Goal: Task Accomplishment & Management: Manage account settings

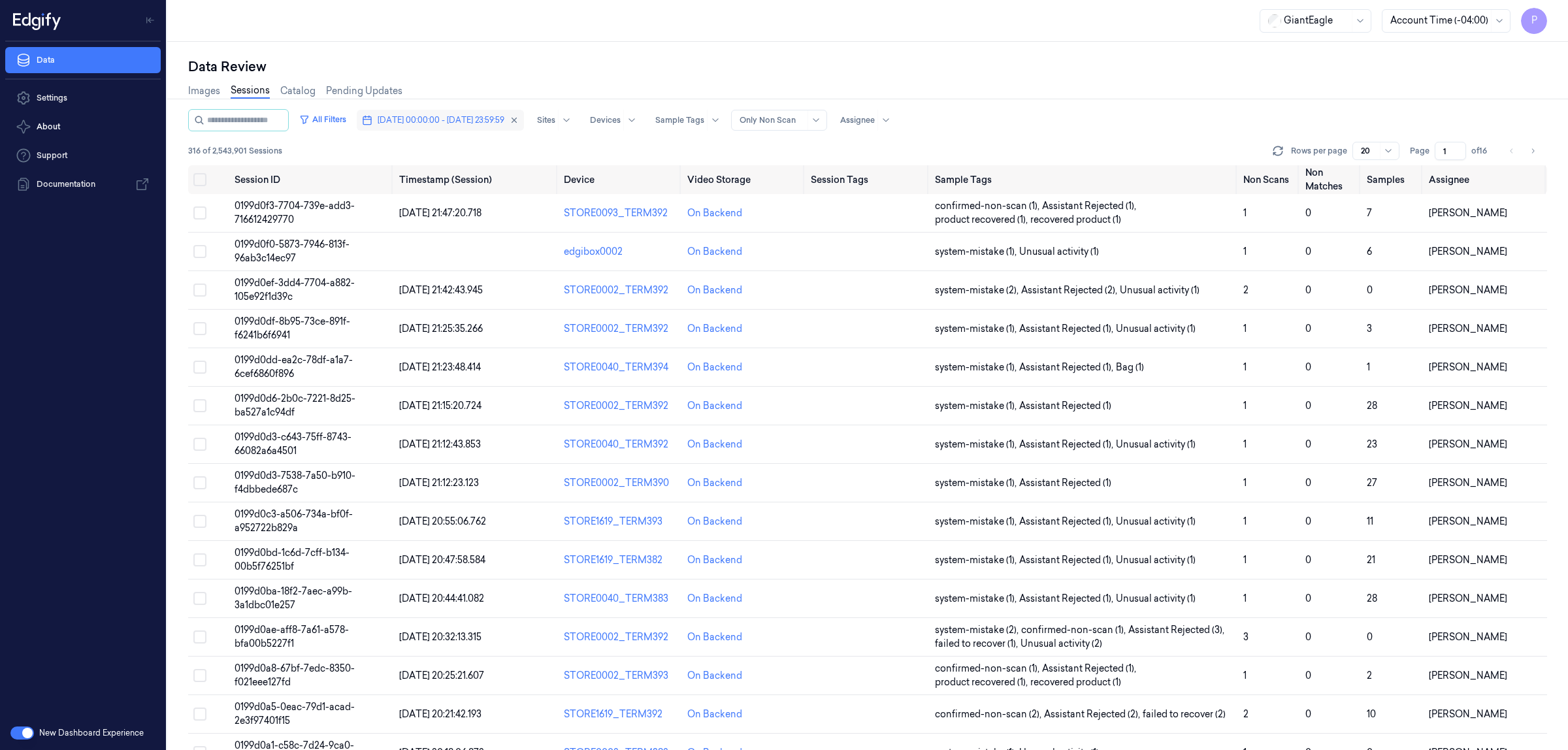
click at [481, 123] on span "10/10/2025 00:00:00 - 10/10/2025 23:59:59" at bounding box center [441, 119] width 127 height 12
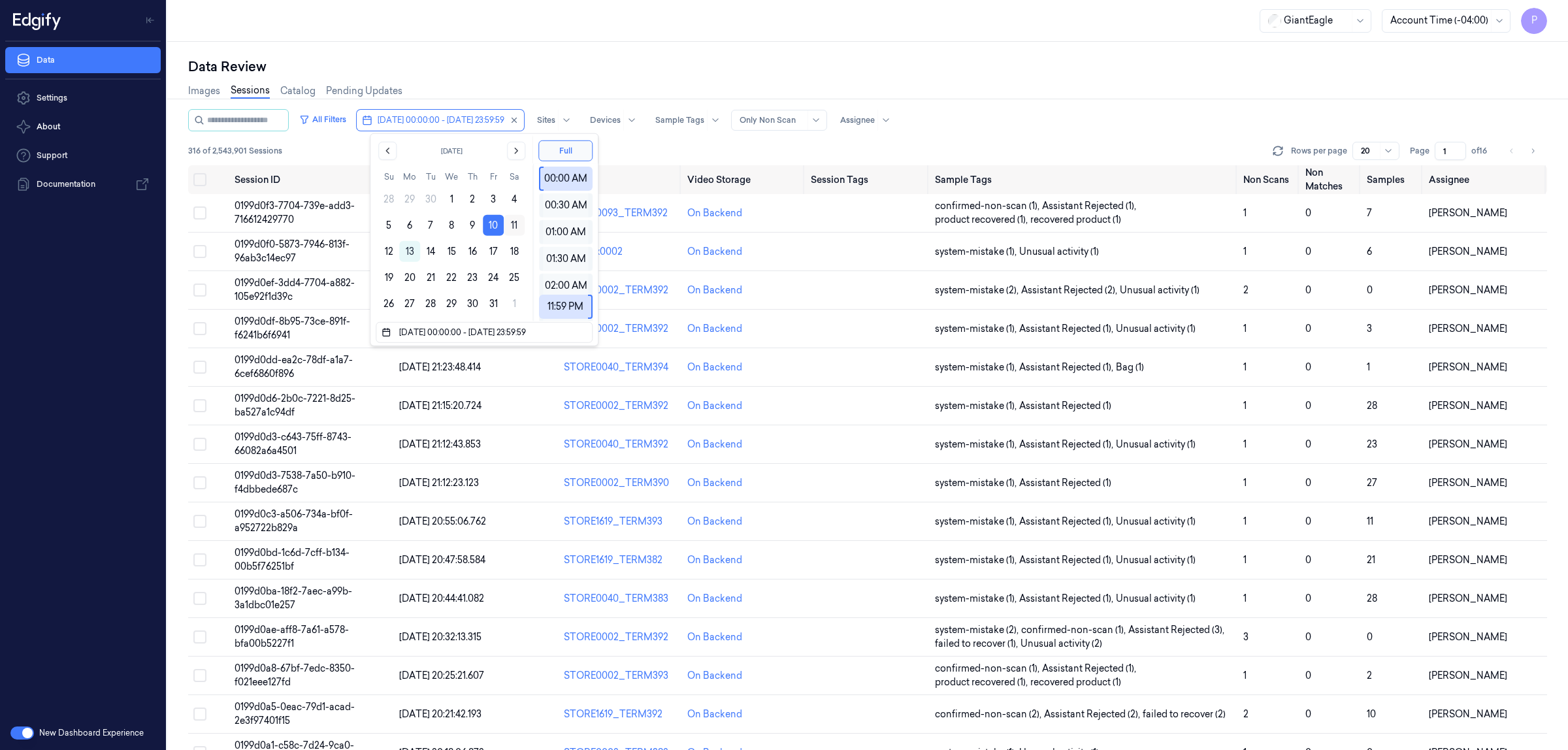
click at [517, 221] on button "11" at bounding box center [514, 225] width 21 height 21
type input "[DATE] 00:00:00 - [DATE] 23:59:59"
click at [834, 63] on div "Data Review" at bounding box center [868, 67] width 1359 height 18
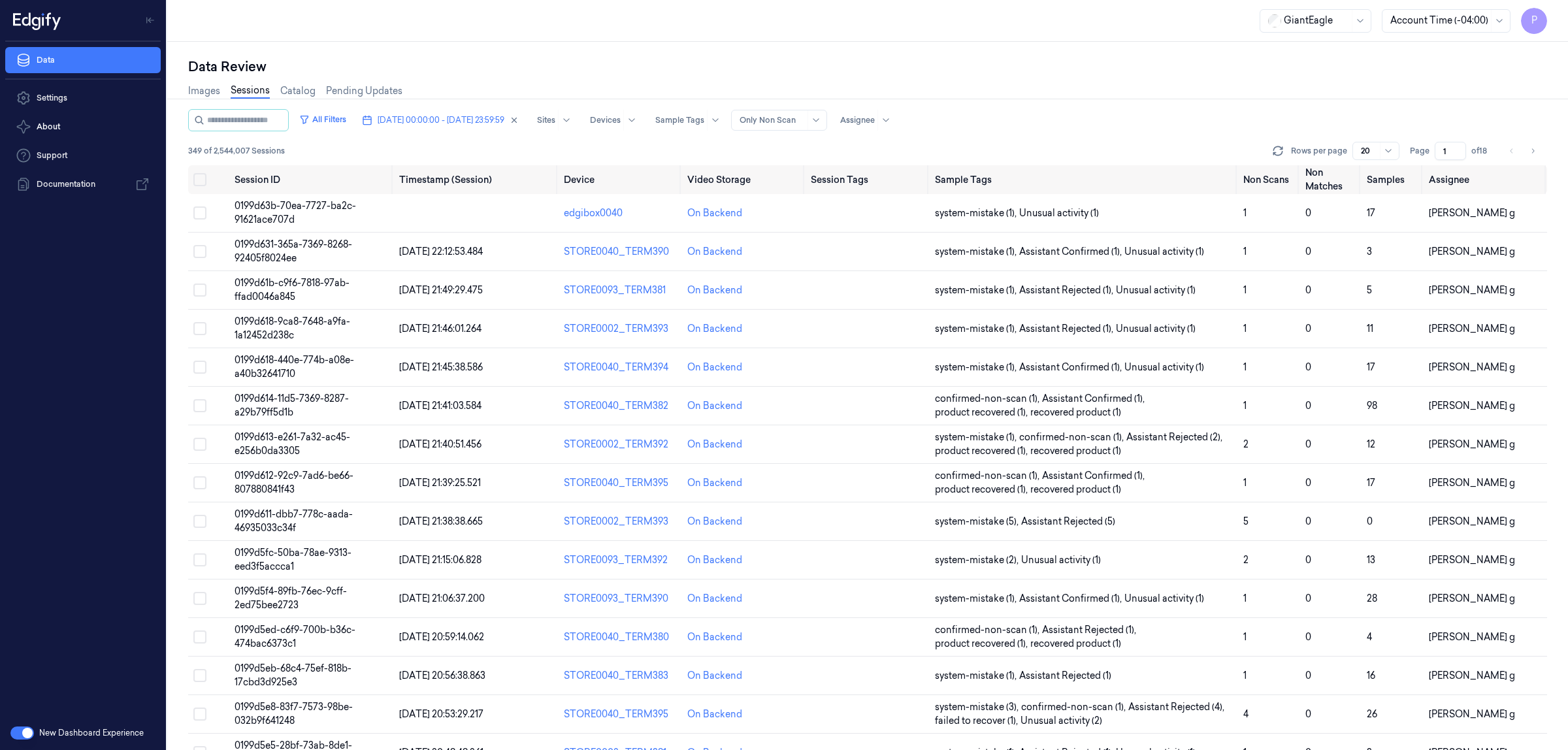
click at [1449, 147] on input "1" at bounding box center [1450, 151] width 31 height 18
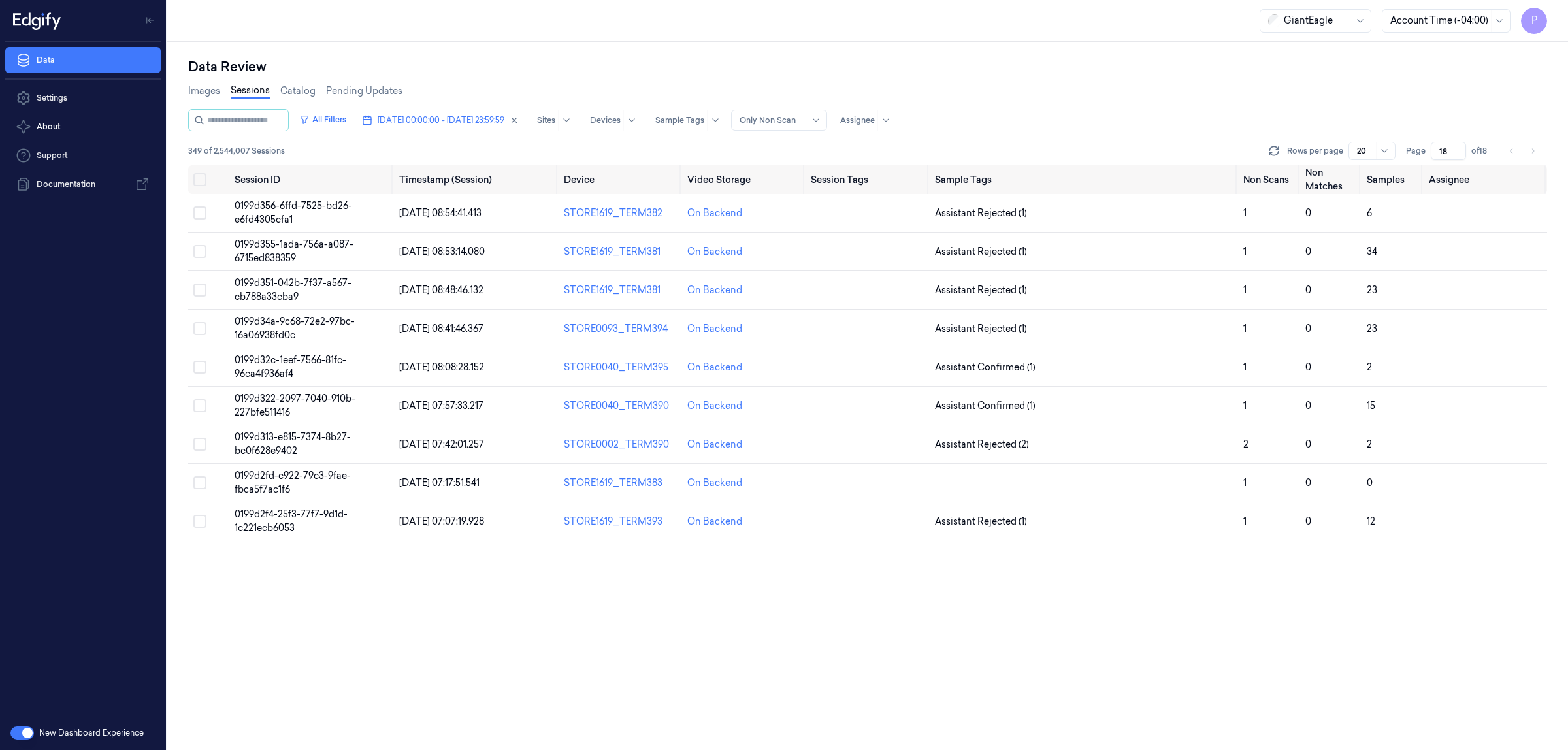
click at [1360, 98] on div at bounding box center [868, 98] width 1412 height 1
click at [1505, 148] on button "Go to previous page" at bounding box center [1512, 151] width 18 height 18
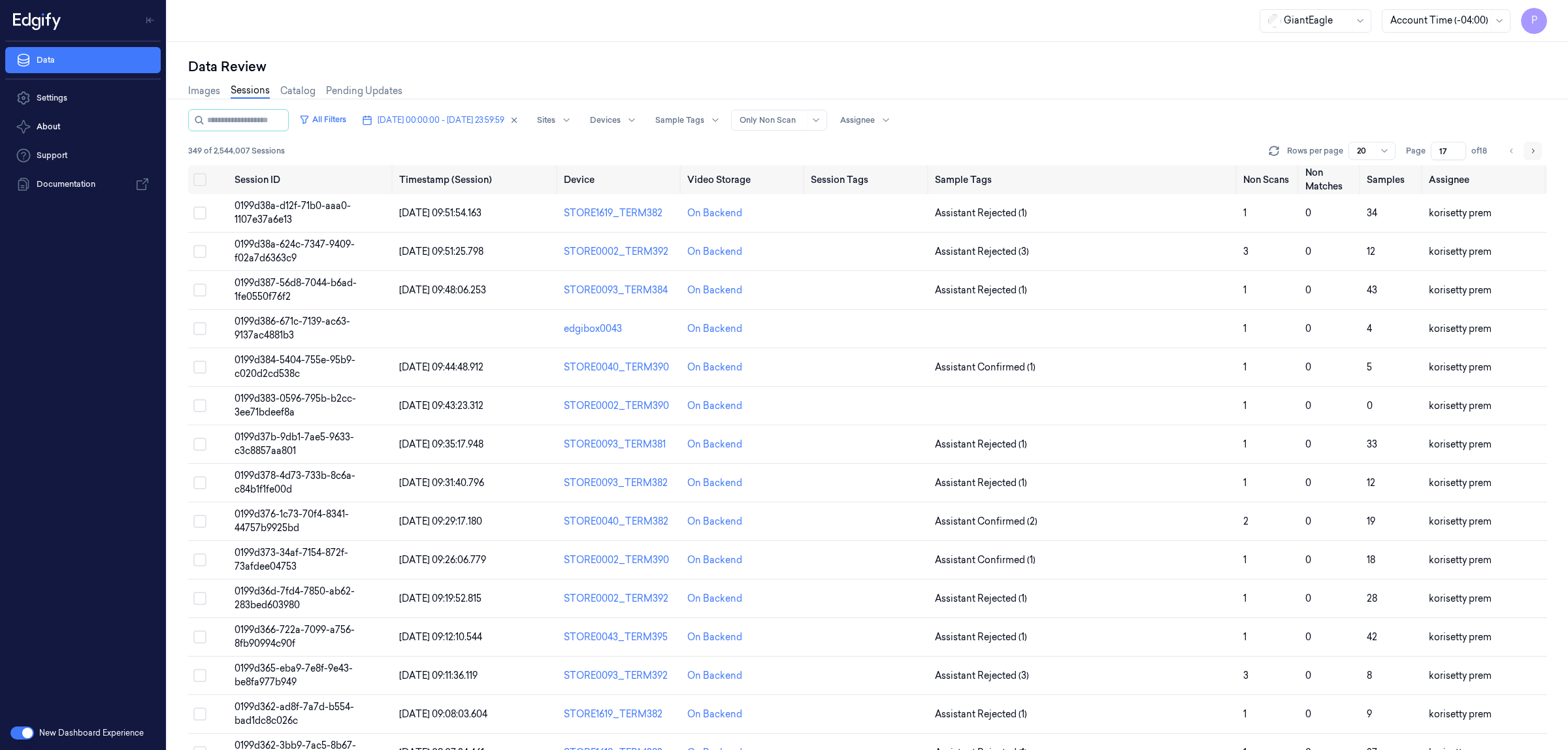
click at [1537, 149] on button "Go to next page" at bounding box center [1533, 151] width 18 height 18
type input "18"
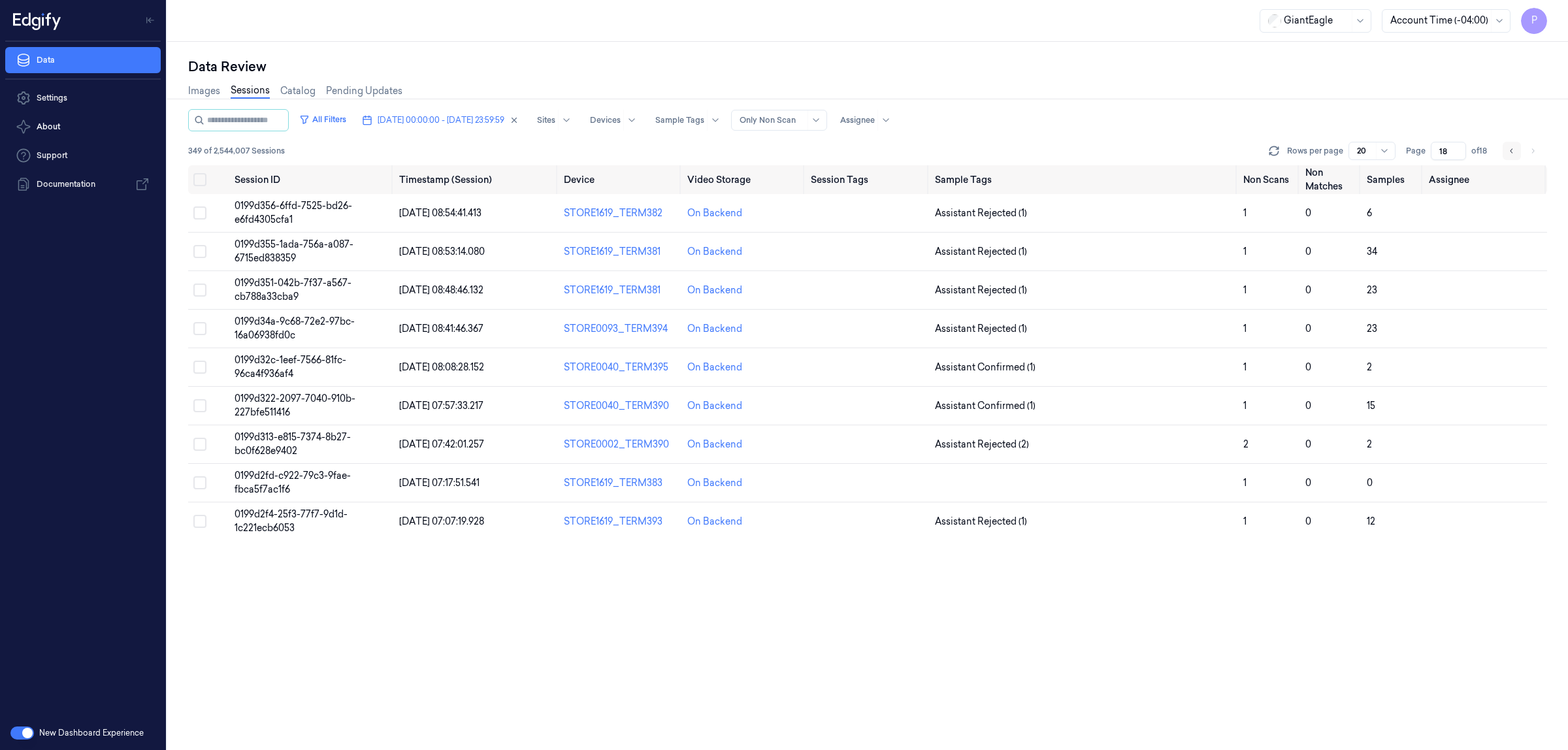
click at [1510, 153] on icon "Go to previous page" at bounding box center [1512, 151] width 8 height 10
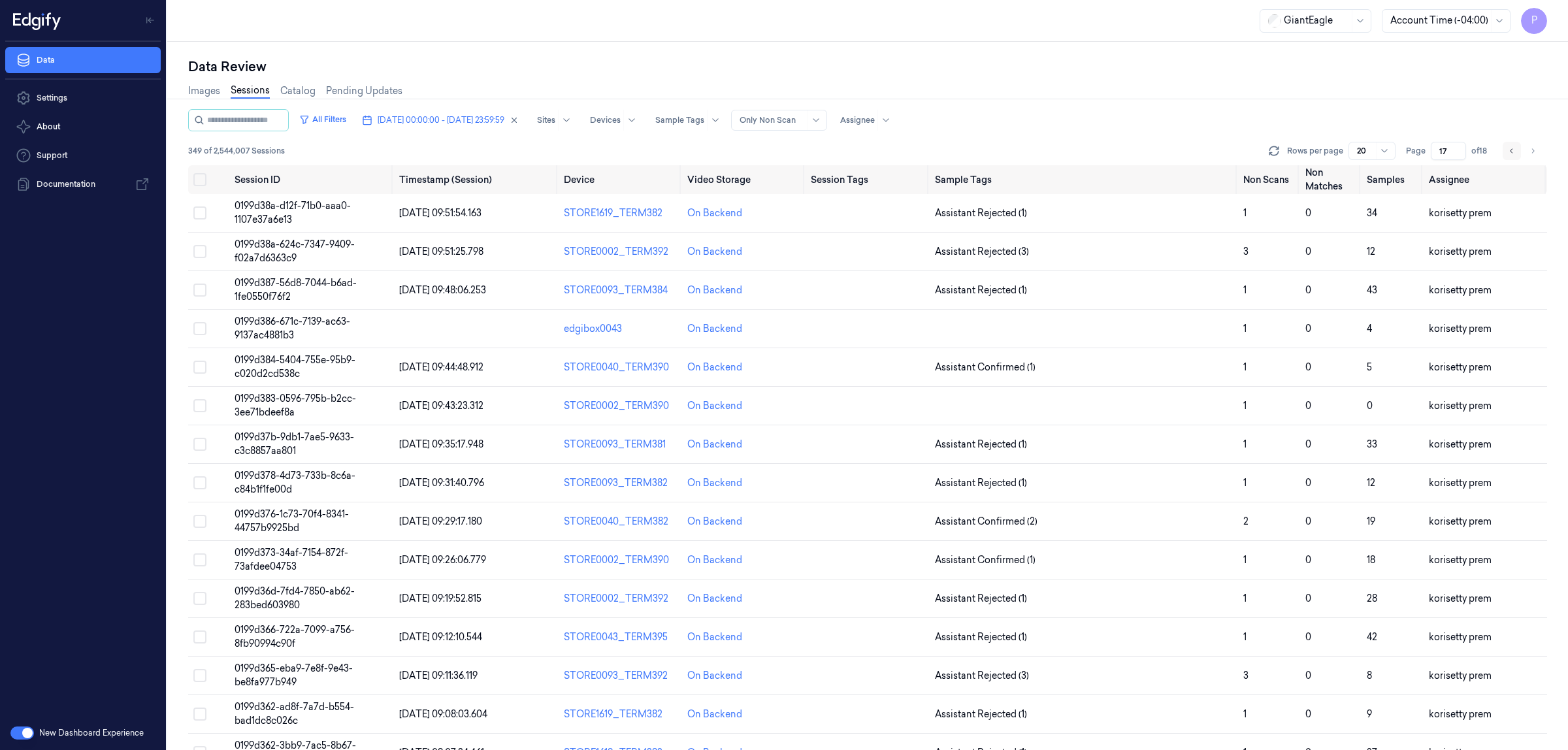
click at [1510, 153] on icon "Go to previous page" at bounding box center [1512, 151] width 8 height 10
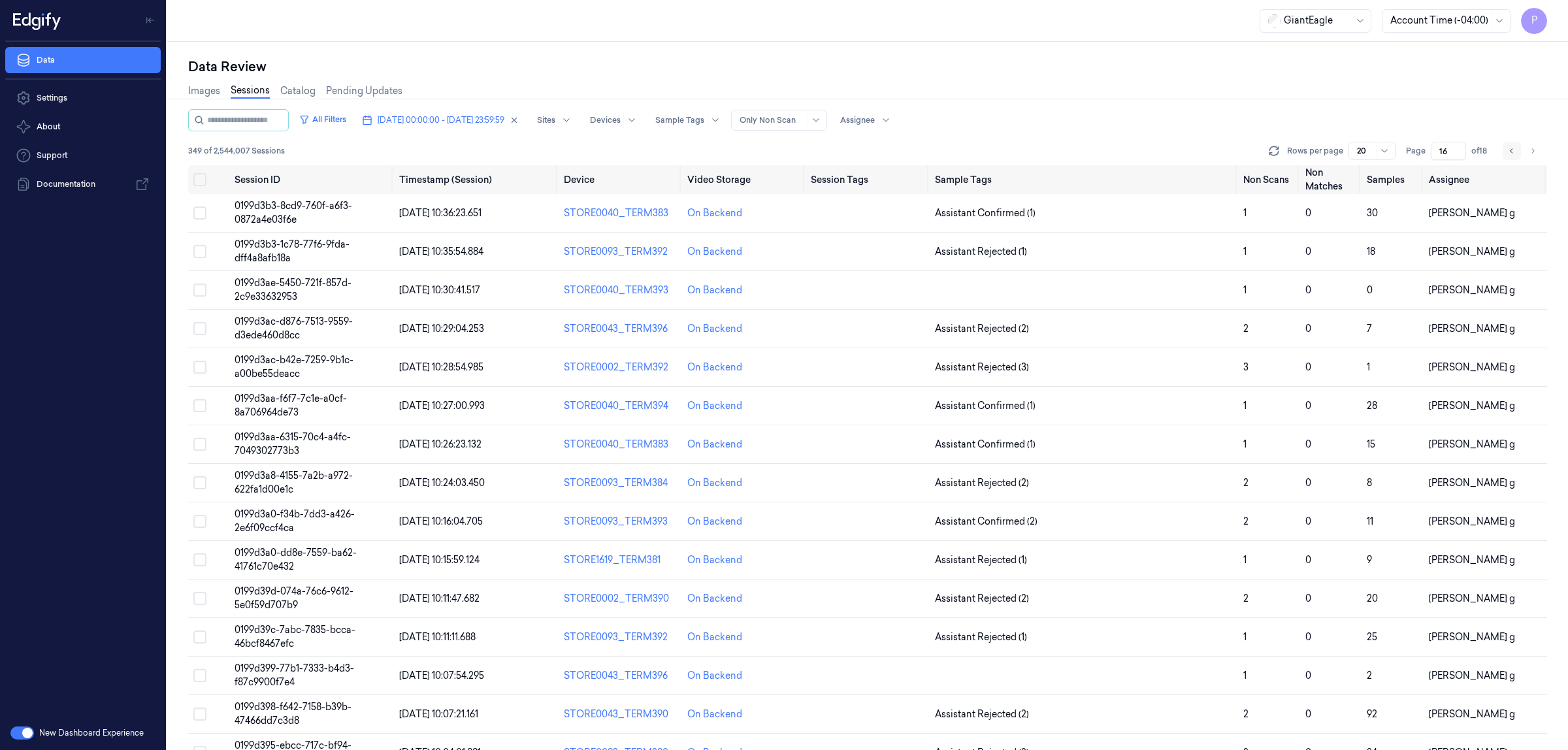
click at [1510, 153] on icon "Go to previous page" at bounding box center [1512, 151] width 8 height 10
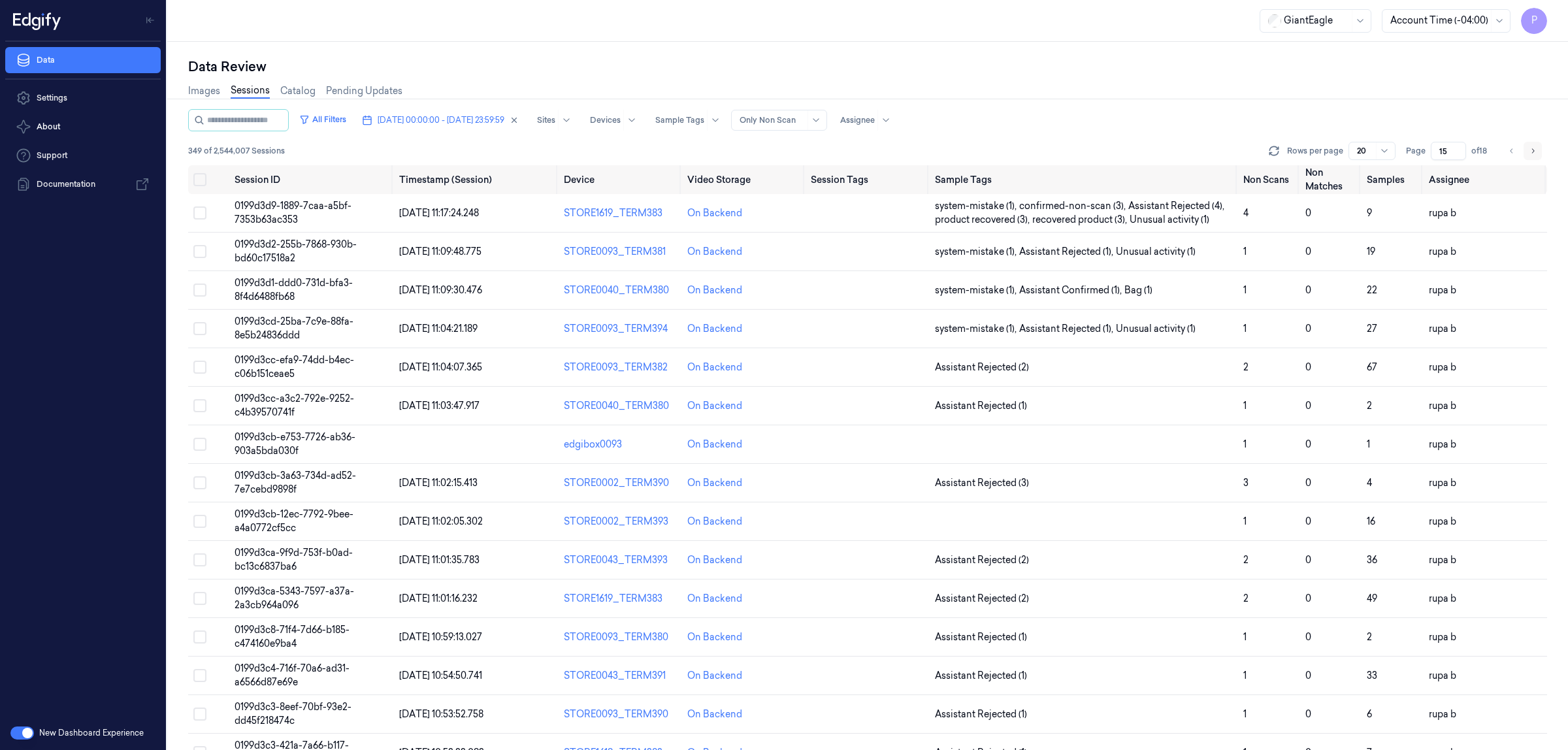
click at [1537, 153] on icon "Go to next page" at bounding box center [1533, 151] width 8 height 10
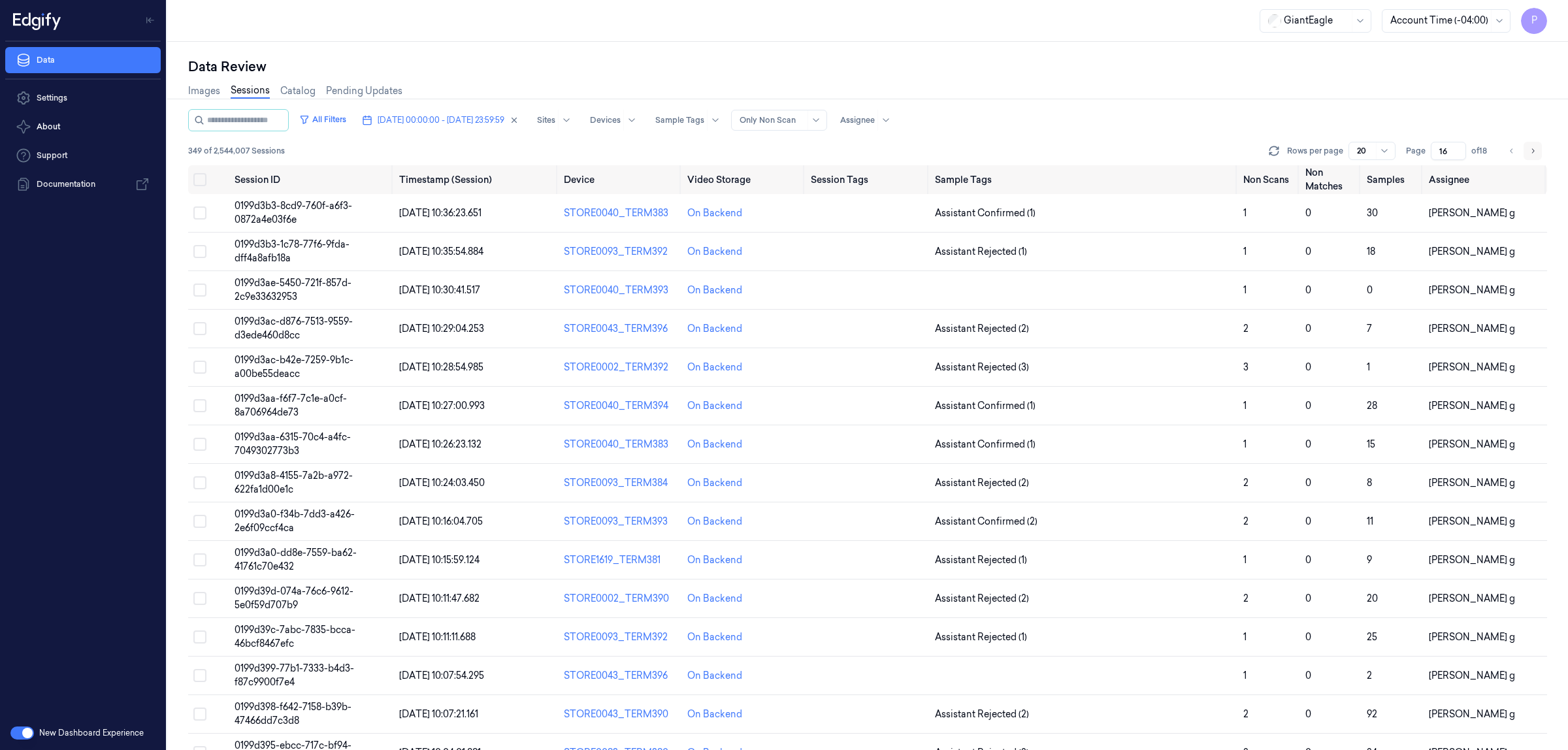
click at [1537, 153] on icon "Go to next page" at bounding box center [1533, 151] width 8 height 10
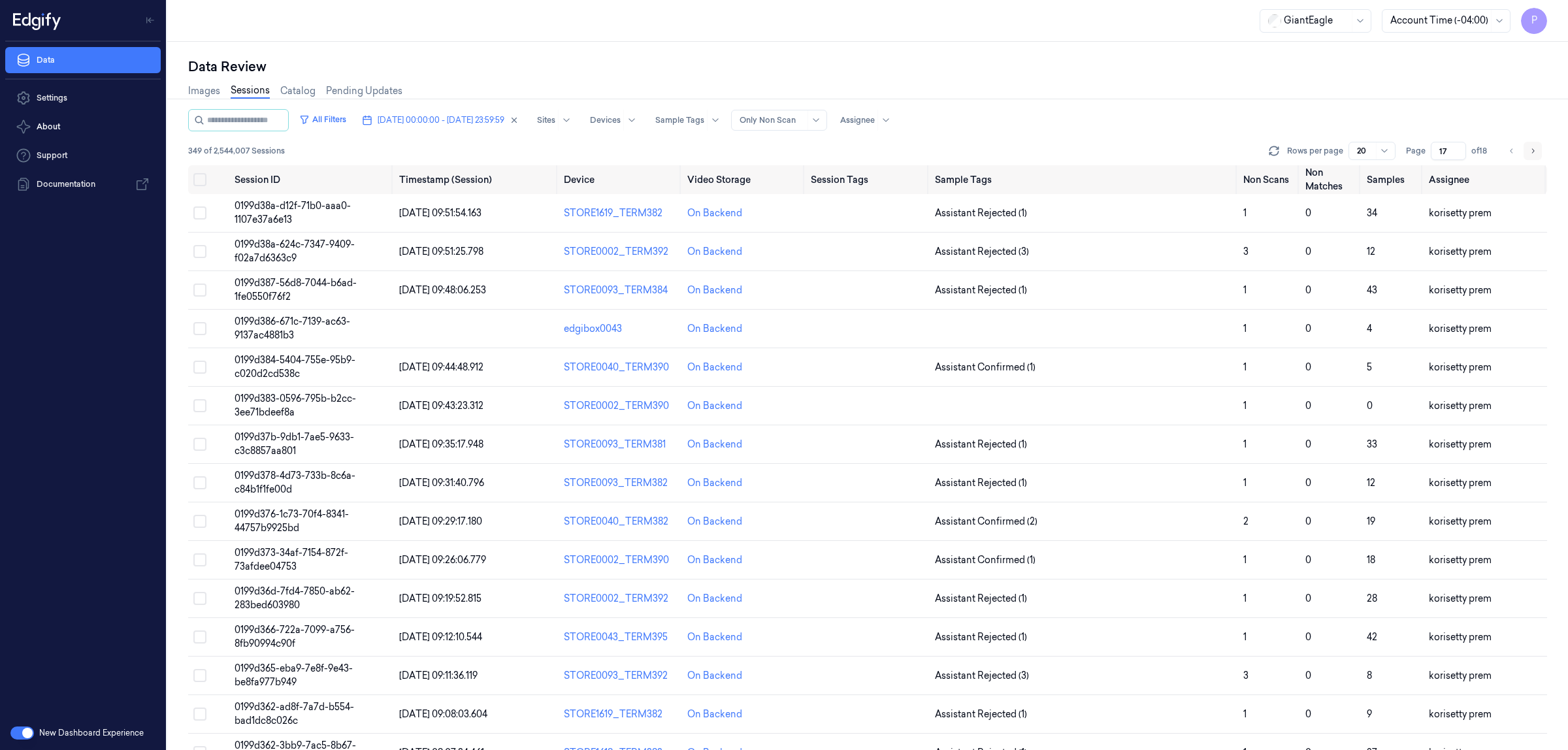
click at [1537, 153] on icon "Go to next page" at bounding box center [1533, 151] width 8 height 10
type input "18"
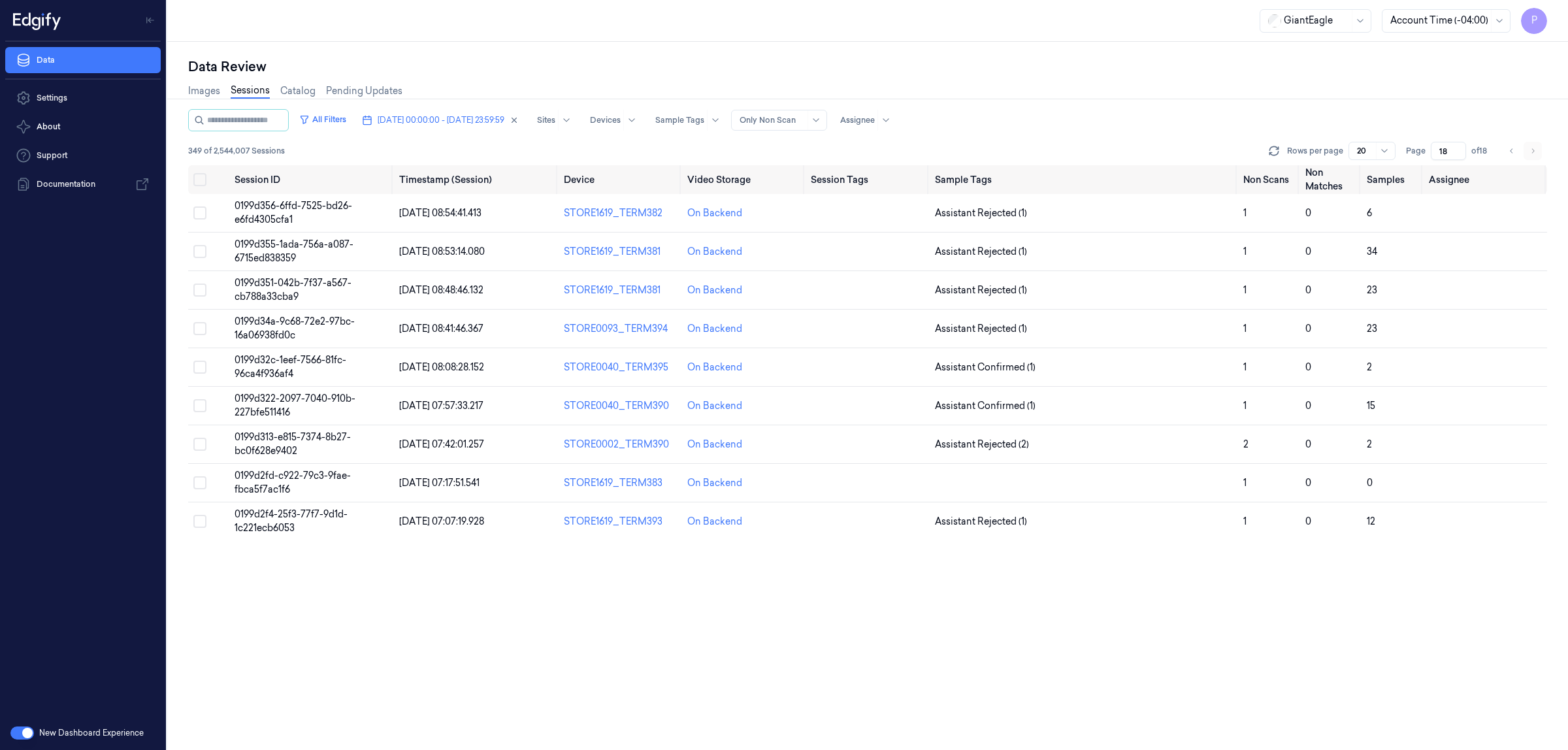
click at [1537, 153] on li "pagination" at bounding box center [1533, 151] width 18 height 18
click at [203, 180] on button "Select all" at bounding box center [199, 179] width 13 height 13
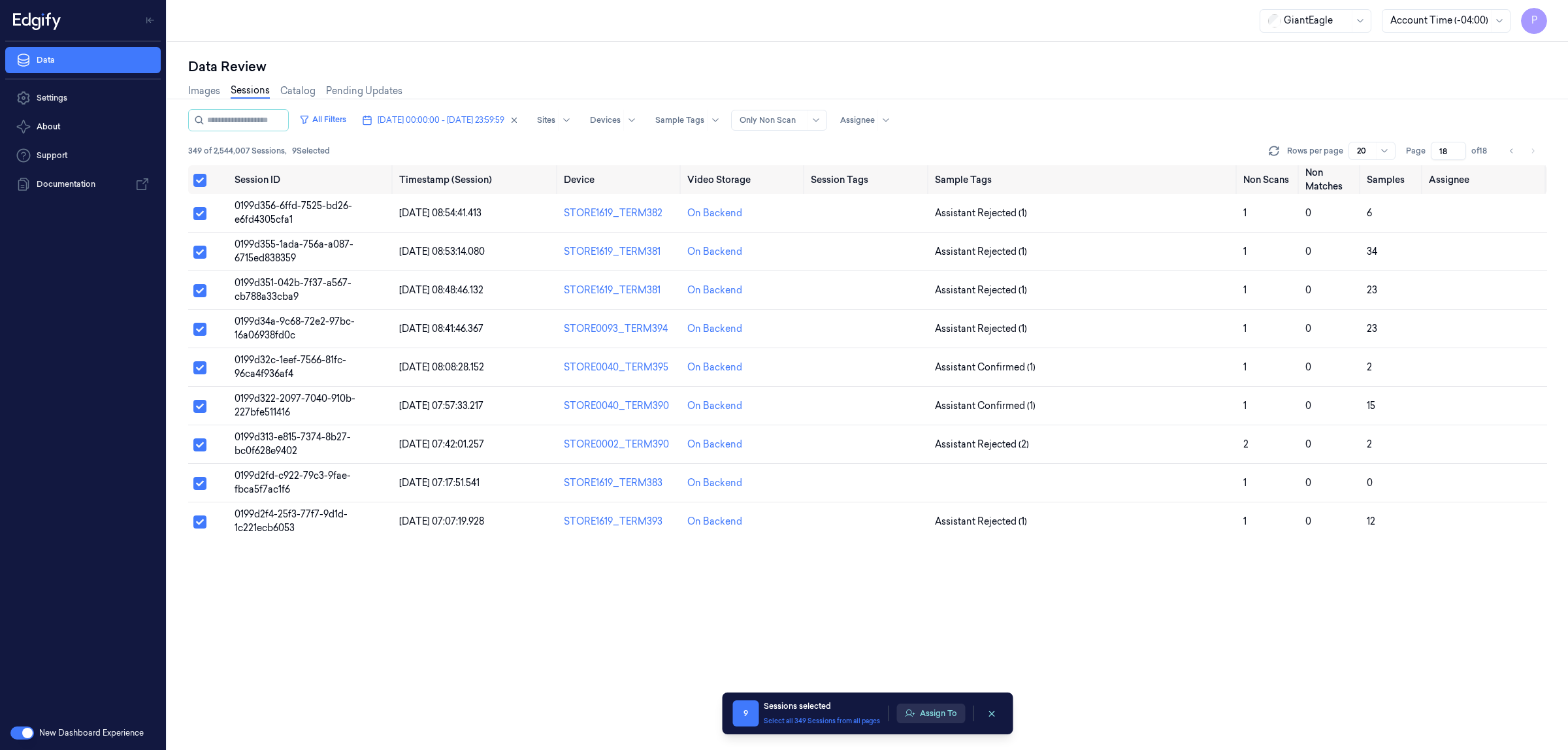
click at [930, 713] on button "Assign To" at bounding box center [931, 713] width 69 height 19
click at [923, 713] on button "Assign To" at bounding box center [931, 713] width 69 height 19
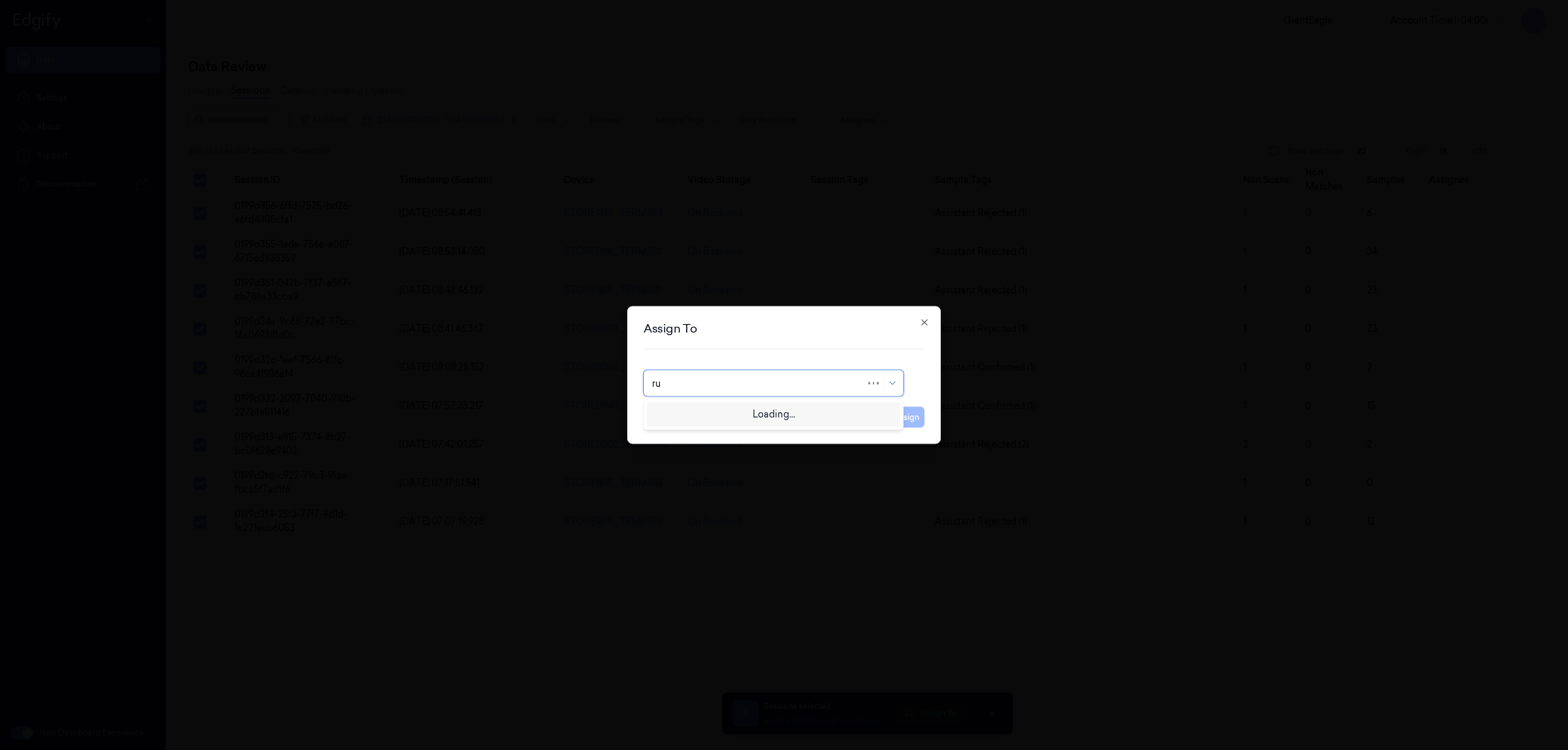
type input "rup"
click at [698, 412] on div "rupa b" at bounding box center [774, 413] width 244 height 14
click at [905, 415] on button "Assign" at bounding box center [906, 417] width 36 height 21
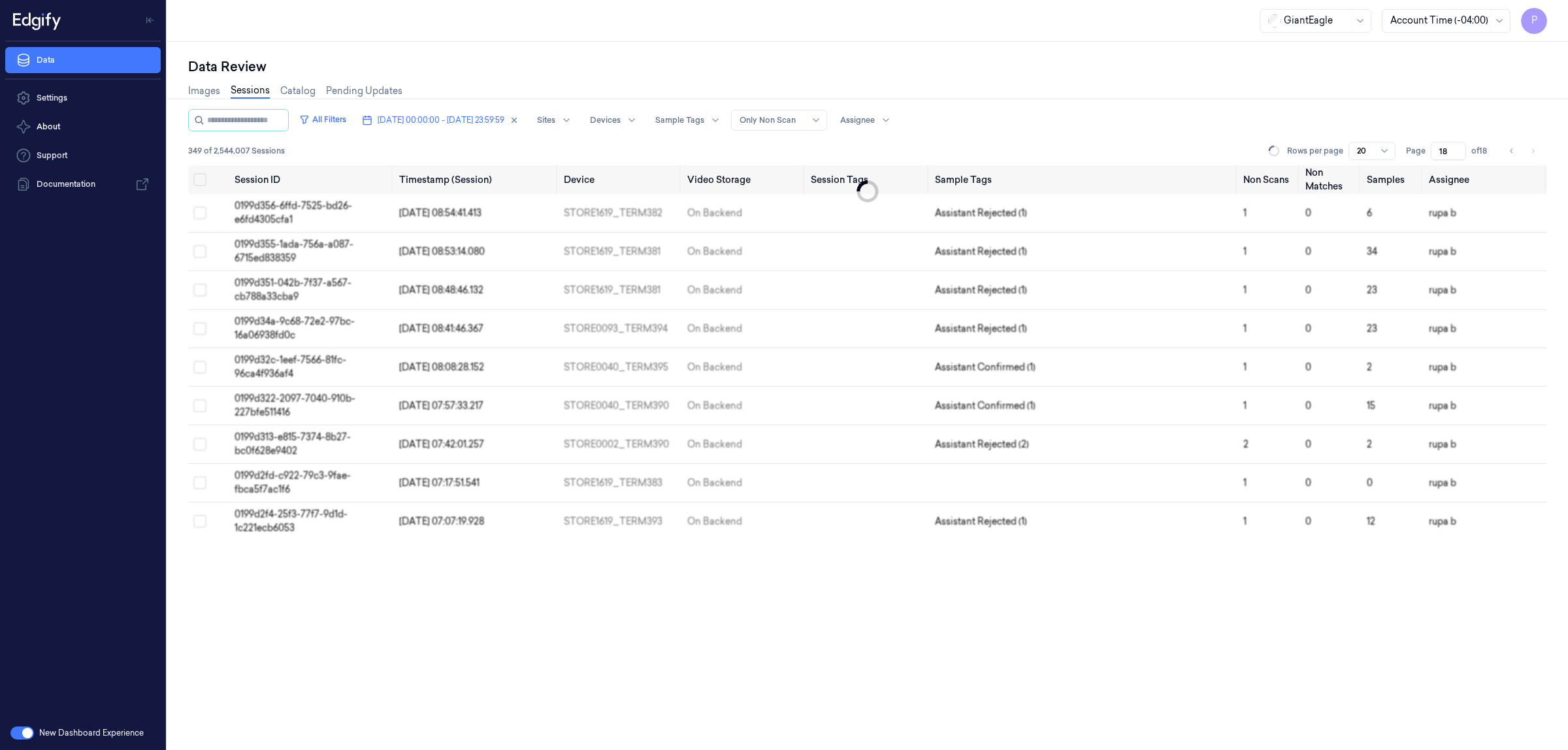
click at [519, 119] on icon "button" at bounding box center [515, 120] width 9 height 9
type input "1"
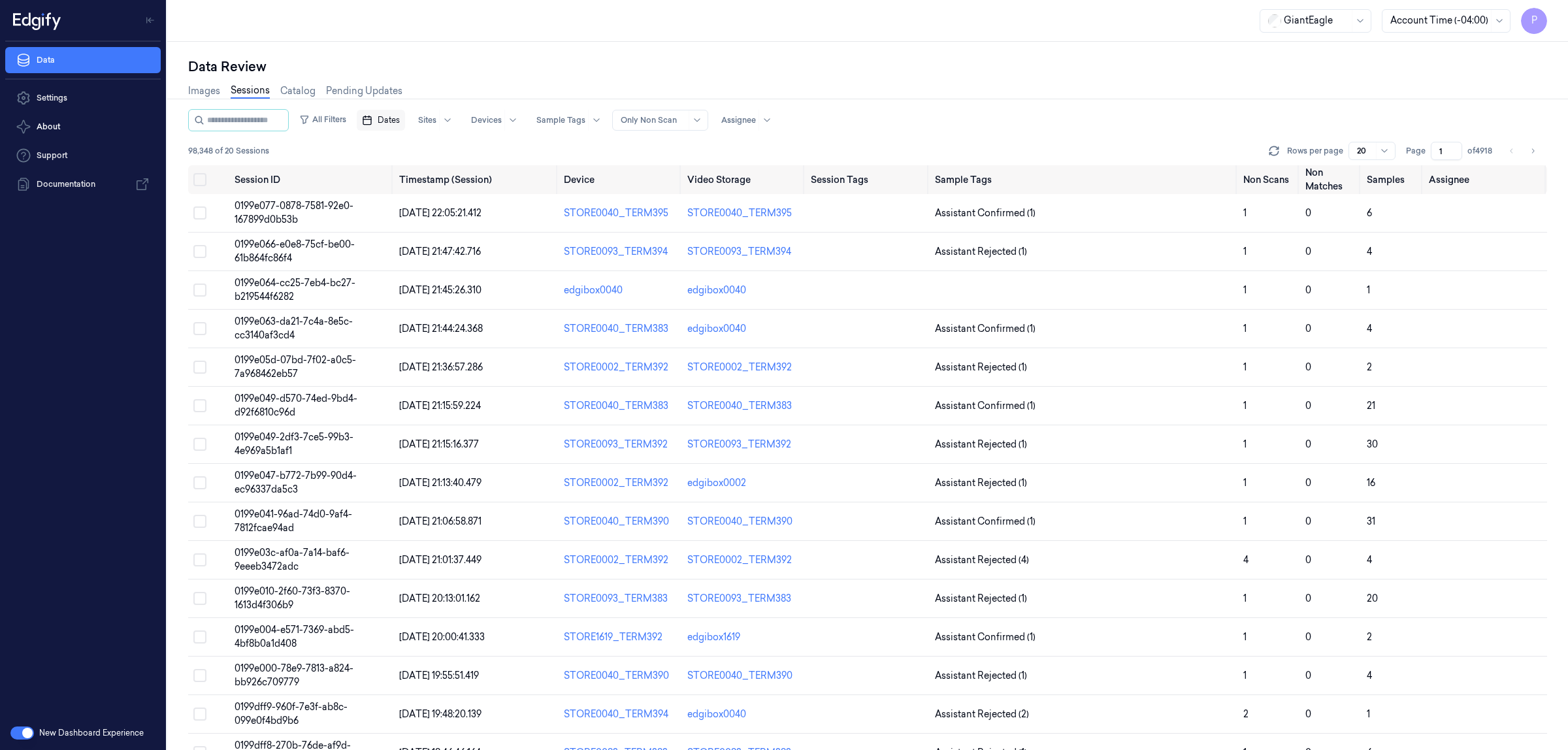
click at [400, 119] on span "Dates" at bounding box center [389, 119] width 22 height 12
click at [409, 252] on button "13" at bounding box center [409, 251] width 21 height 21
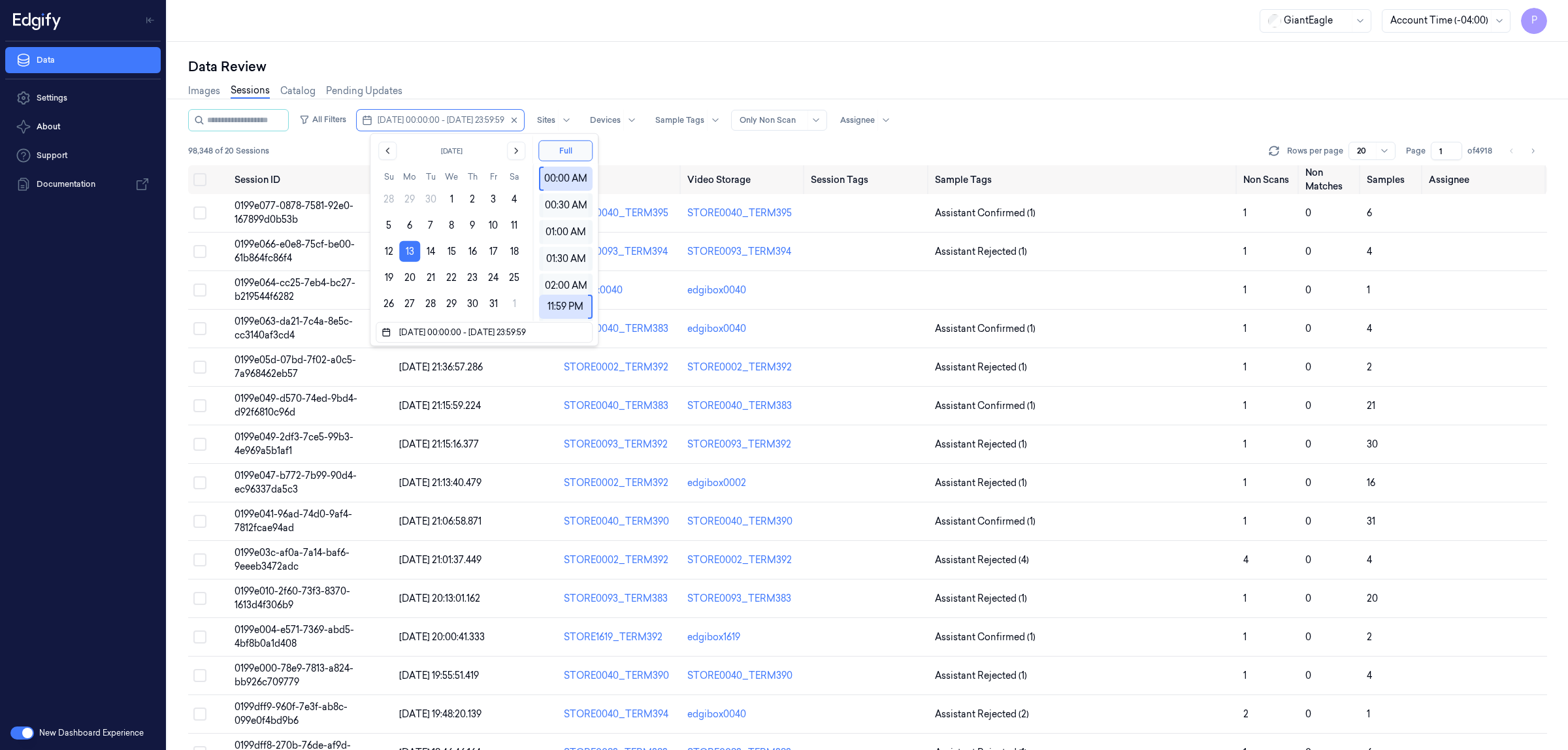
click at [589, 62] on div "Data Review" at bounding box center [868, 67] width 1359 height 18
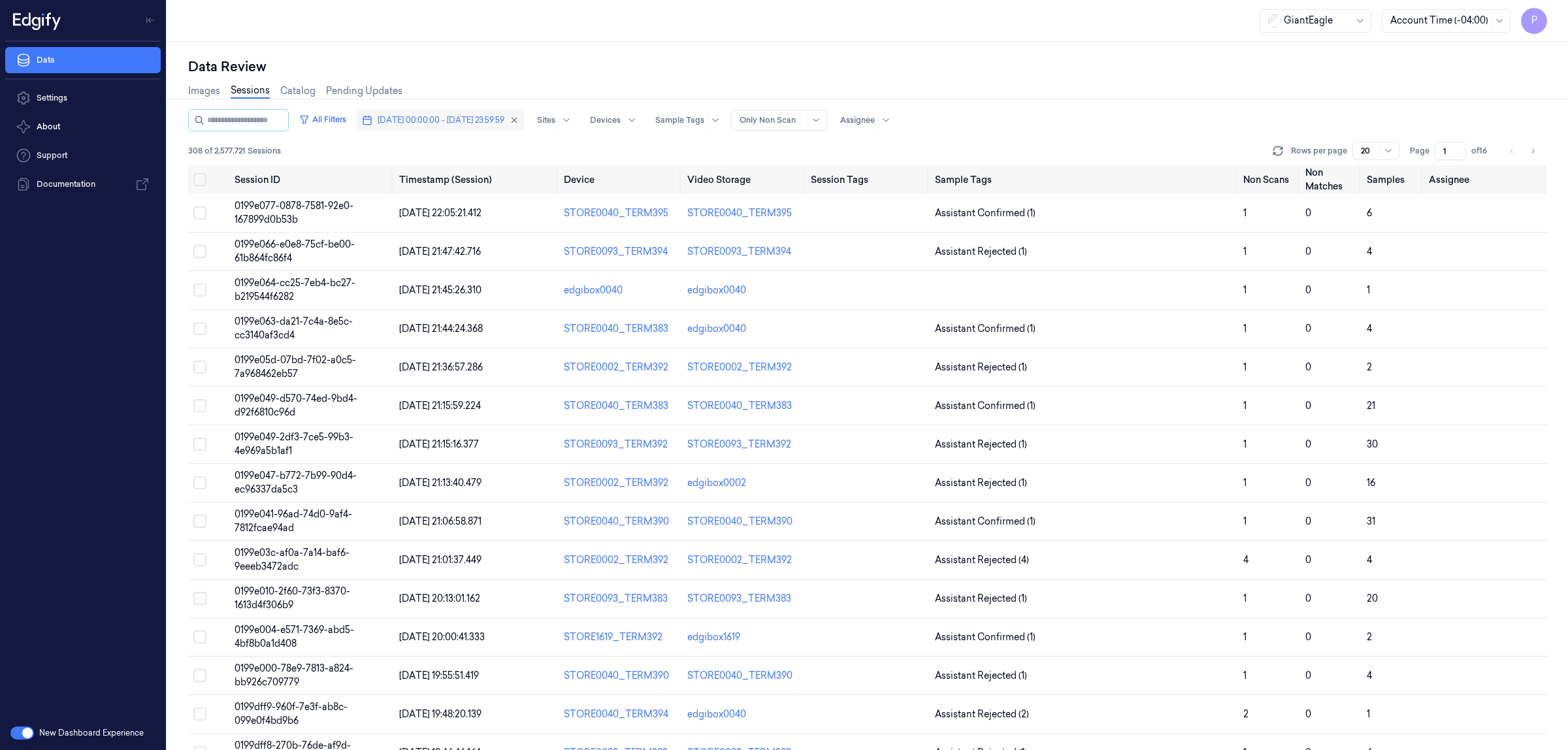
click at [451, 114] on span "[DATE] 00:00:00 - [DATE] 23:59:59" at bounding box center [441, 119] width 127 height 12
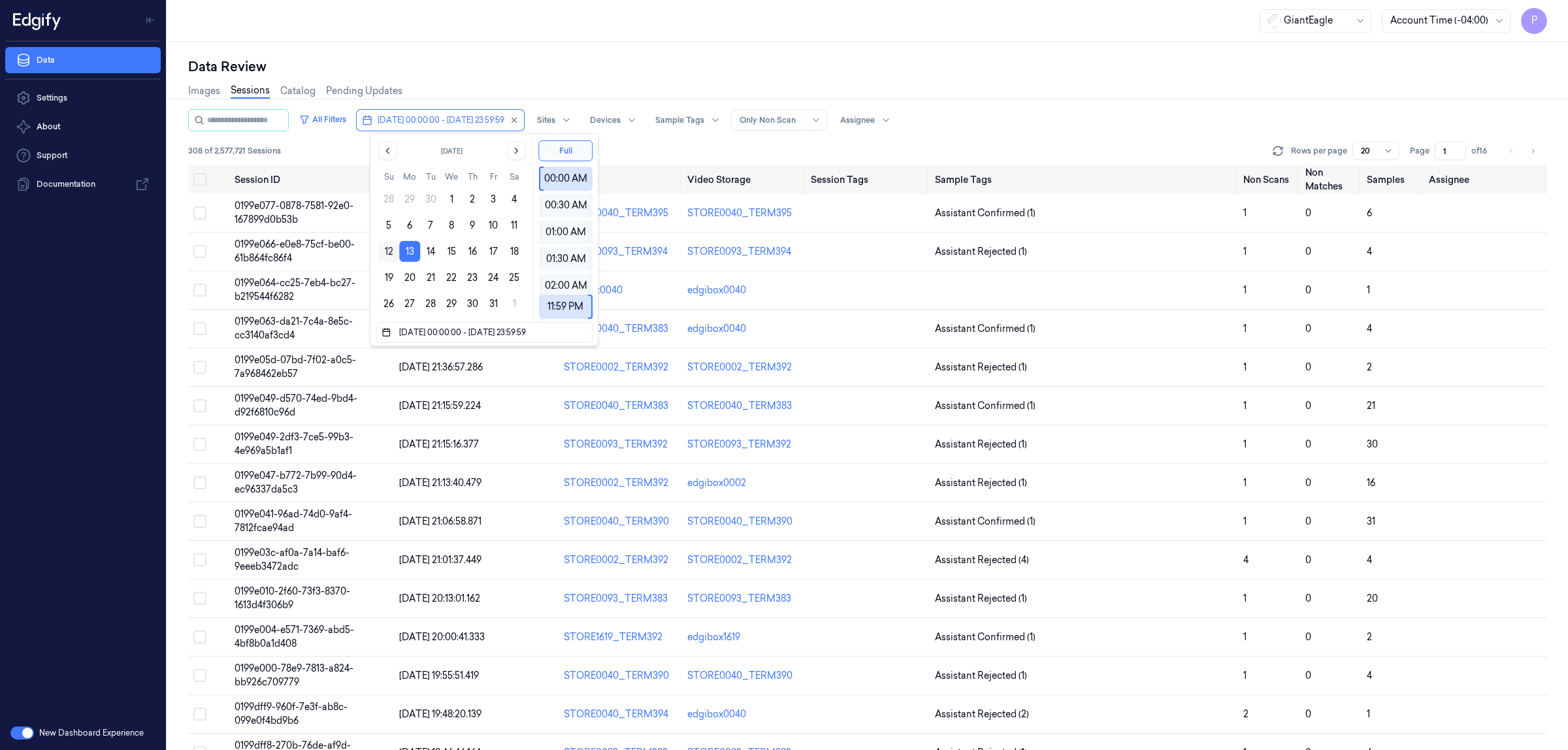
click at [386, 246] on button "12" at bounding box center [389, 251] width 21 height 21
type input "[DATE] 00:00:00 - [DATE] 23:59:59"
click at [647, 59] on div "Data Review" at bounding box center [868, 67] width 1359 height 18
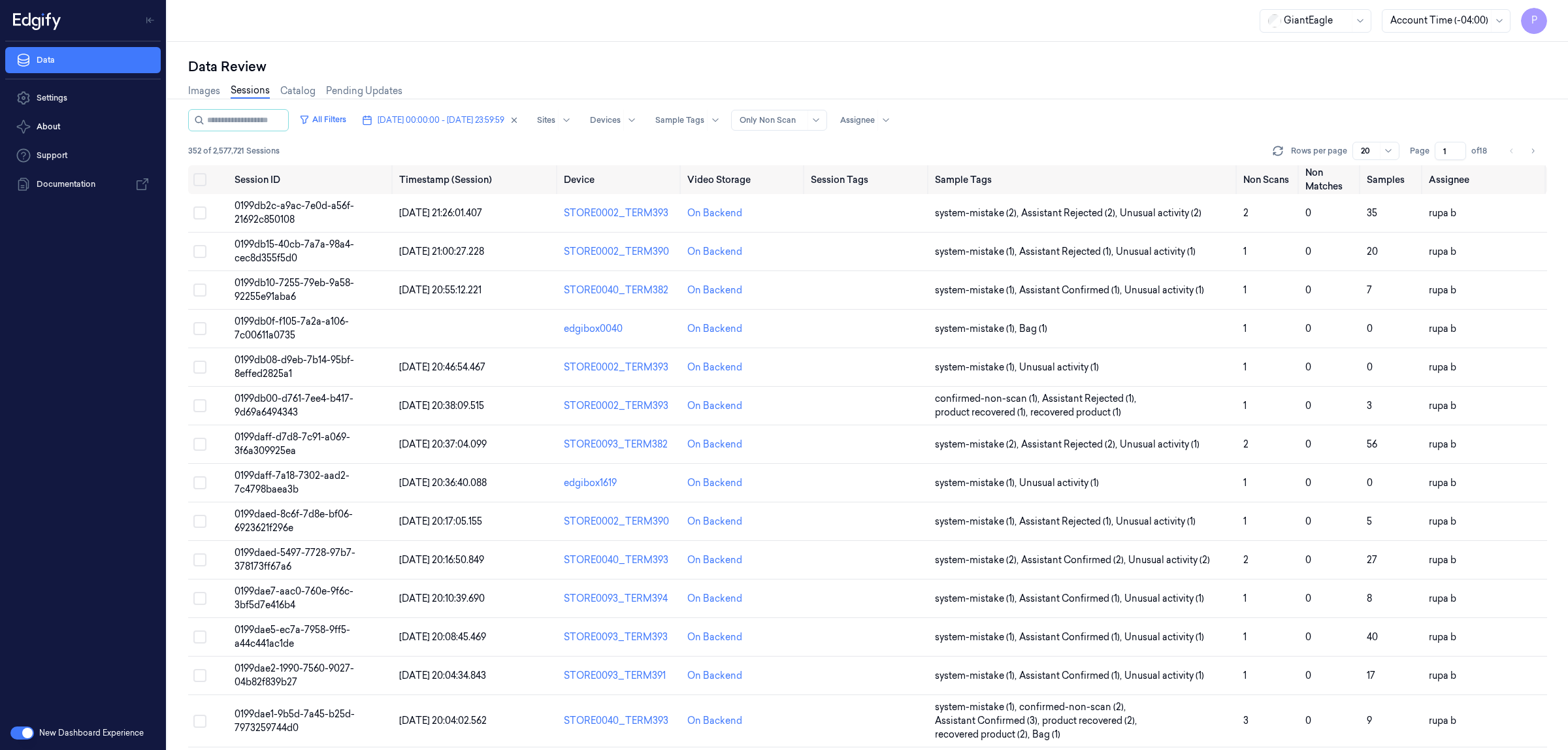
click at [1449, 151] on input "1" at bounding box center [1450, 151] width 31 height 18
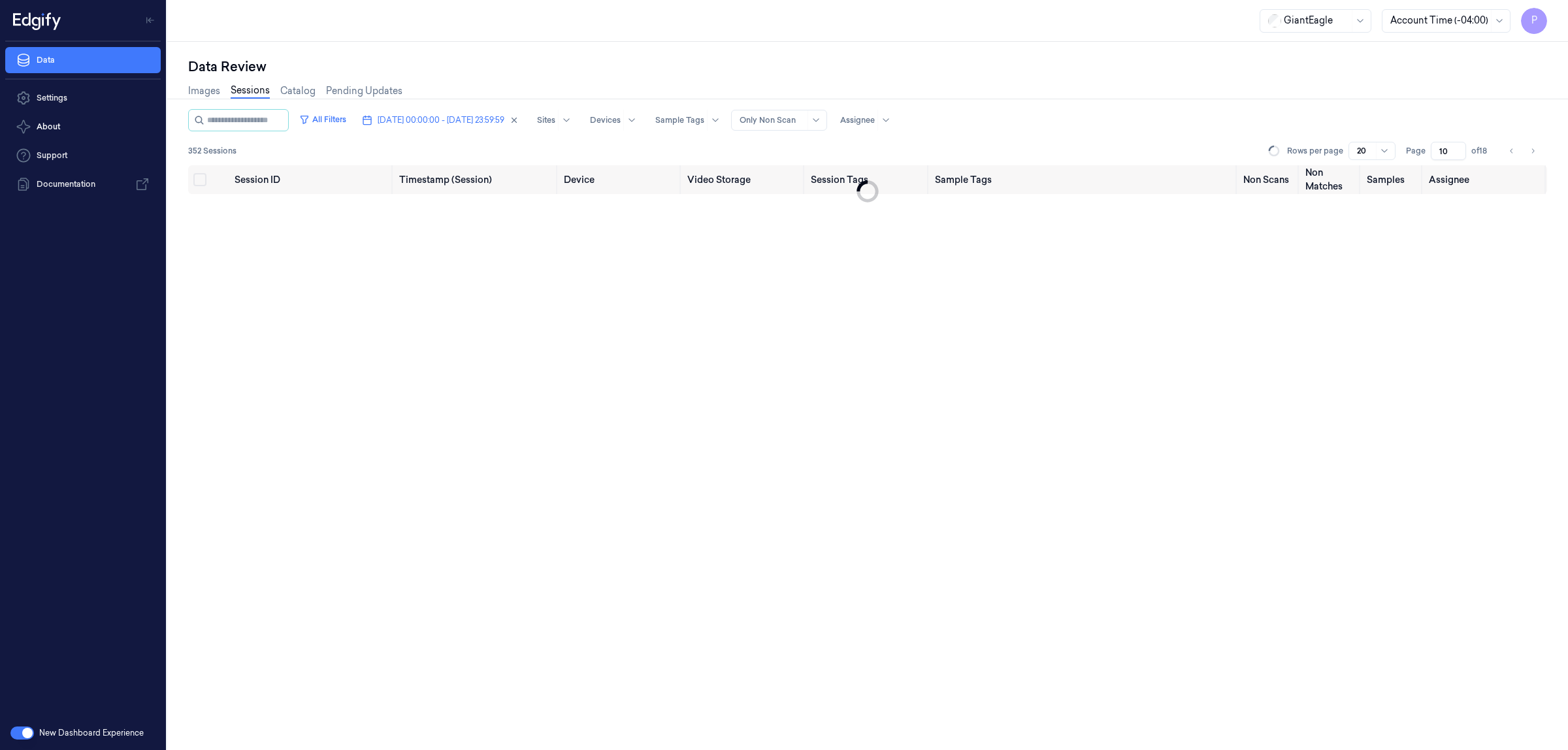
click at [1353, 112] on div "All Filters 12/10/2025 00:00:00 - 12/10/2025 23:59:59 Sites Devices Sample Tags…" at bounding box center [868, 120] width 1359 height 22
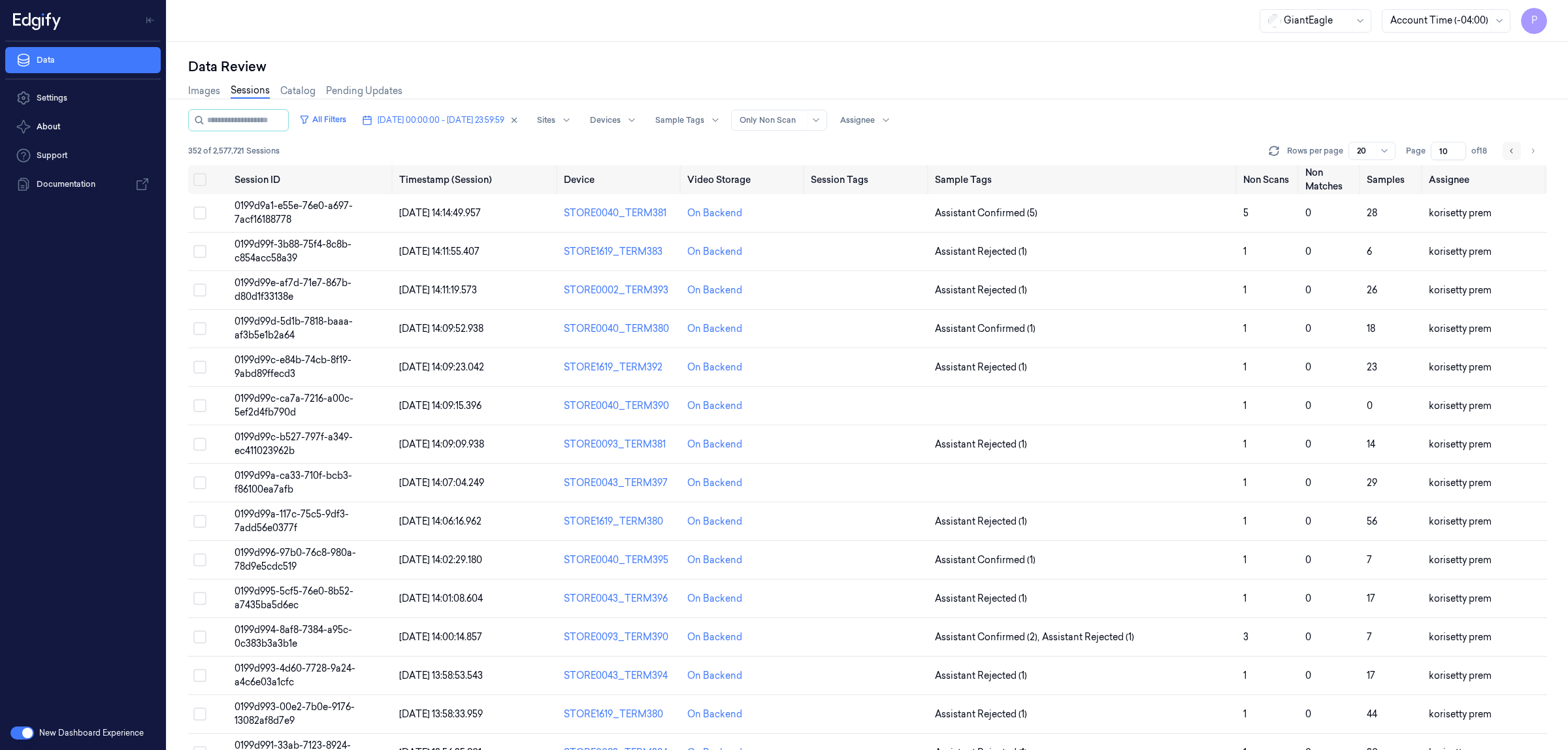
click at [1508, 151] on icon "Go to previous page" at bounding box center [1512, 151] width 8 height 10
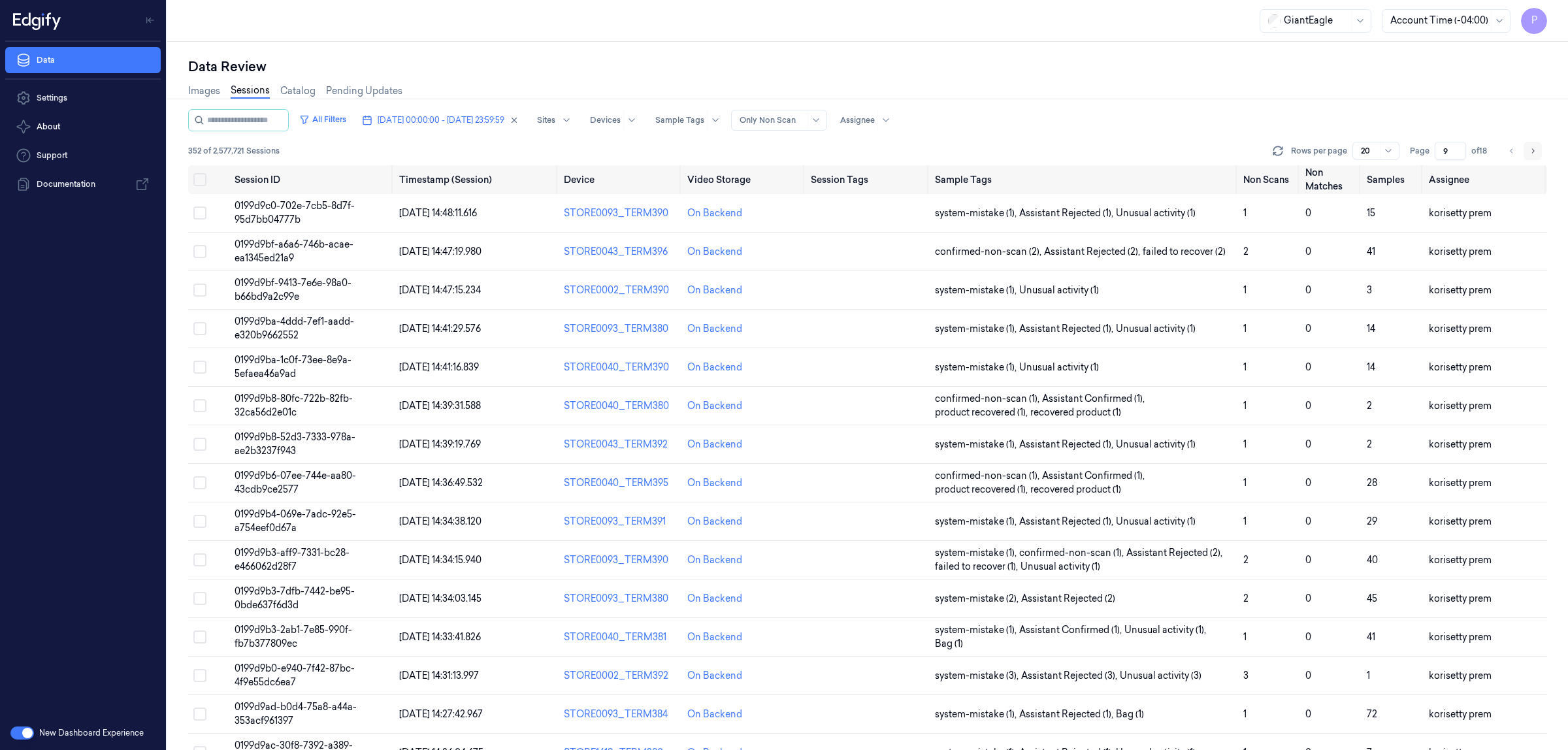
click at [1535, 146] on icon "Go to next page" at bounding box center [1533, 151] width 8 height 10
type input "10"
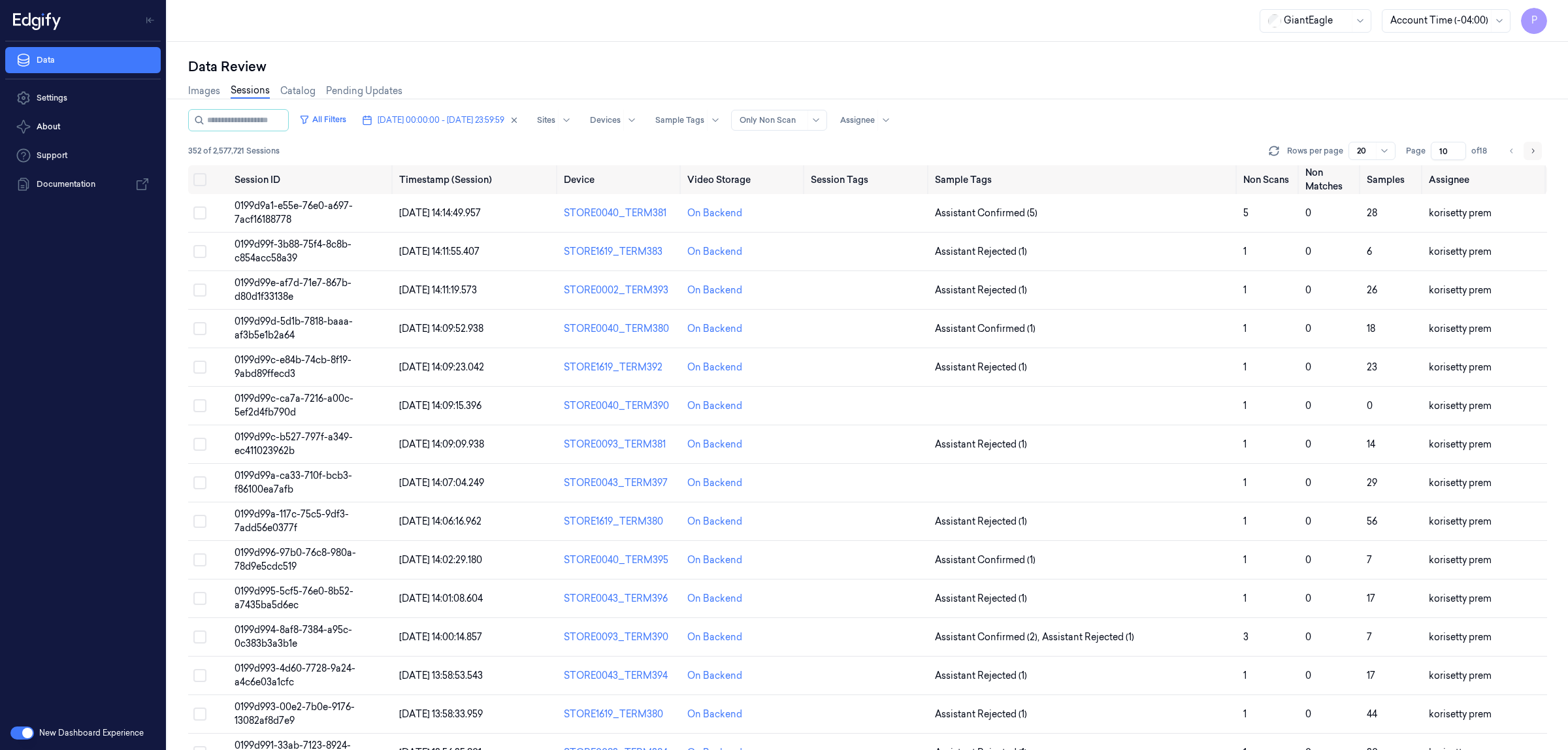
click at [1532, 149] on icon "Go to next page" at bounding box center [1533, 151] width 8 height 10
type input "11"
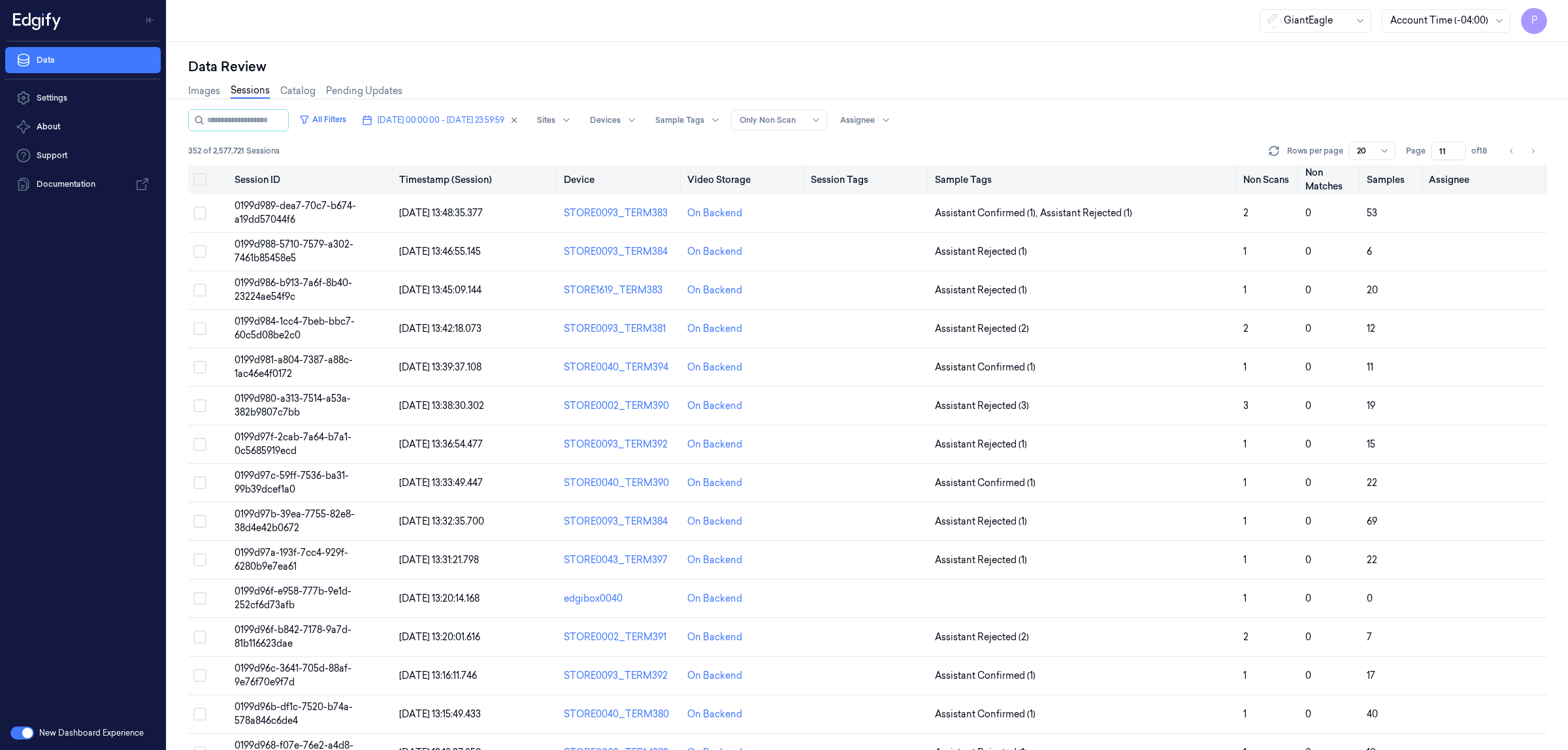
click at [201, 178] on button "Select all" at bounding box center [199, 179] width 13 height 13
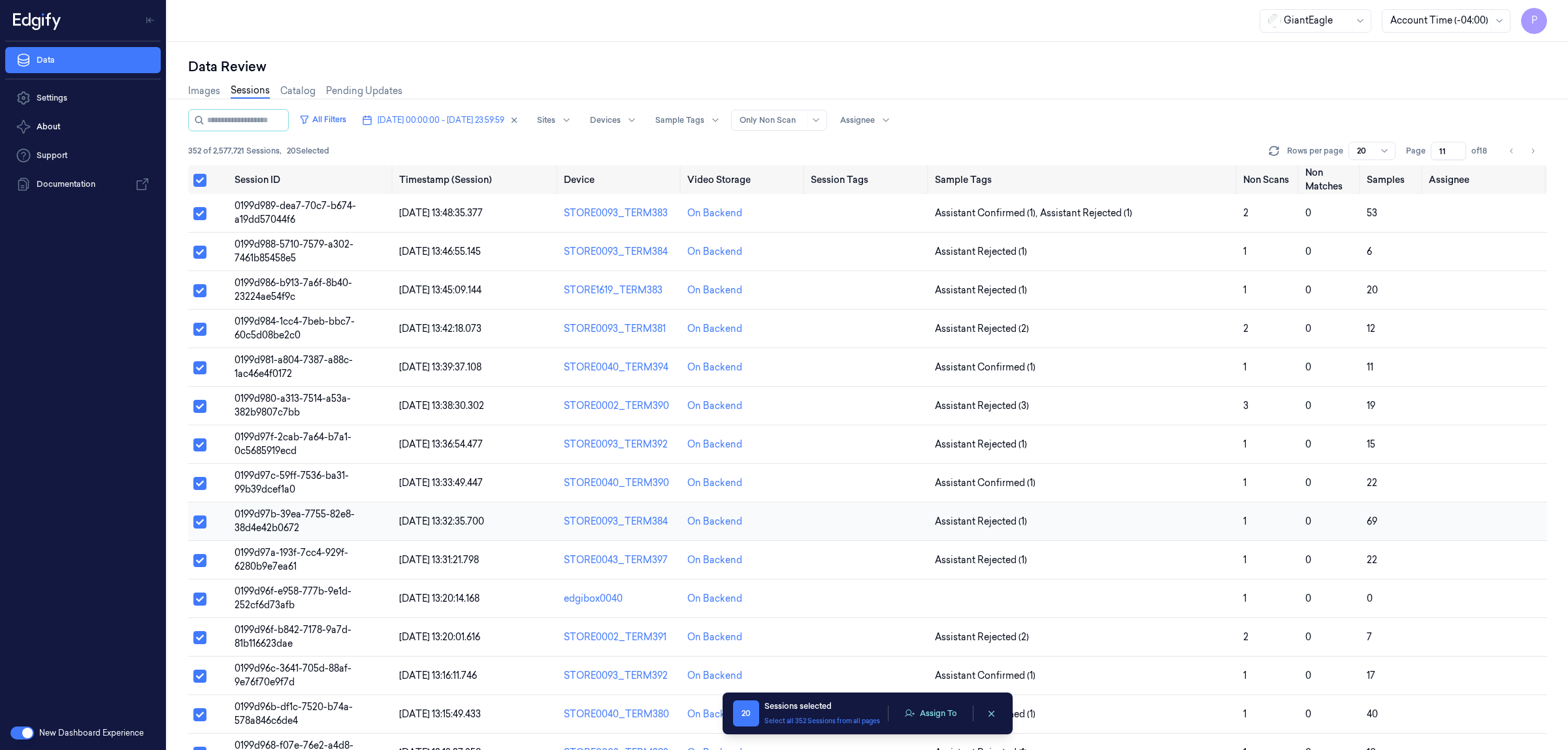
type button "on"
click at [935, 716] on button "Assign To" at bounding box center [931, 713] width 69 height 19
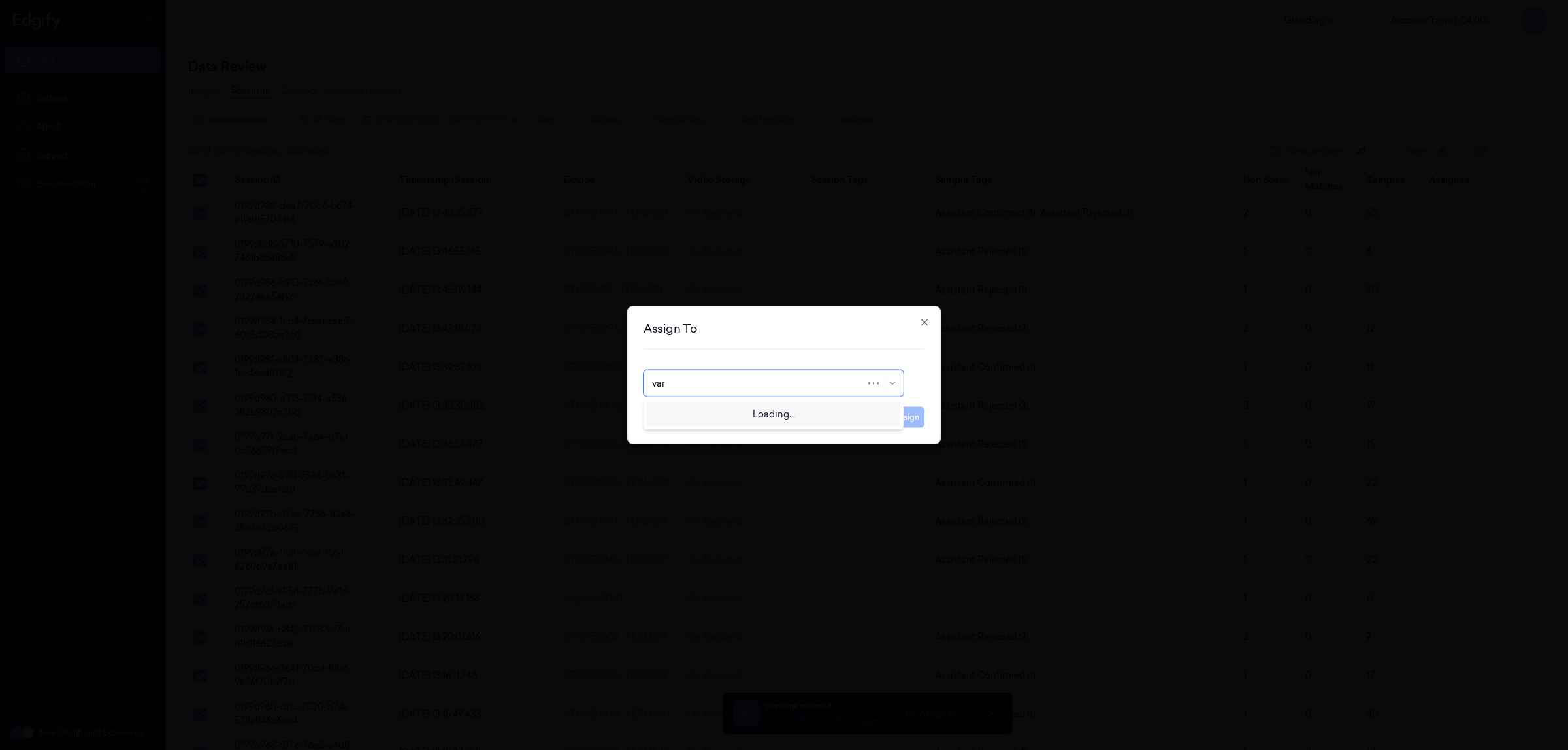
type input "vars"
click at [702, 436] on div "varsha g" at bounding box center [774, 435] width 244 height 14
click at [905, 413] on button "Assign" at bounding box center [906, 417] width 36 height 21
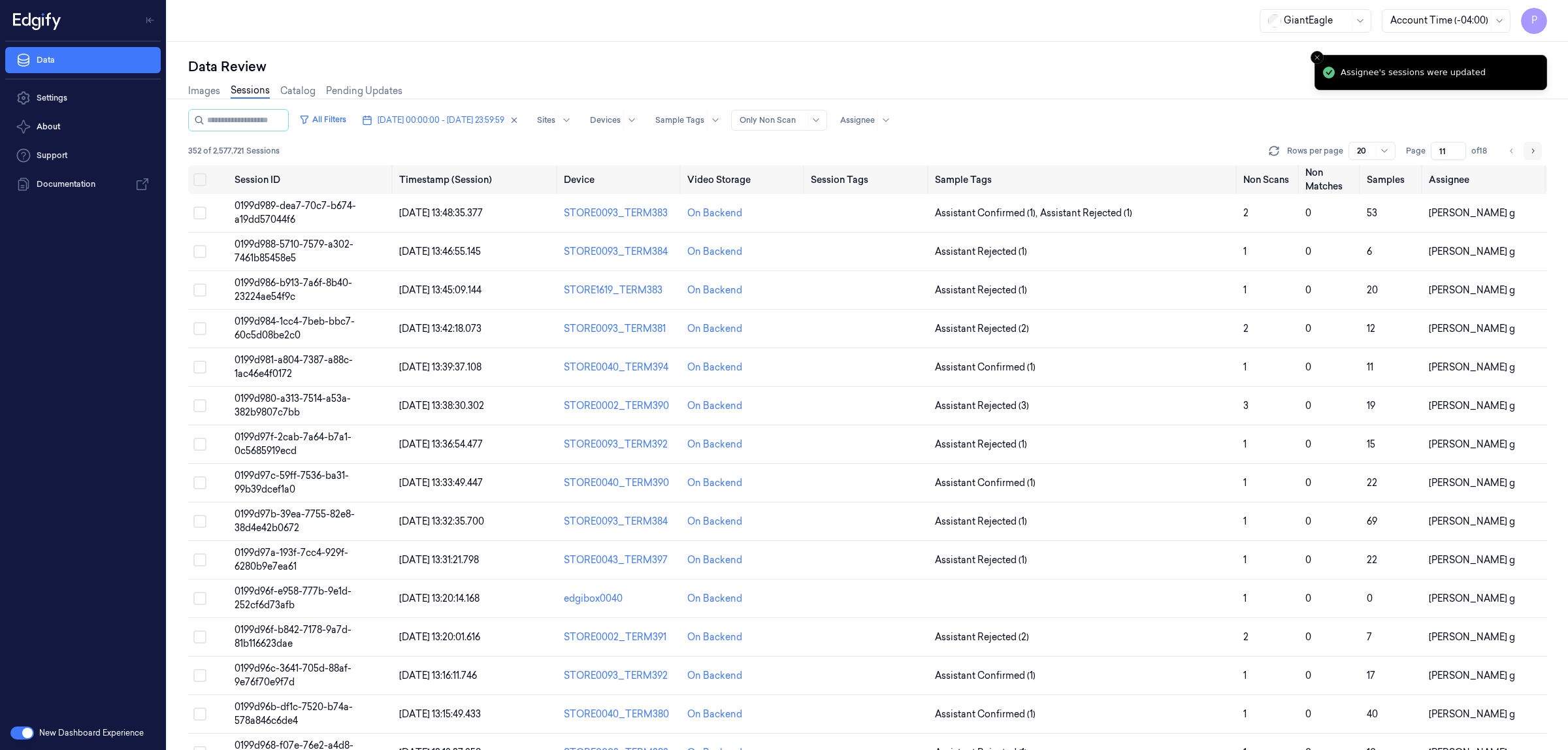
click at [1532, 151] on icon "Go to next page" at bounding box center [1533, 151] width 8 height 10
type input "12"
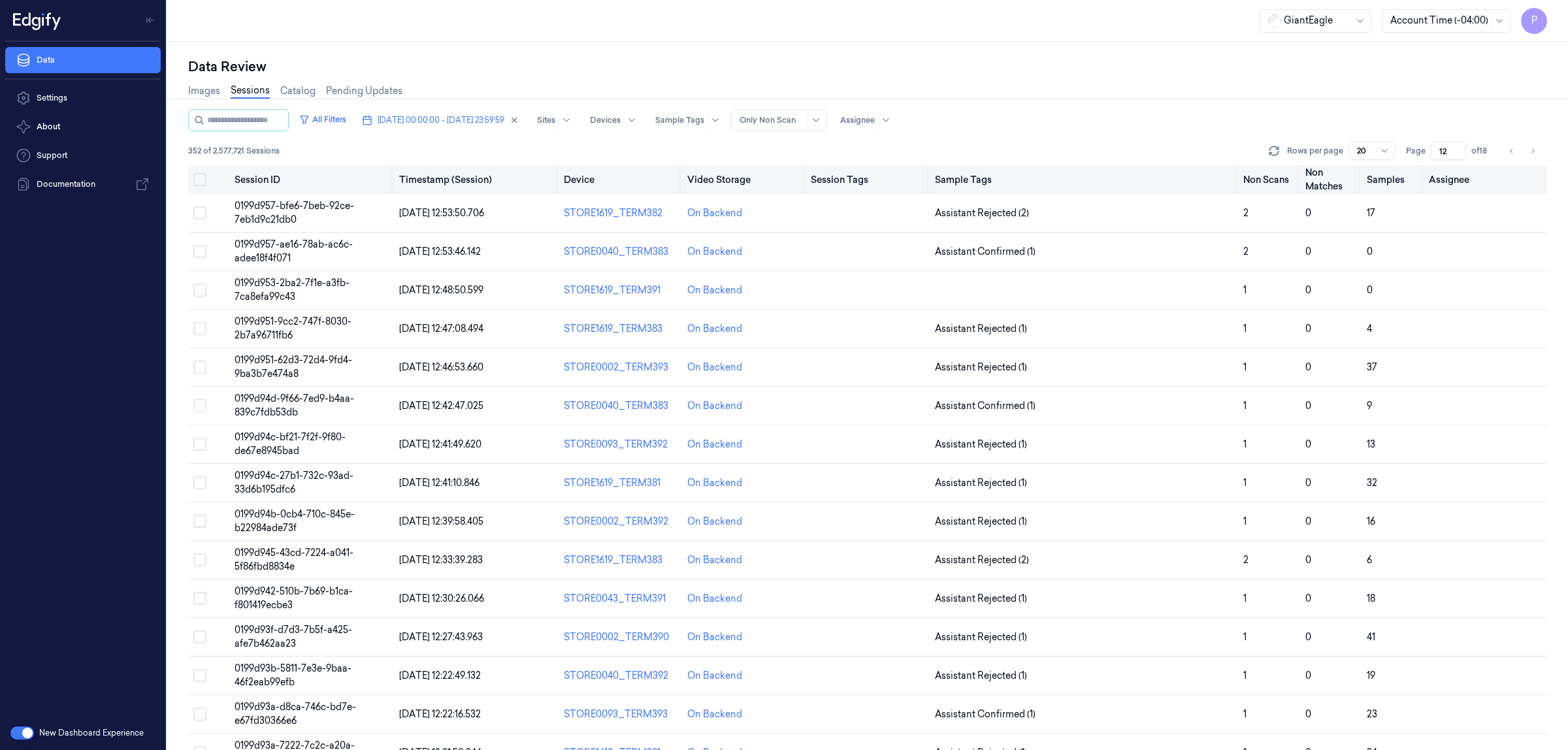
click at [200, 180] on button "on" at bounding box center [199, 179] width 13 height 13
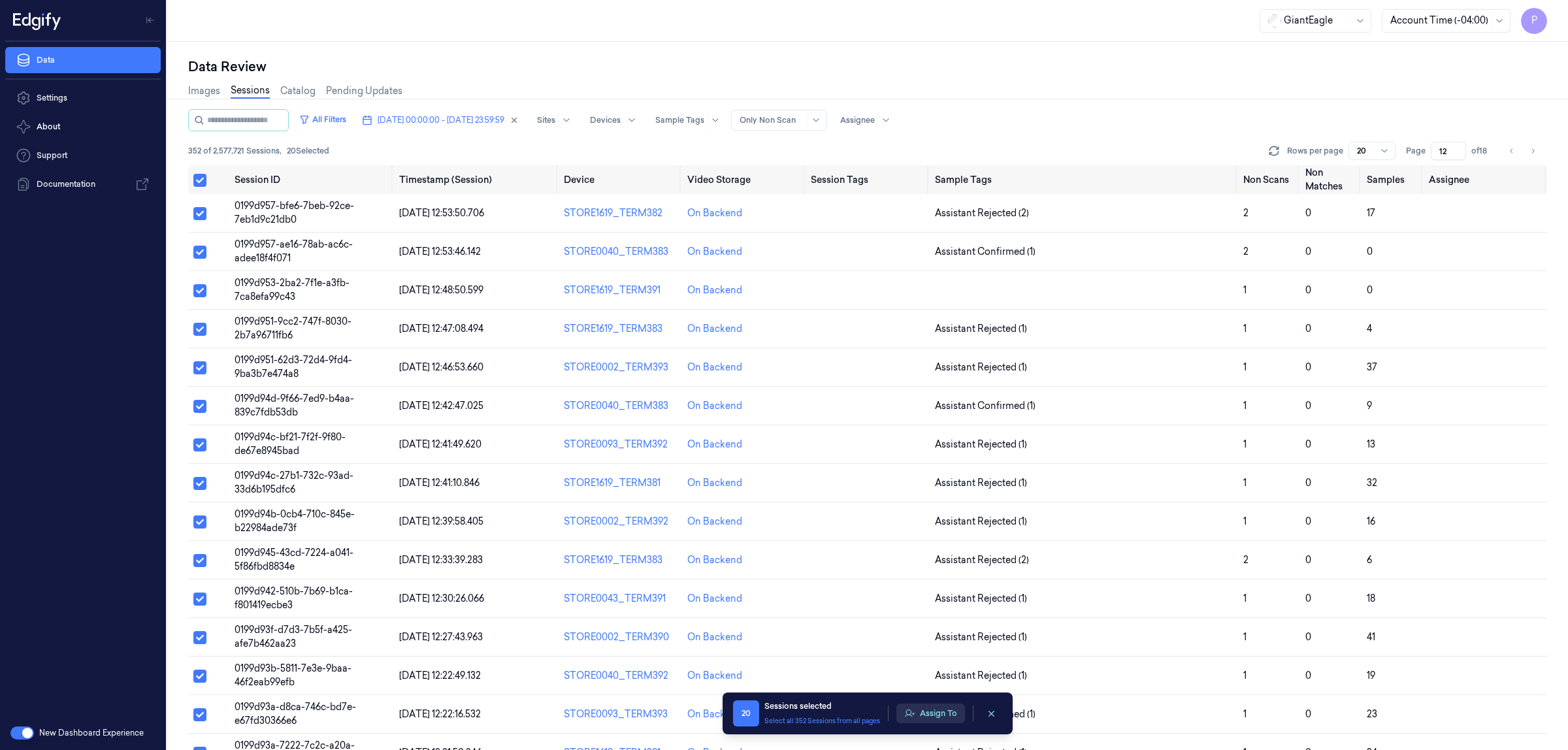
click at [931, 713] on button "Assign To" at bounding box center [931, 713] width 69 height 19
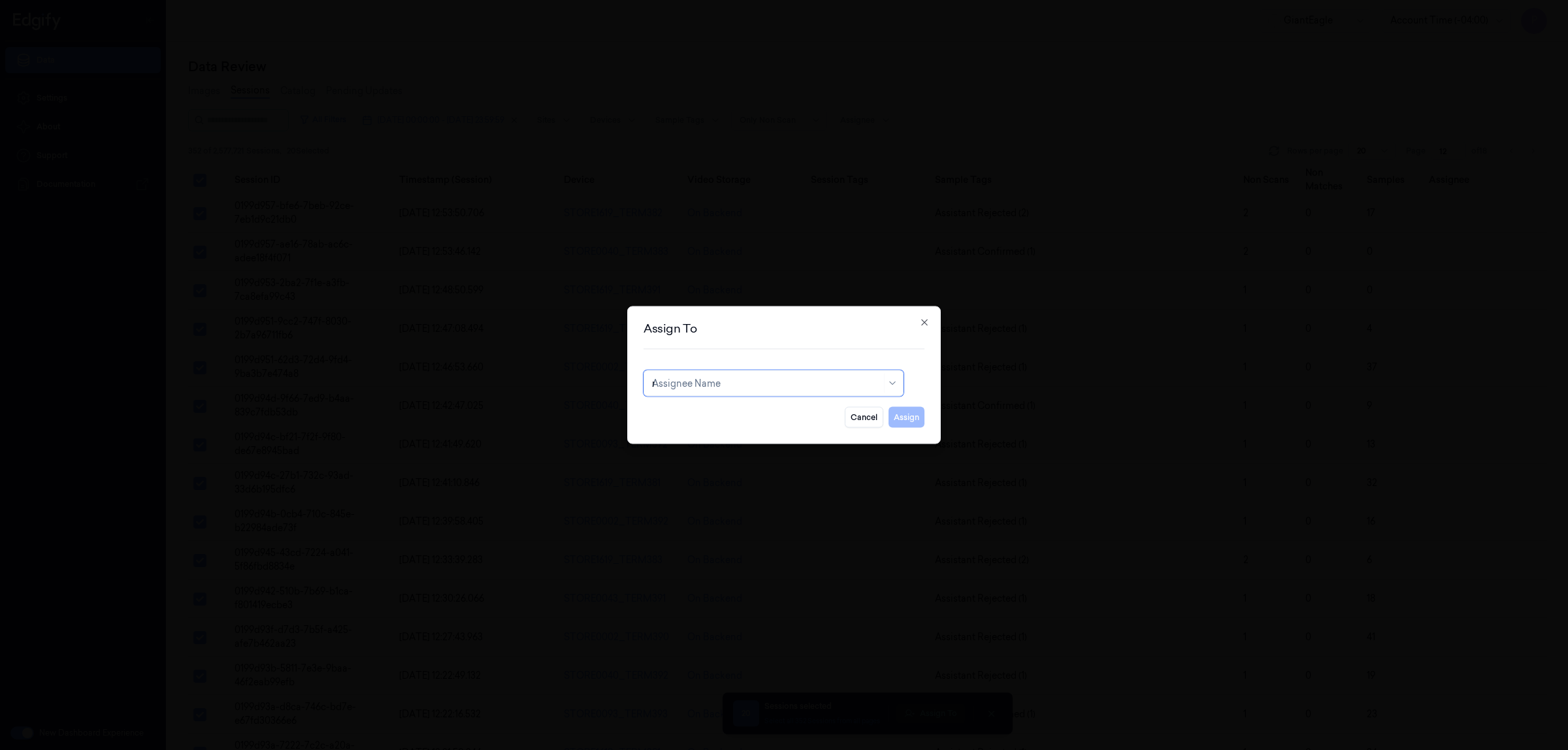
type input "ru"
click at [739, 407] on div "rupa b" at bounding box center [774, 413] width 244 height 14
click at [918, 426] on button "Assign" at bounding box center [906, 417] width 36 height 21
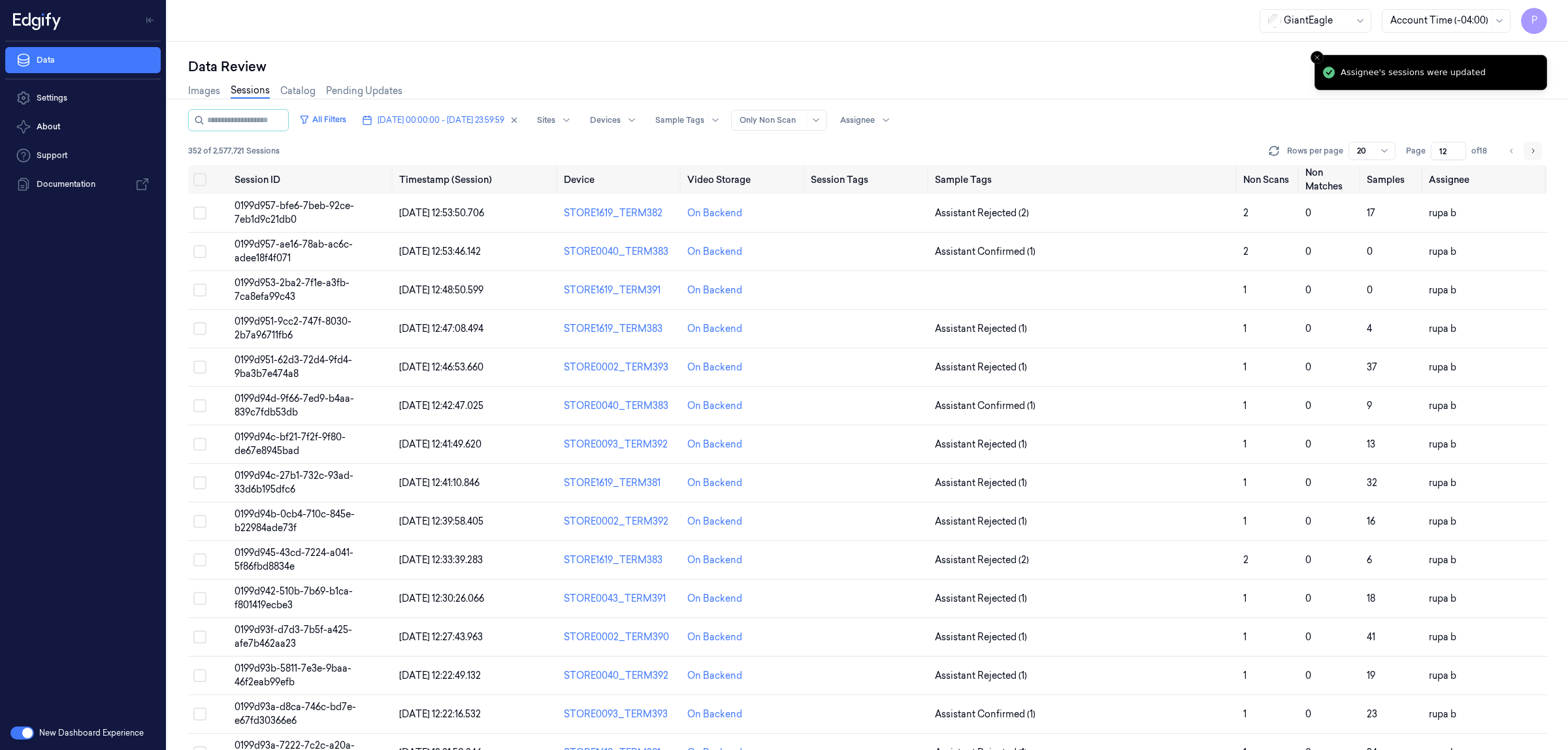
click at [1528, 149] on button "Go to next page" at bounding box center [1533, 151] width 18 height 18
type input "13"
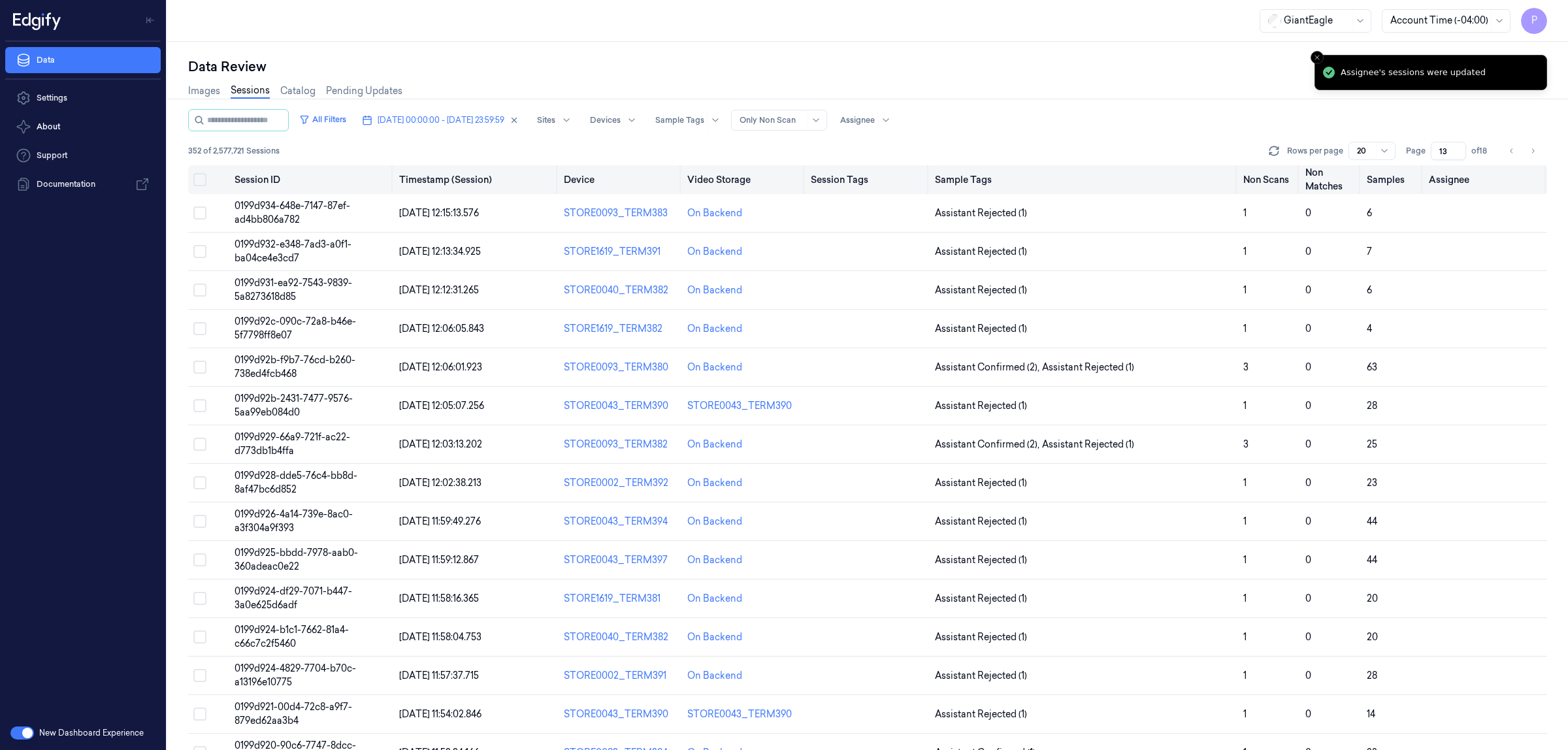
click at [203, 180] on button "on" at bounding box center [199, 179] width 13 height 13
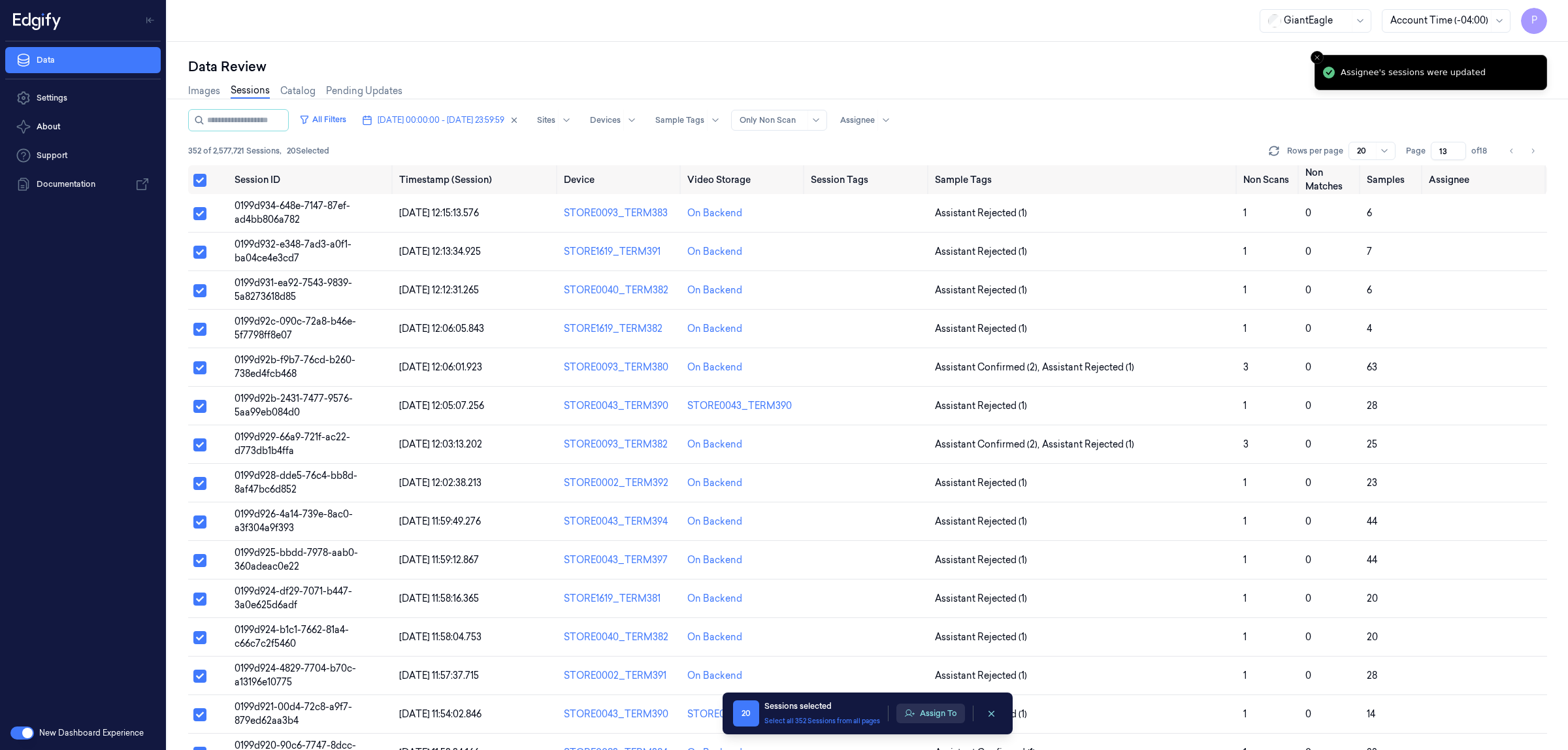
click at [922, 716] on button "Assign To" at bounding box center [931, 713] width 69 height 19
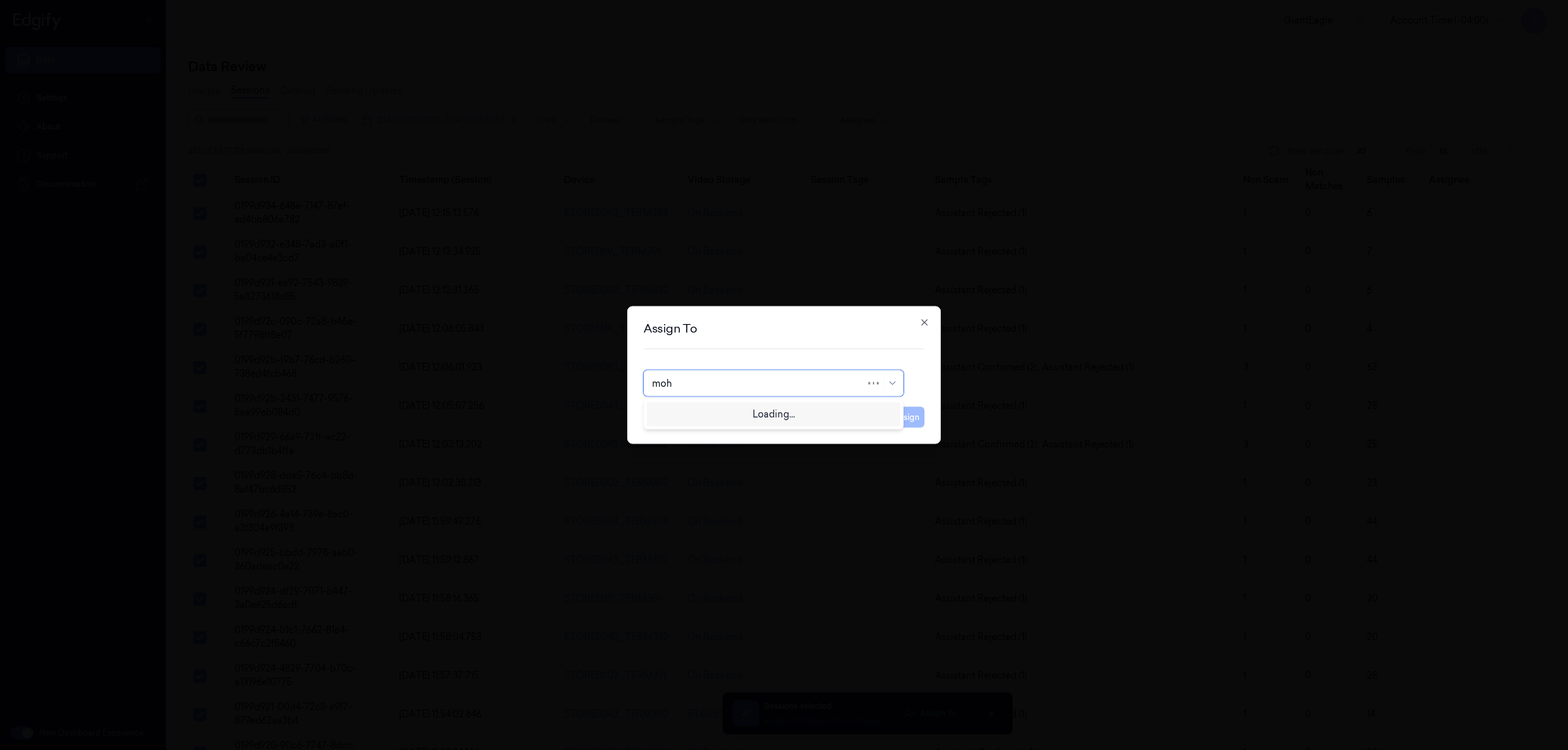
type input "moha"
click at [691, 414] on div "mohan kune" at bounding box center [691, 413] width 78 height 14
click at [894, 414] on button "Assign" at bounding box center [906, 417] width 36 height 21
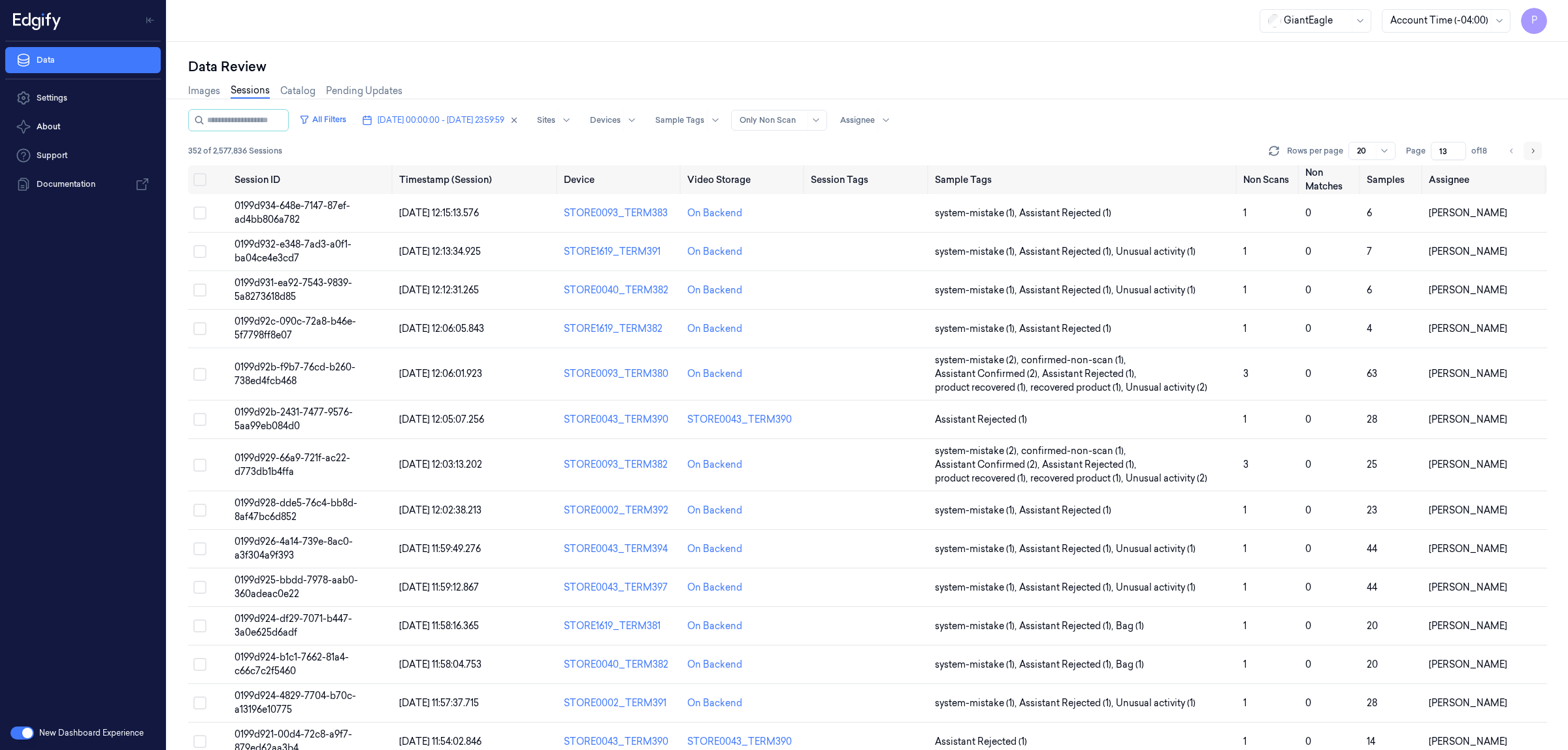
click at [1532, 149] on icon "Go to next page" at bounding box center [1533, 151] width 8 height 10
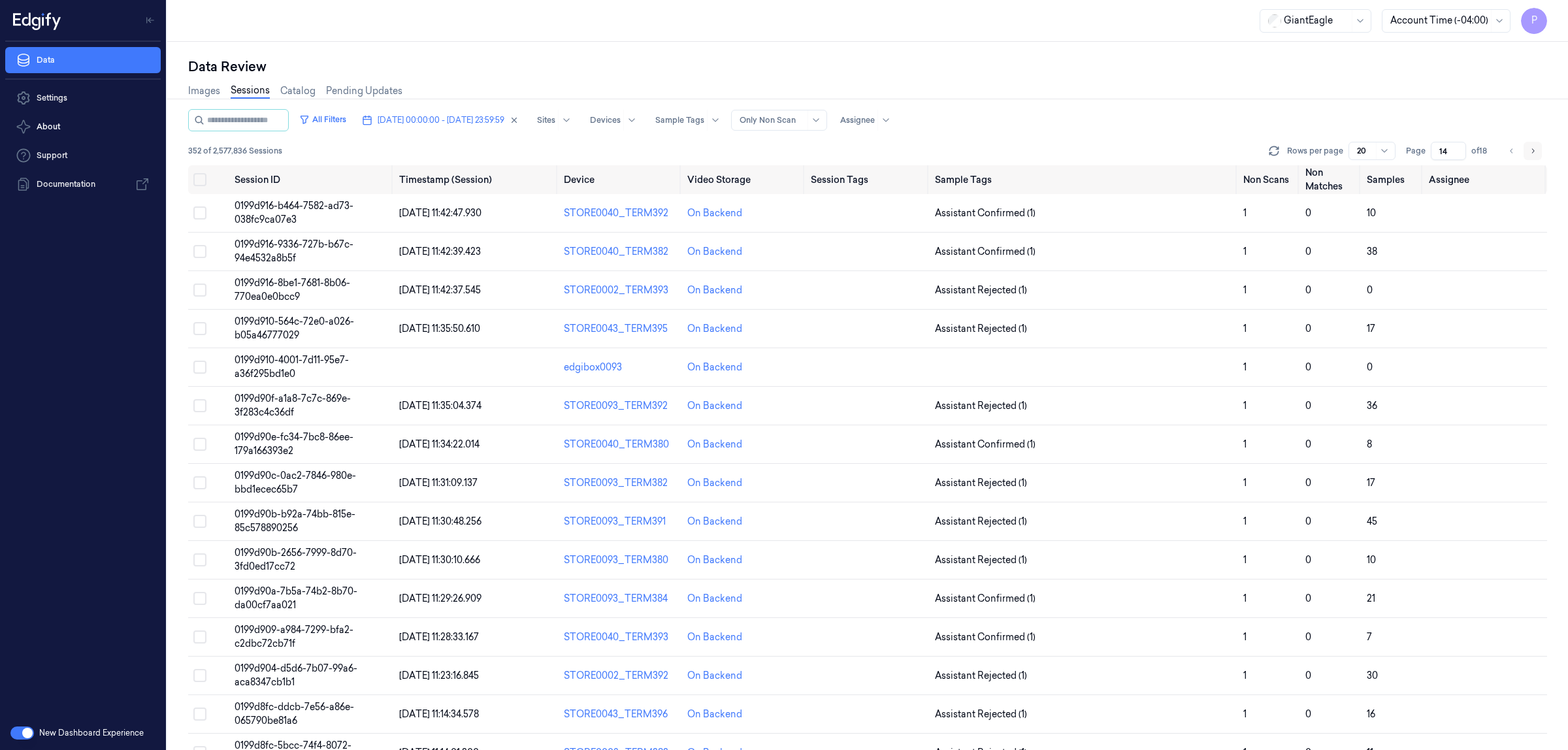
click at [1532, 149] on icon "Go to next page" at bounding box center [1533, 151] width 8 height 10
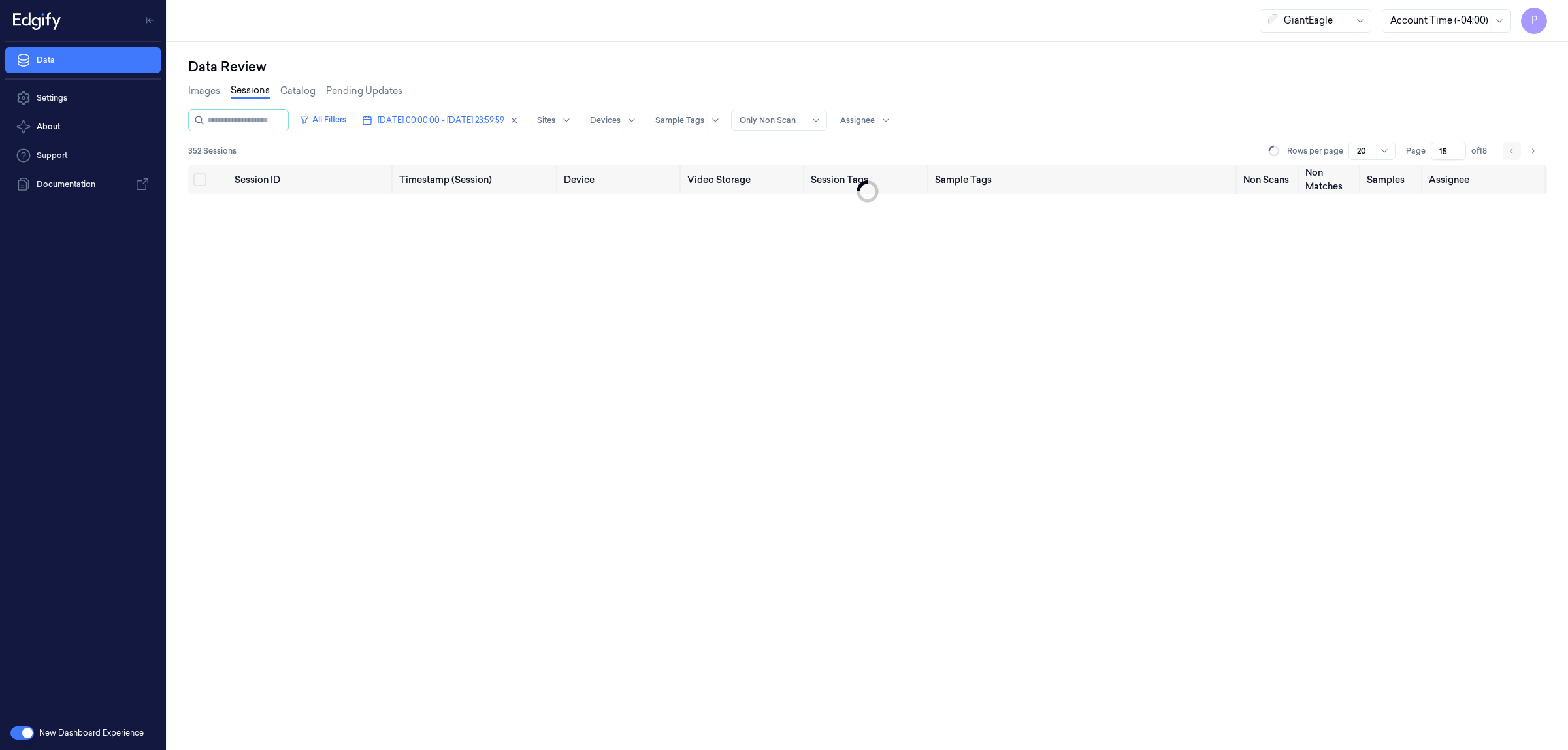
click at [1512, 149] on icon "Go to previous page" at bounding box center [1511, 150] width 3 height 5
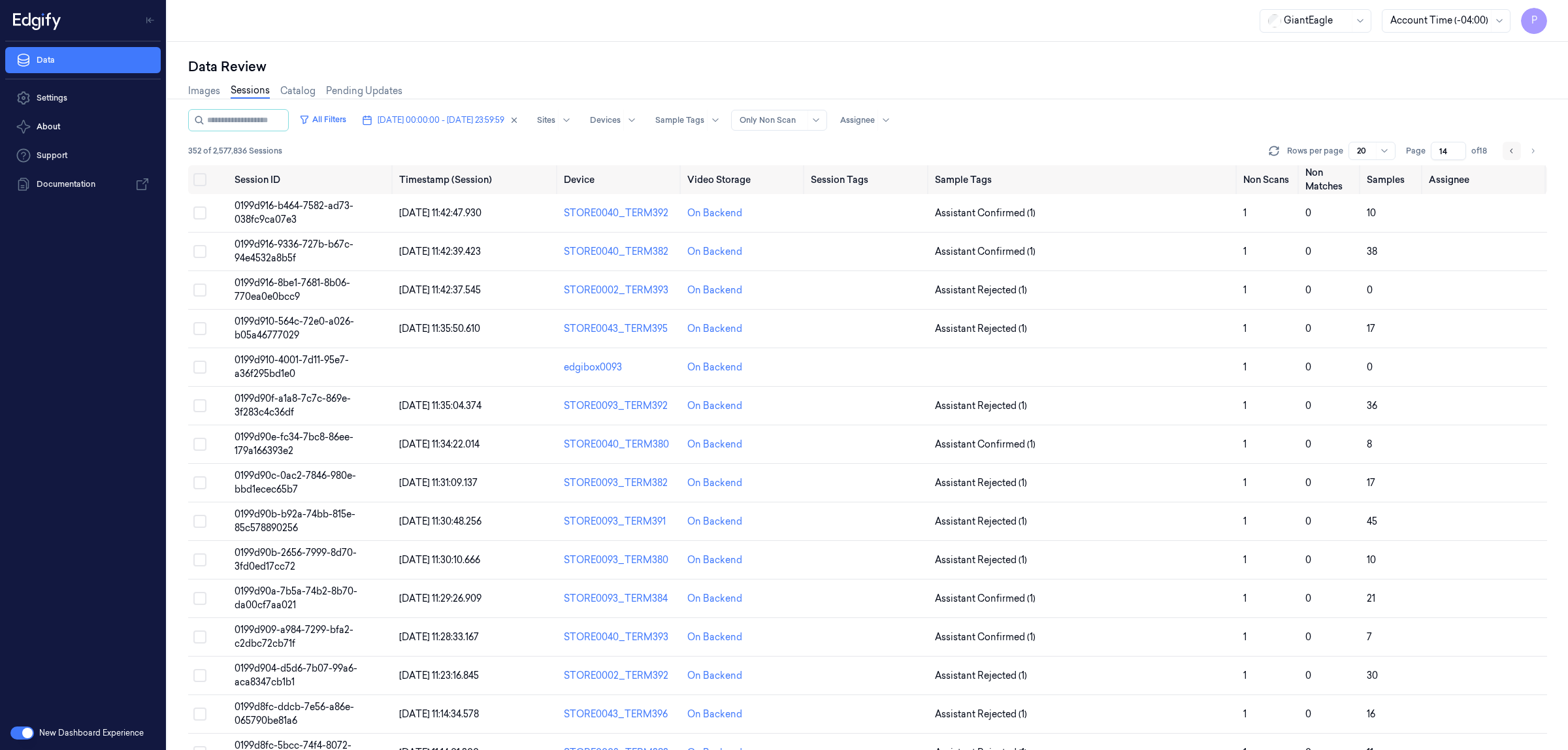
click at [1512, 149] on icon "Go to previous page" at bounding box center [1511, 150] width 3 height 5
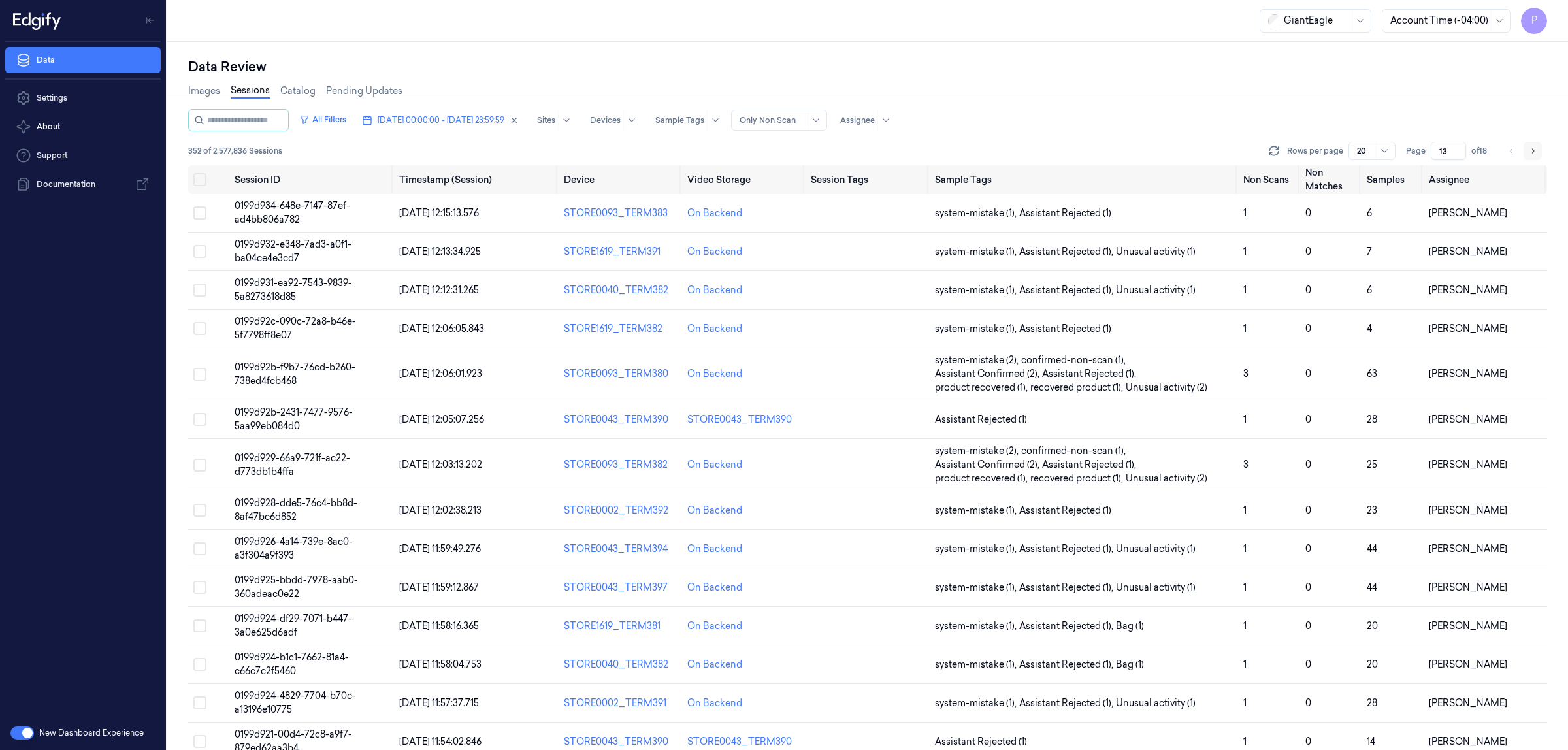
click at [1538, 149] on button "Go to next page" at bounding box center [1533, 151] width 18 height 18
type input "14"
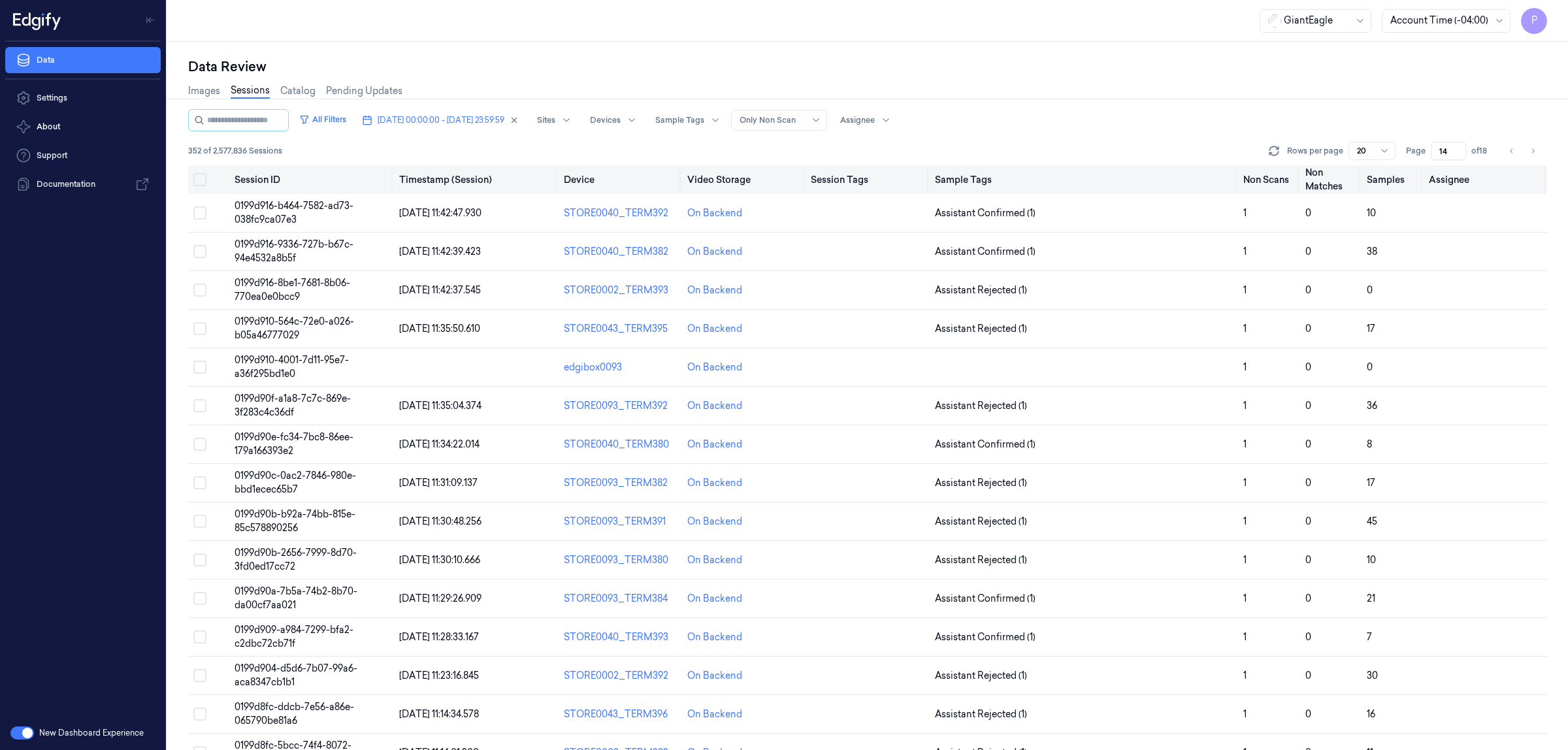
click at [199, 177] on button "Select all" at bounding box center [199, 179] width 13 height 13
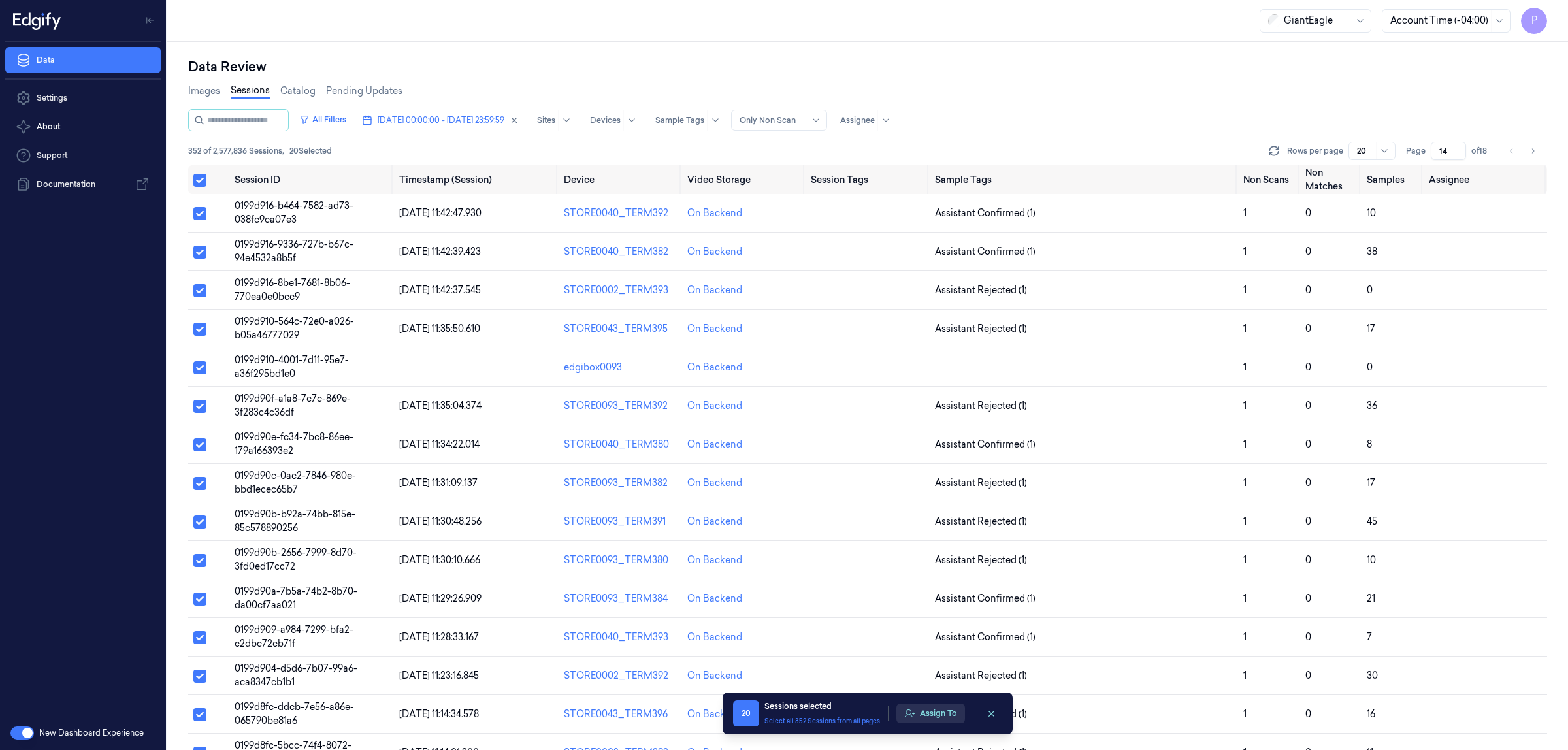
click at [937, 718] on button "Assign To" at bounding box center [931, 713] width 69 height 19
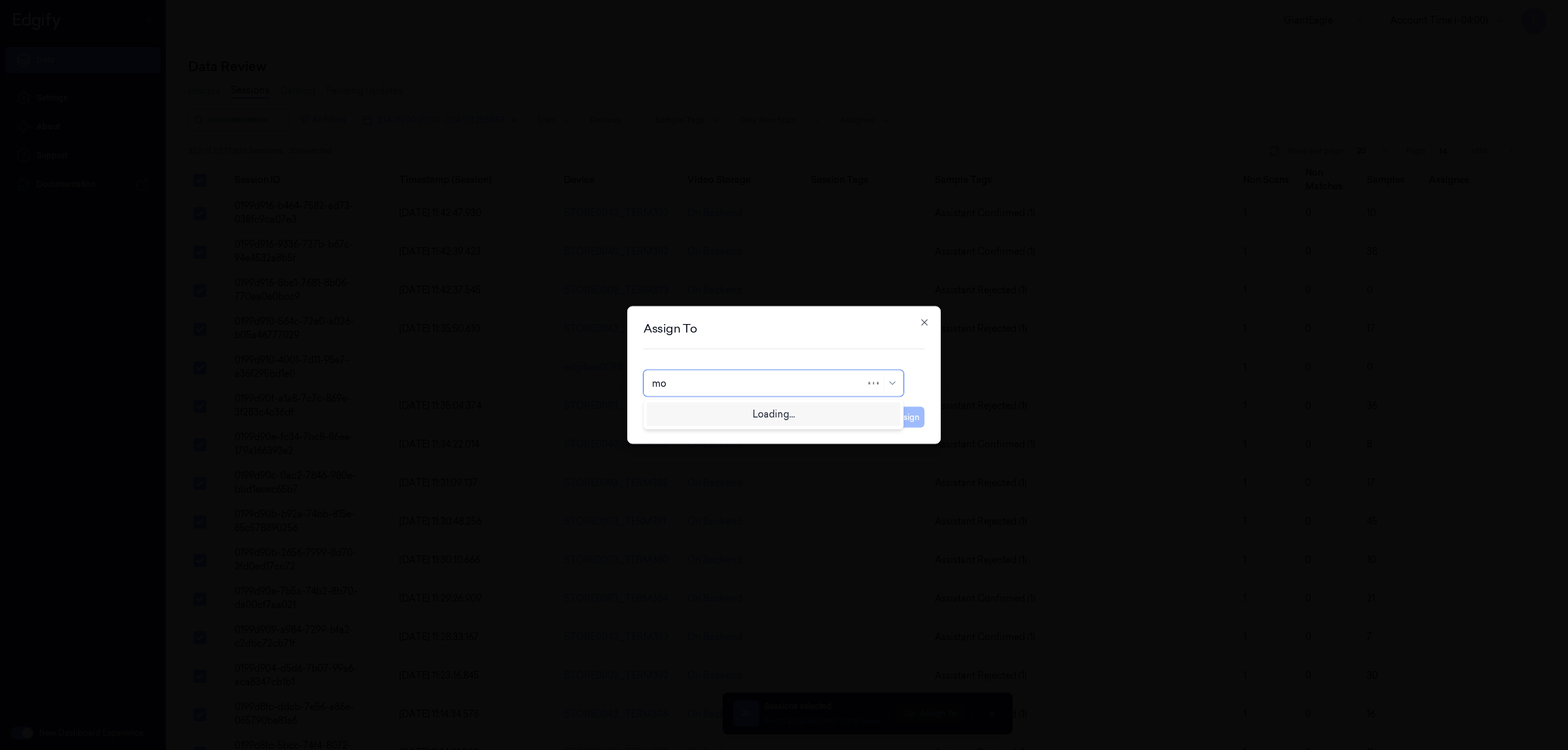
type input "moh"
click at [765, 419] on div "[PERSON_NAME]" at bounding box center [774, 413] width 244 height 14
click at [902, 420] on button "Assign" at bounding box center [906, 417] width 36 height 21
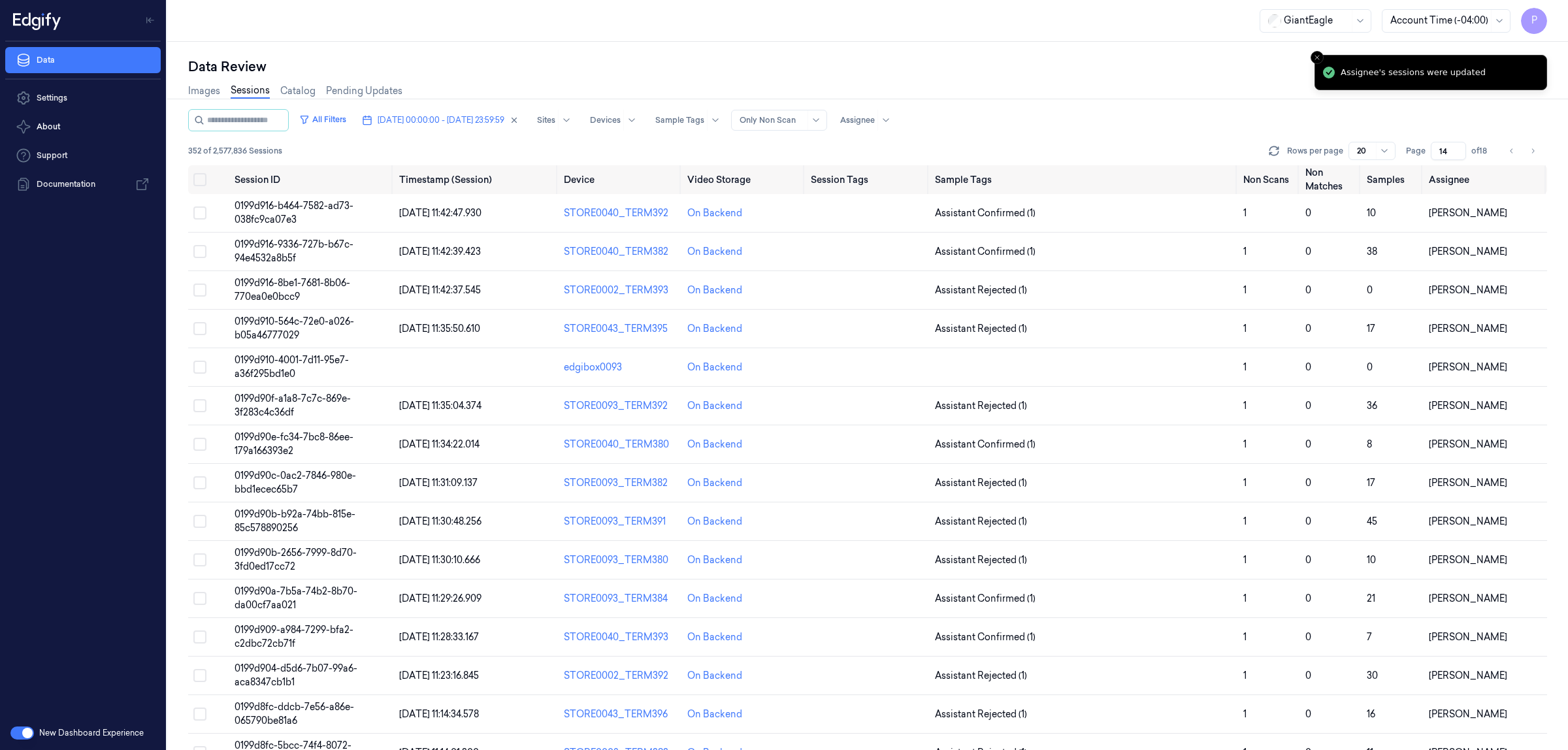
click at [1093, 74] on div "Data Review" at bounding box center [868, 67] width 1359 height 18
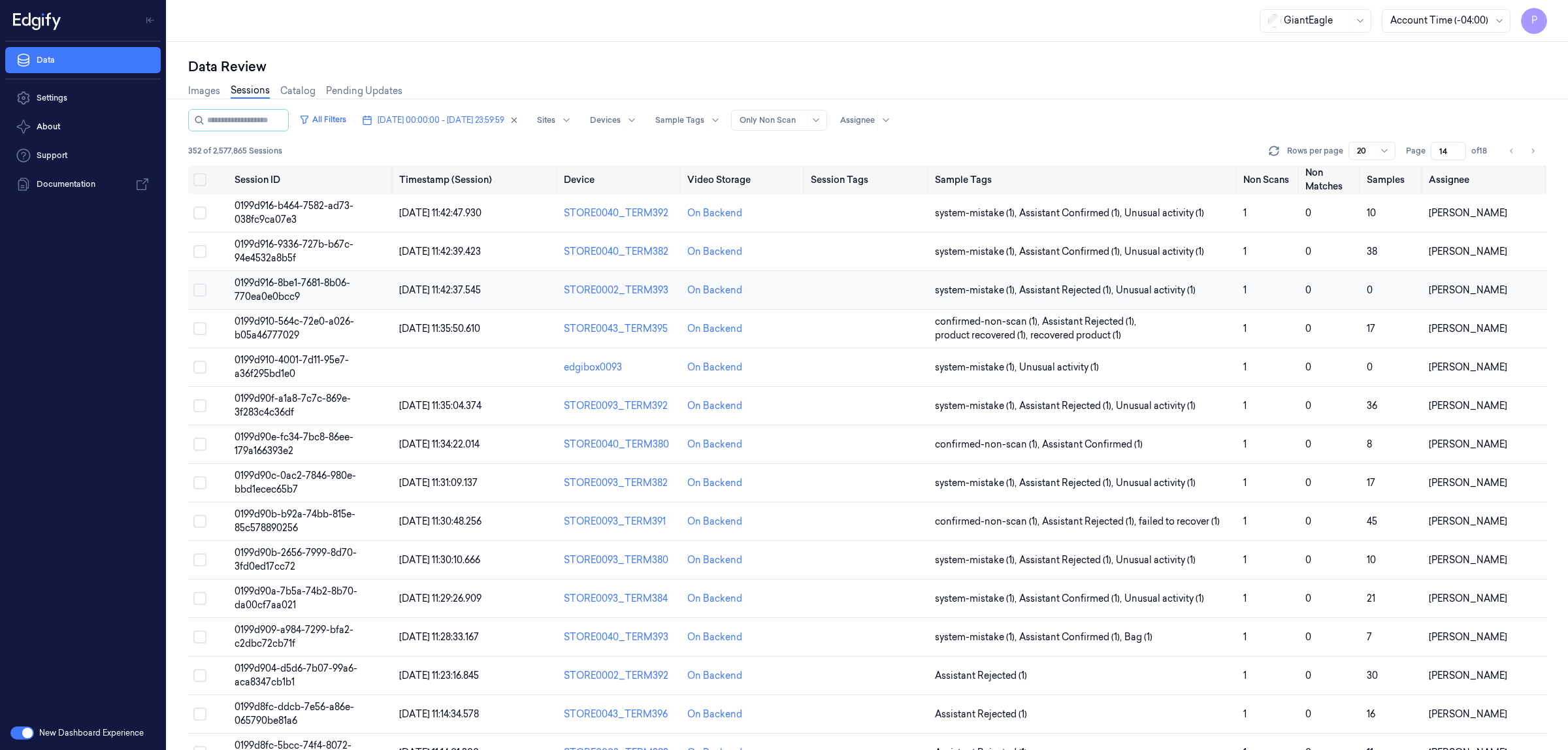
click at [319, 286] on span "0199d916-8be1-7681-8b06-770ea0e0bcc9" at bounding box center [292, 290] width 116 height 26
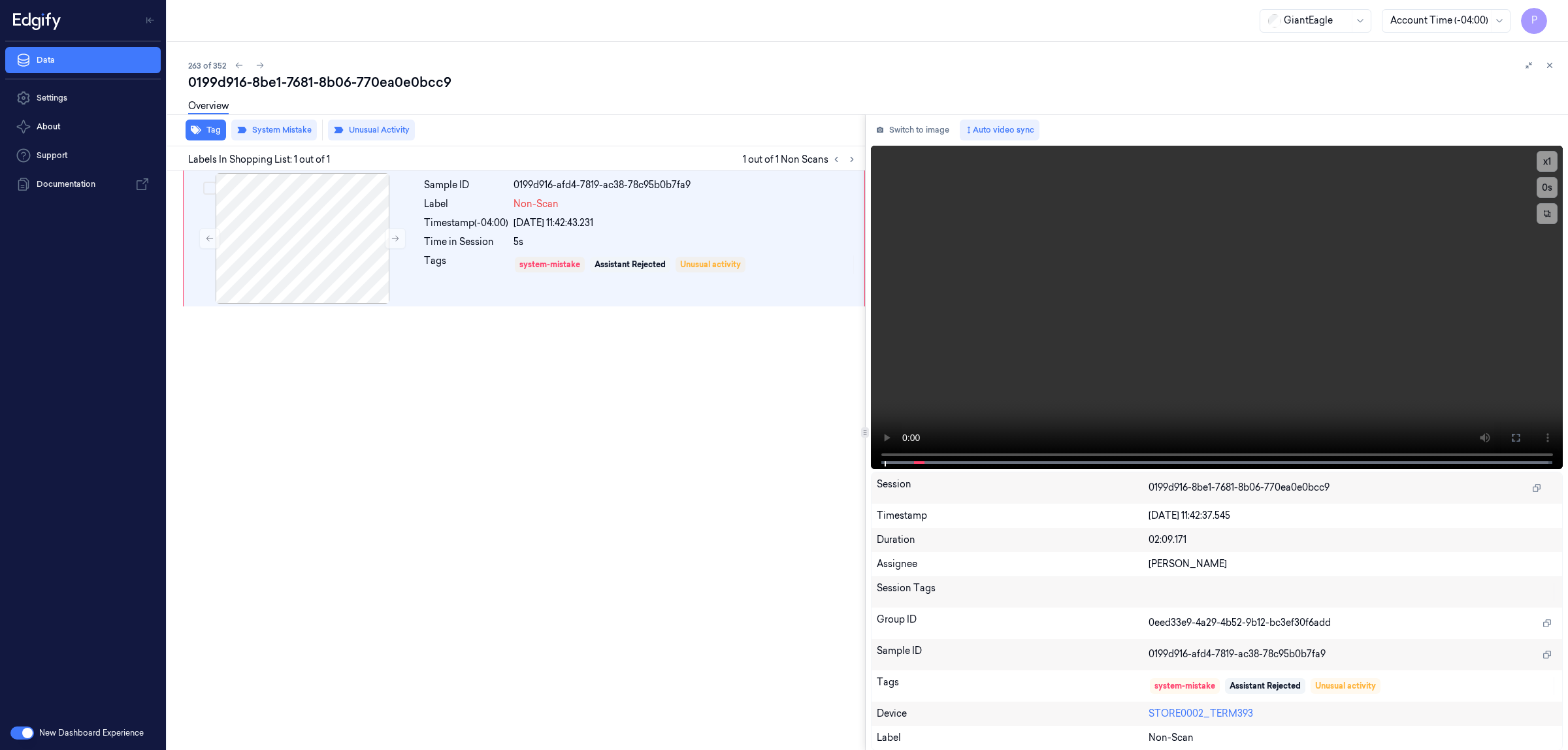
click at [672, 481] on div "Sample ID 0199d916-afd4-7819-ac38-78c95b0b7fa9 Label Non-Scan Timestamp (-04:00…" at bounding box center [513, 460] width 703 height 580
click at [1554, 66] on icon at bounding box center [1551, 65] width 9 height 9
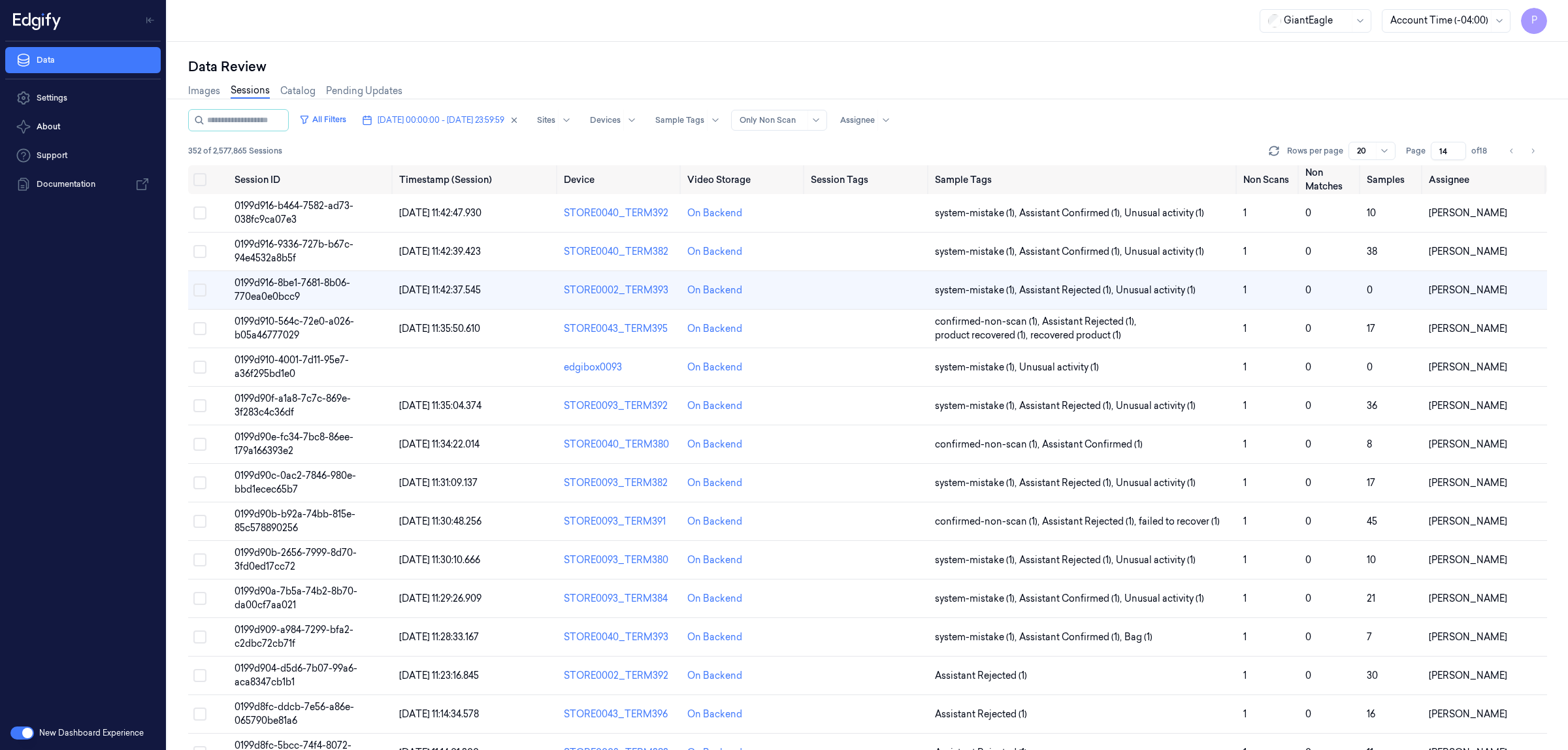
click at [1428, 63] on div "Data Review" at bounding box center [868, 67] width 1359 height 18
click at [338, 439] on span "0199d90e-fc34-7bc8-86ee-179a166393e2" at bounding box center [293, 444] width 119 height 26
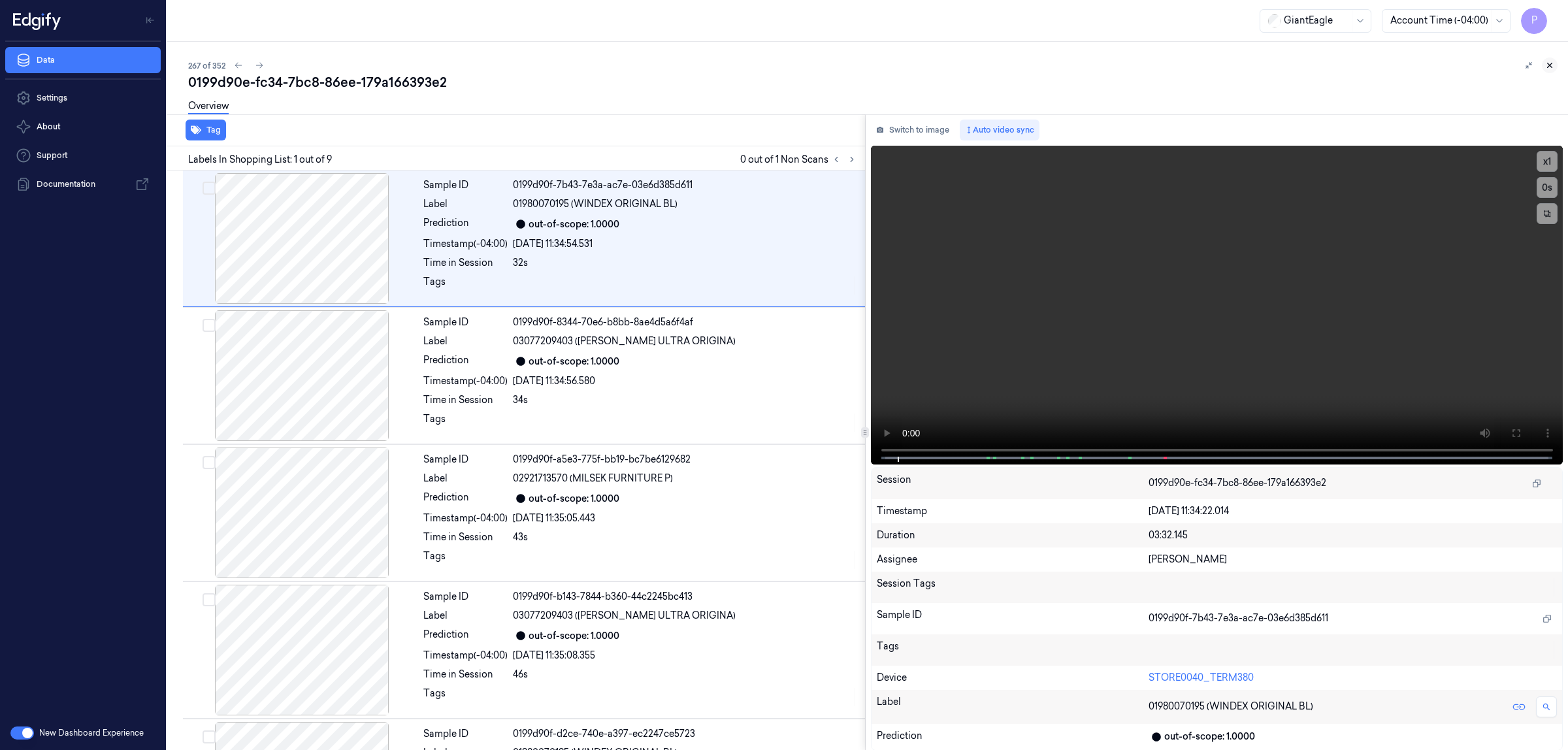
click at [1551, 65] on icon at bounding box center [1551, 65] width 9 height 9
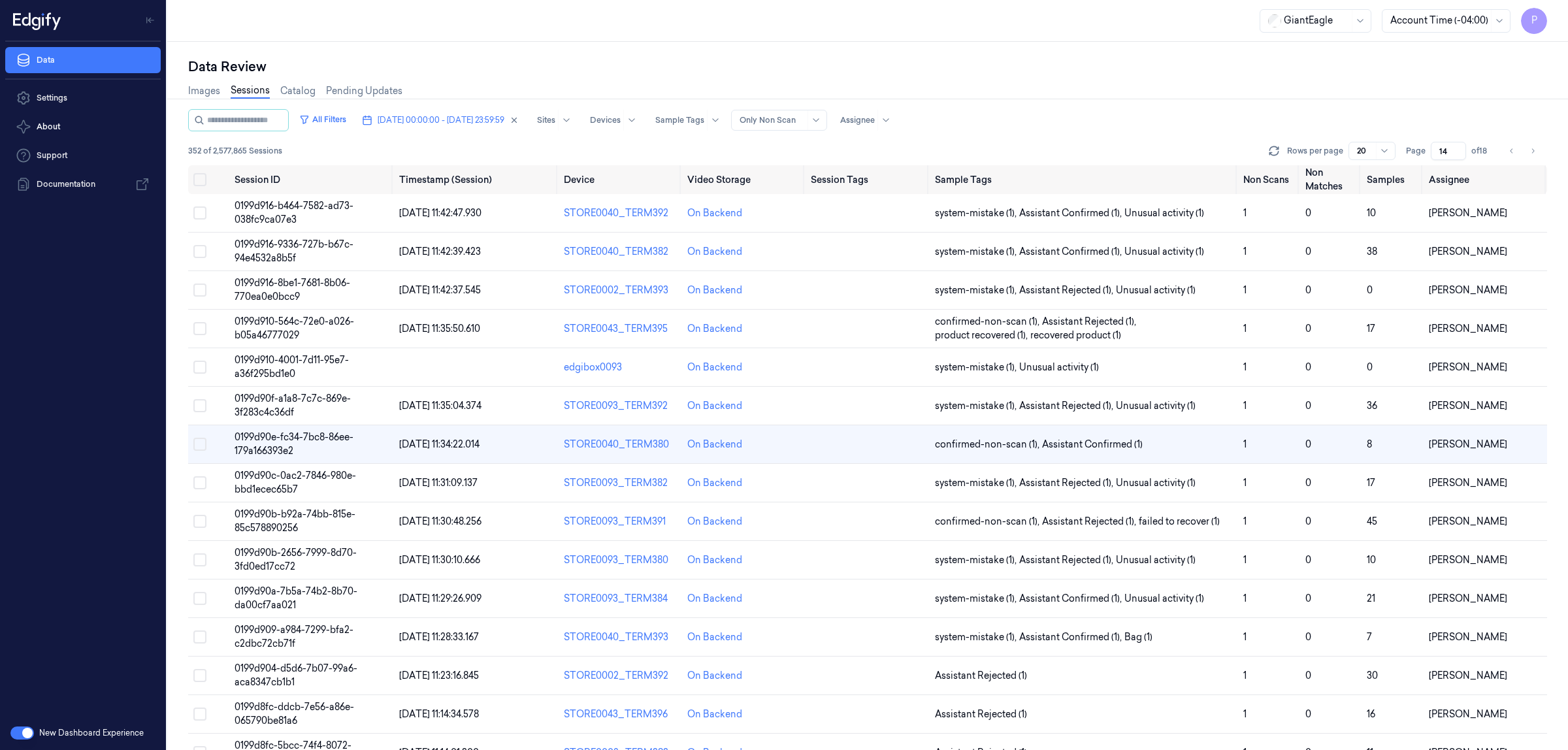
click at [1006, 24] on div "GiantEagle Account Time (-04:00) P" at bounding box center [868, 21] width 1401 height 42
click at [837, 49] on div "Data Review Images Sessions Catalog Pending Updates All Filters 12/10/2025 00:0…" at bounding box center [868, 396] width 1401 height 709
click at [1507, 153] on button "Go to previous page" at bounding box center [1512, 151] width 18 height 18
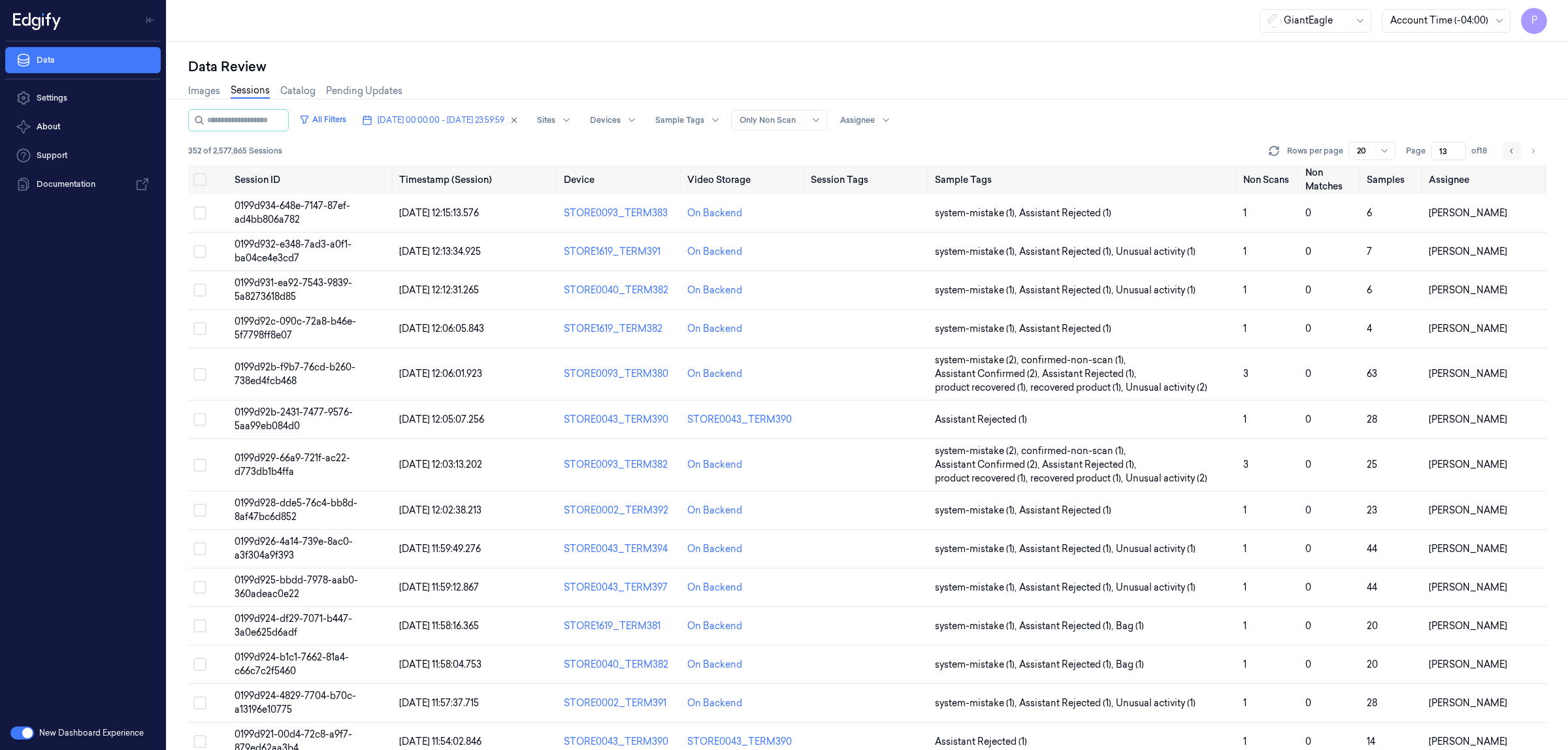
click at [1508, 154] on icon "Go to previous page" at bounding box center [1512, 151] width 8 height 10
type input "12"
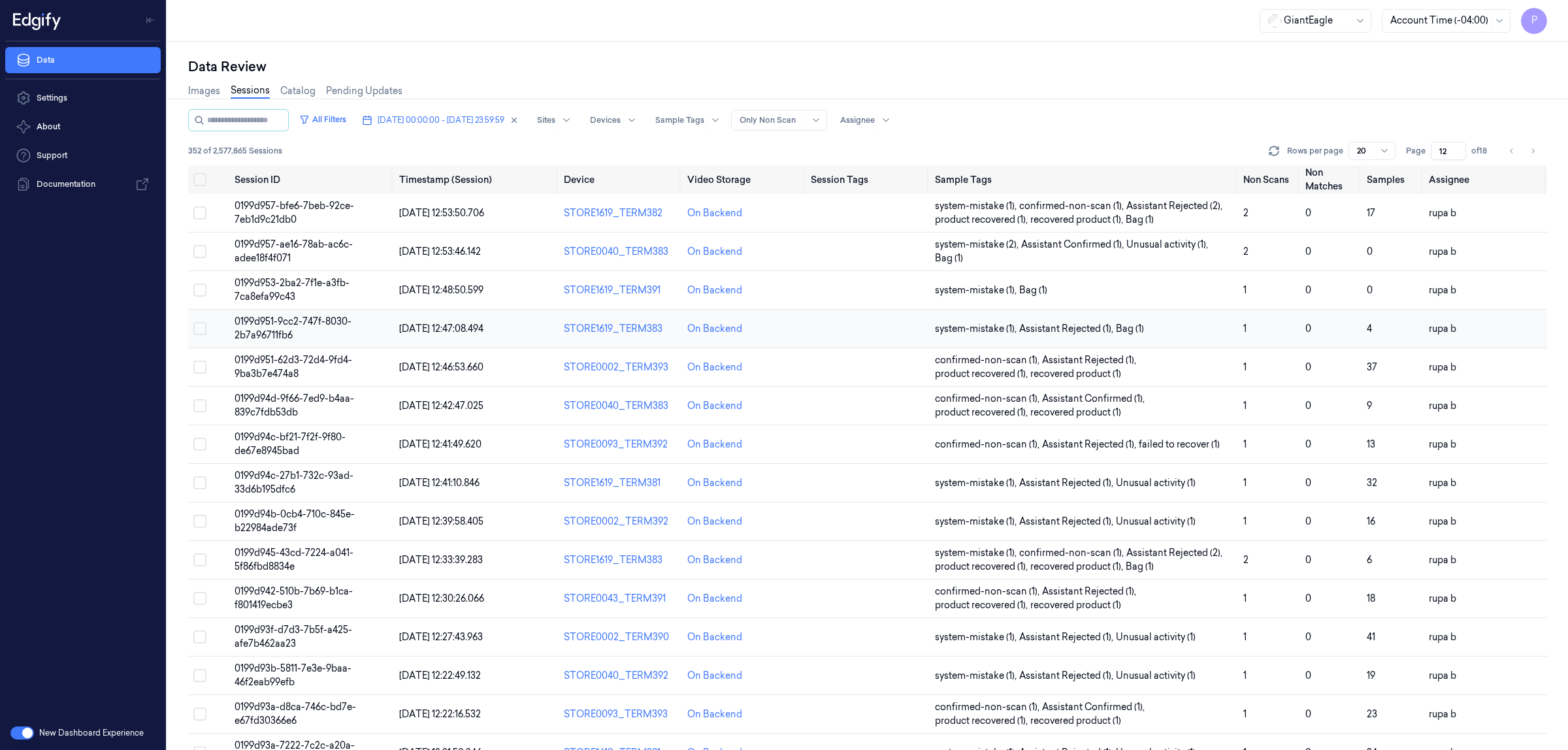
click at [318, 324] on span "0199d951-9cc2-747f-8030-2b7a96711fb6" at bounding box center [292, 328] width 117 height 26
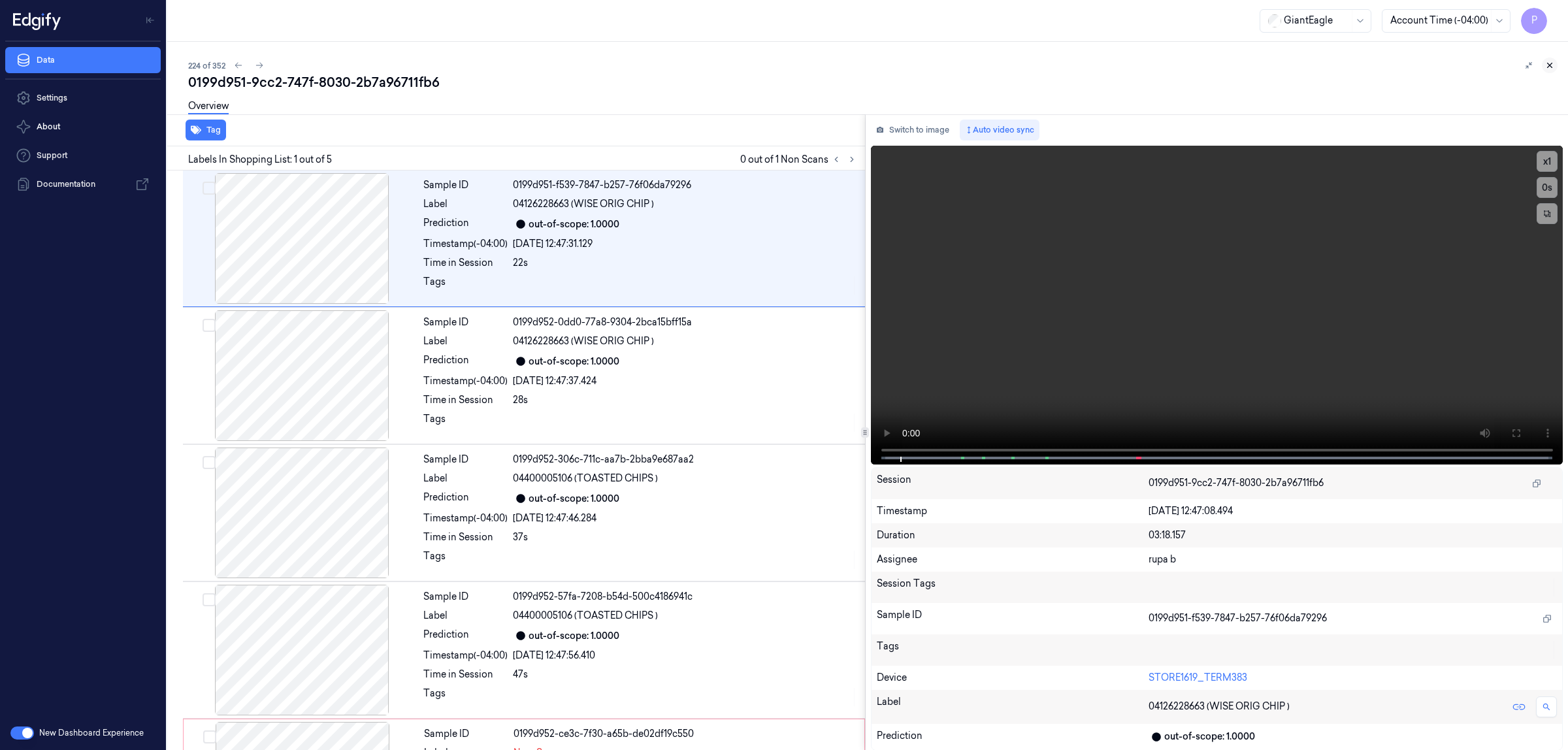
click at [1550, 64] on icon at bounding box center [1550, 65] width 5 height 5
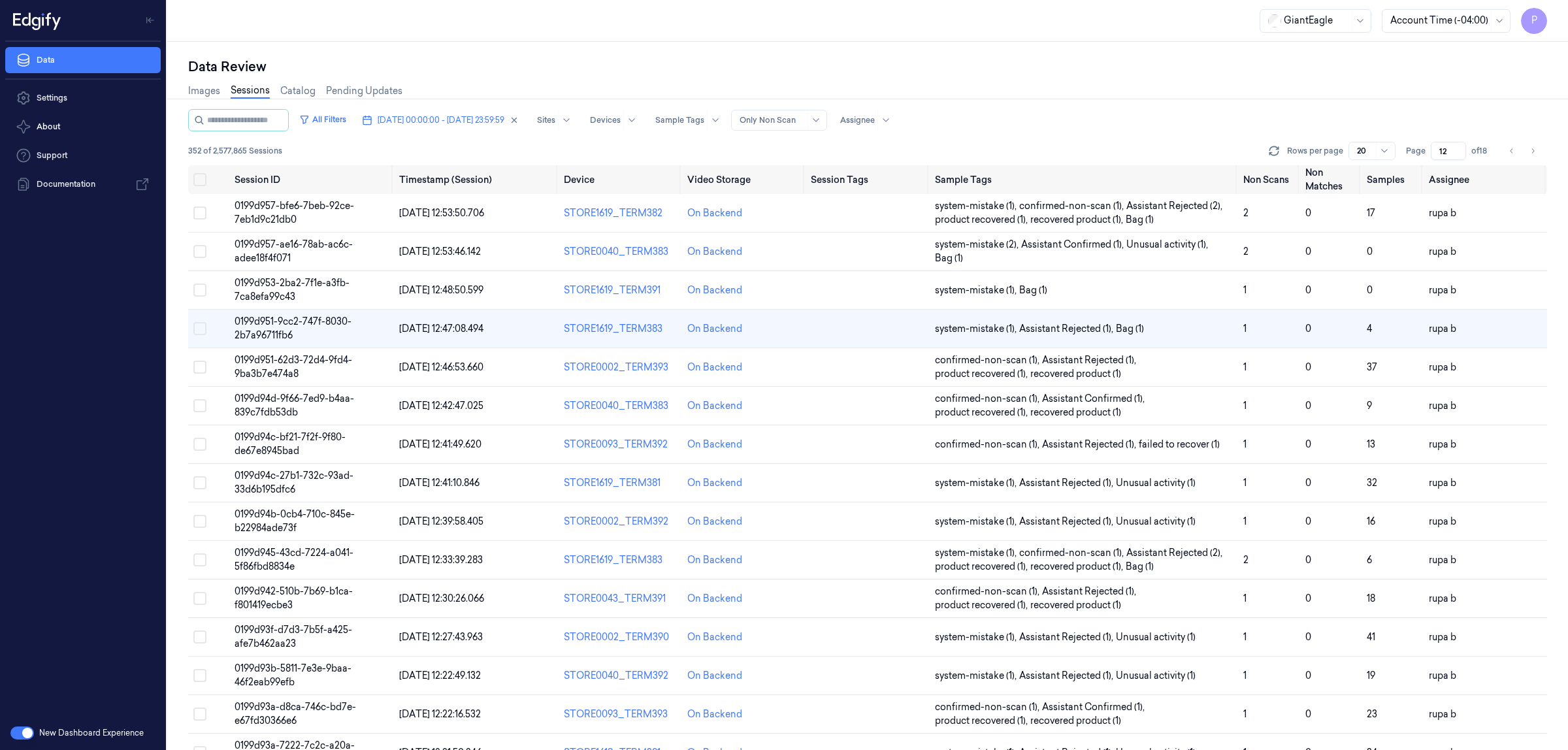
click at [836, 48] on div "Data Review Images Sessions Catalog Pending Updates All Filters 12/10/2025 00:0…" at bounding box center [868, 396] width 1401 height 709
click at [443, 117] on span "[DATE] 00:00:00 - [DATE] 23:59:59" at bounding box center [441, 119] width 127 height 12
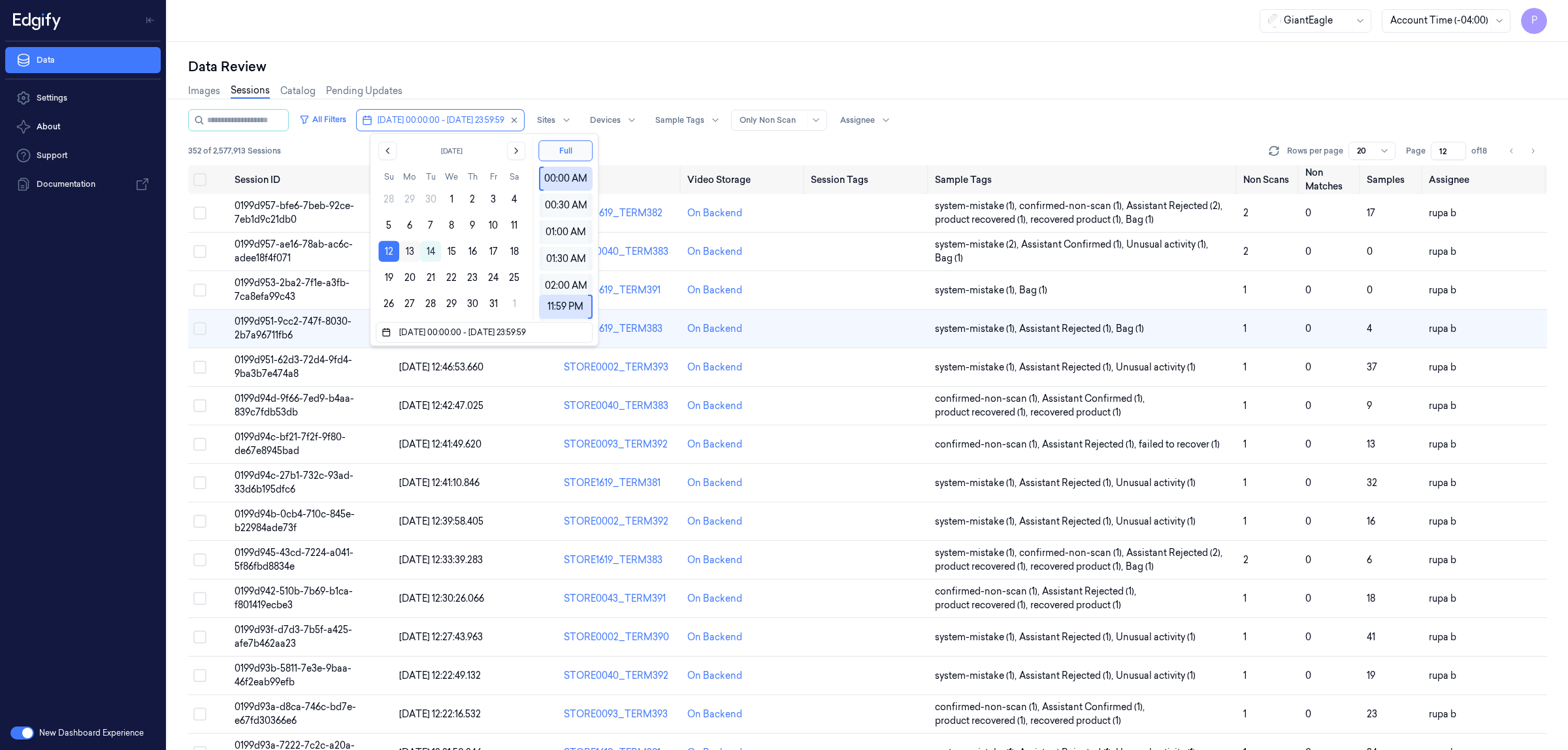
click at [409, 256] on button "13" at bounding box center [409, 251] width 21 height 21
click at [409, 254] on button "13" at bounding box center [409, 251] width 21 height 21
type input "[DATE] 00:00:00 - [DATE] 23:59:59"
click at [612, 74] on div "Data Review" at bounding box center [868, 67] width 1359 height 18
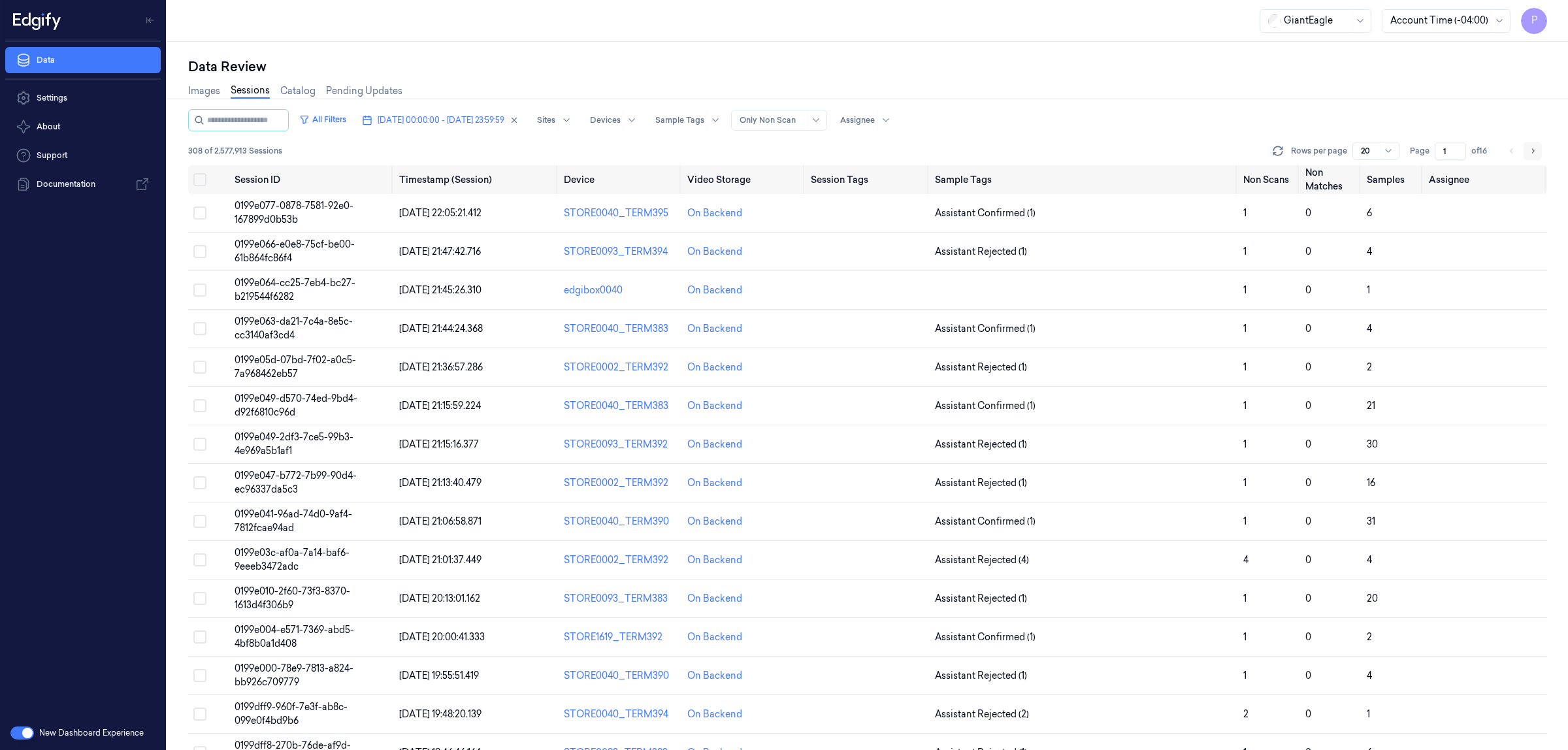
click at [1534, 149] on icon "Go to next page" at bounding box center [1533, 151] width 8 height 10
type input "4"
click at [1153, 94] on div "Images Sessions Catalog Pending Updates" at bounding box center [868, 92] width 1359 height 33
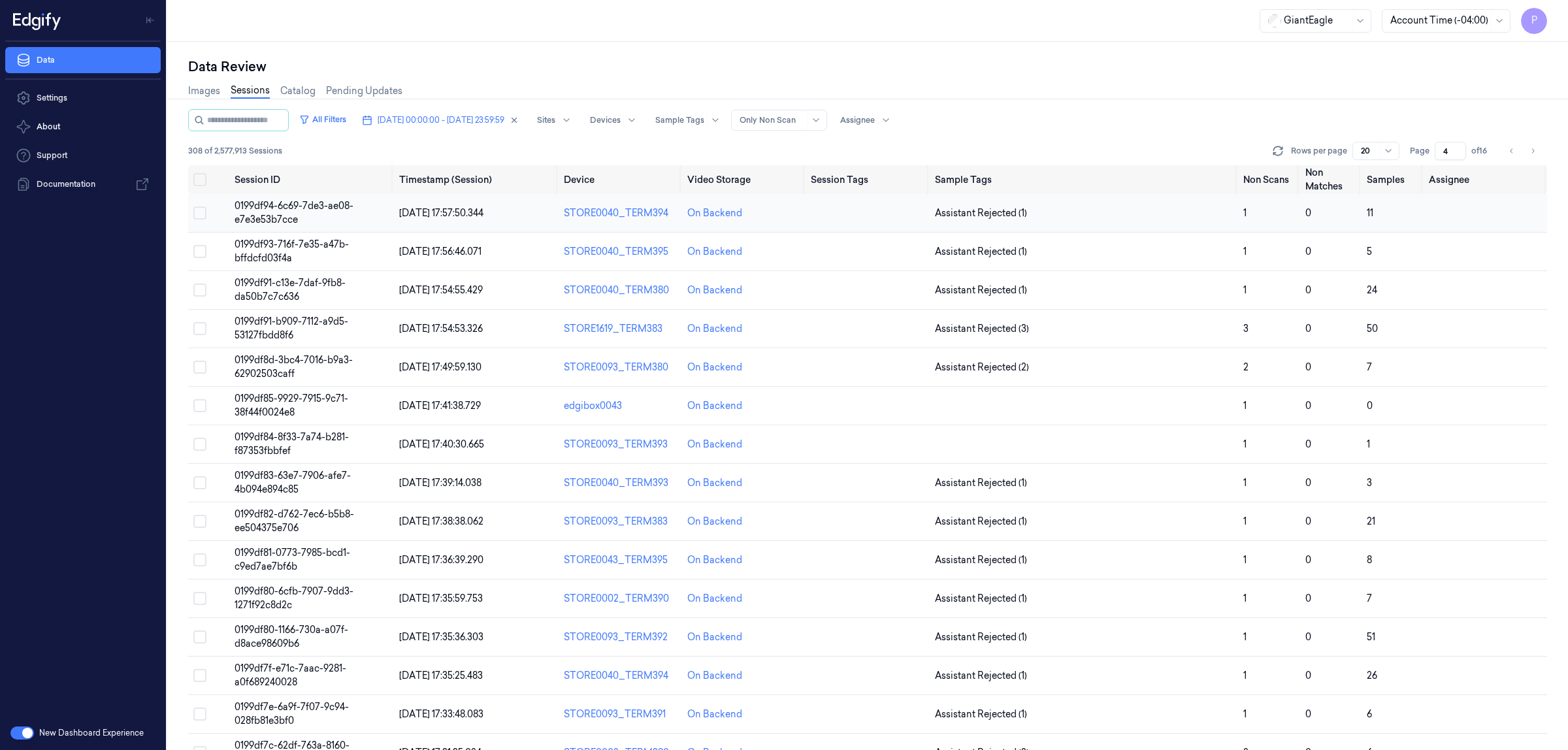
click at [281, 213] on span "0199df94-6c69-7de3-ae08-e7e3e53b7cce" at bounding box center [293, 213] width 119 height 26
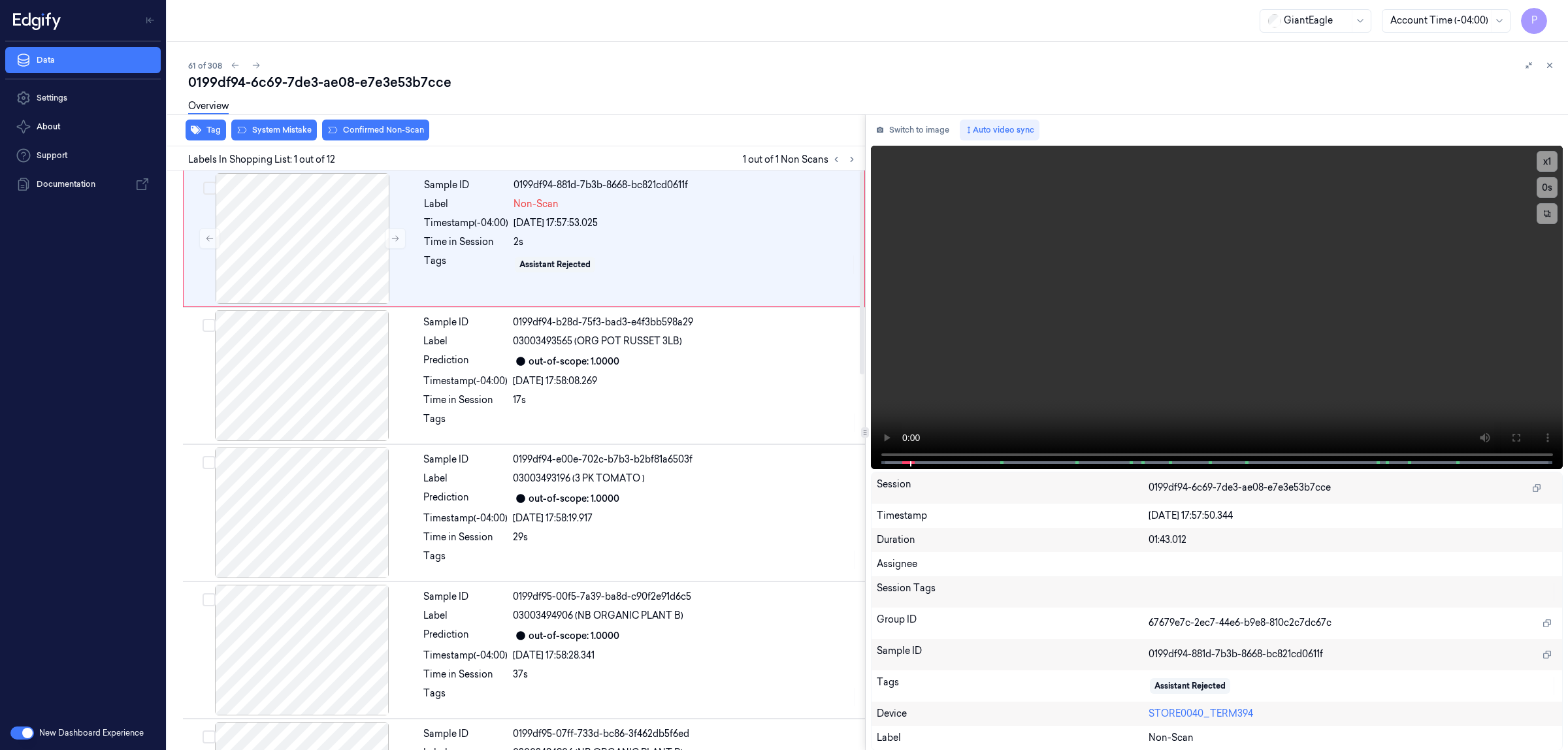
drag, startPoint x: 299, startPoint y: 221, endPoint x: 707, endPoint y: 69, distance: 435.4
click at [707, 69] on div "61 of 308" at bounding box center [873, 65] width 1369 height 16
click at [938, 130] on button "Switch to image" at bounding box center [913, 130] width 84 height 21
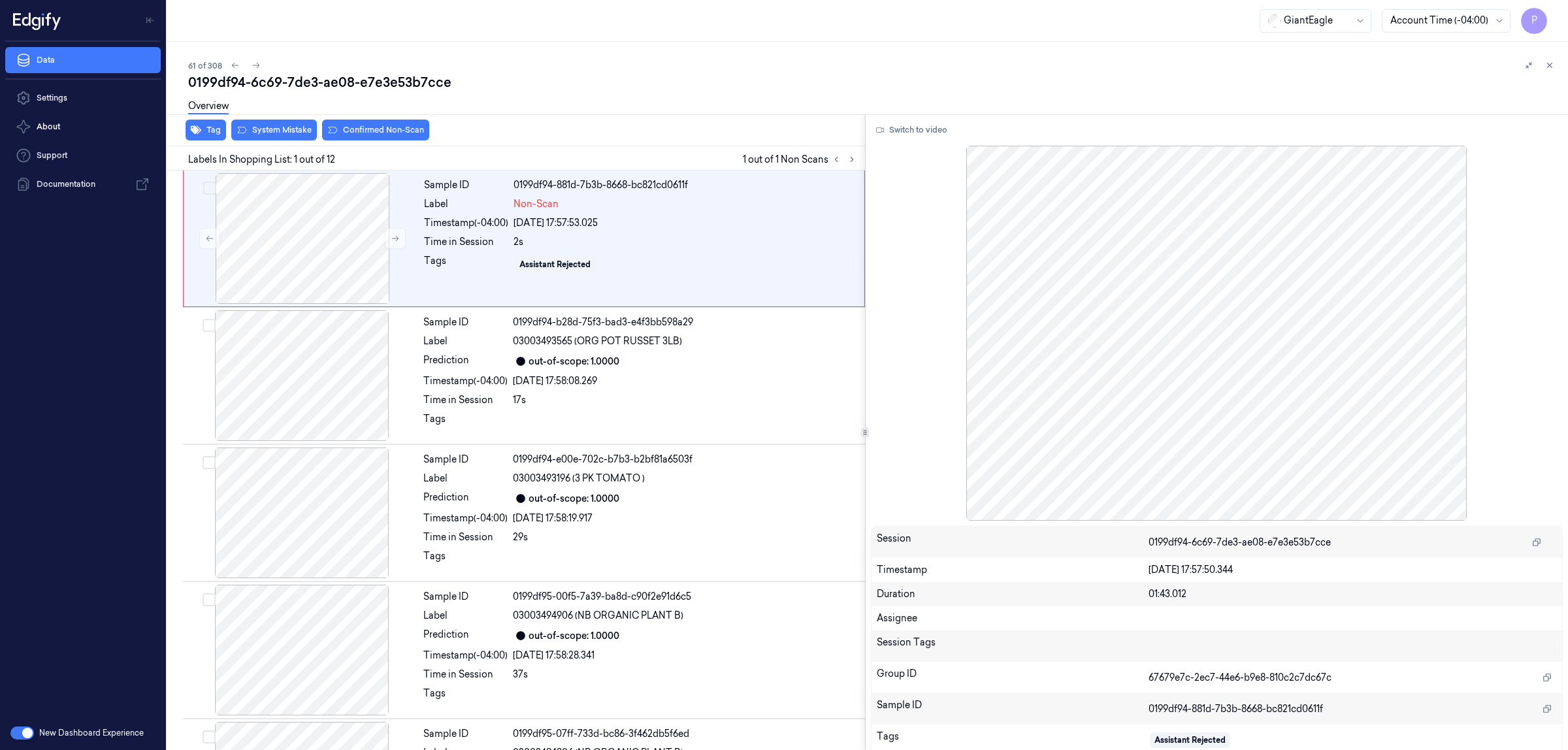
drag, startPoint x: 1227, startPoint y: 266, endPoint x: 1451, endPoint y: 77, distance: 293.1
click at [1451, 77] on div "0199df94-6c69-7de3-ae08-e7e3e53b7cce" at bounding box center [873, 83] width 1369 height 18
click at [325, 374] on div at bounding box center [301, 376] width 233 height 131
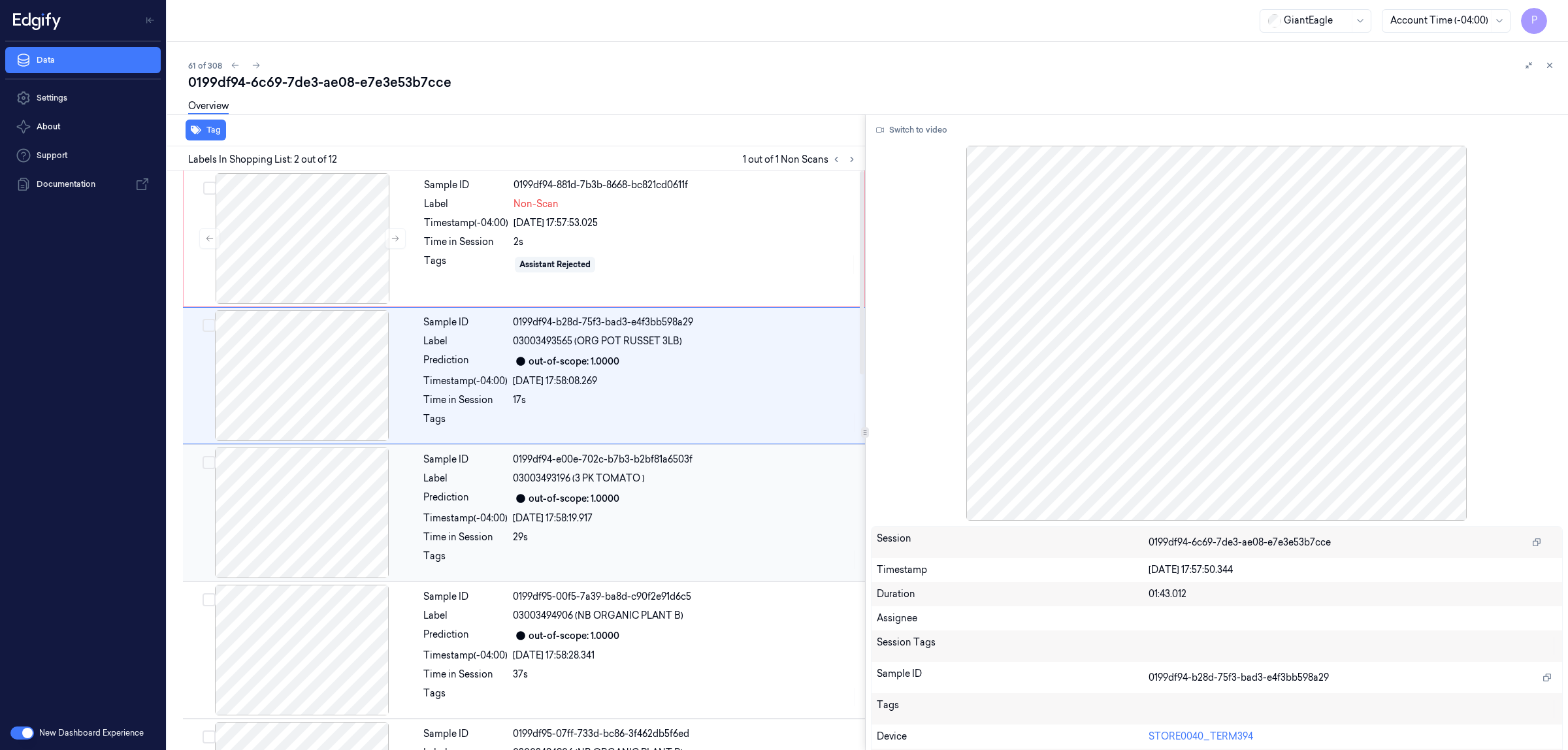
click at [302, 517] on div at bounding box center [301, 513] width 233 height 131
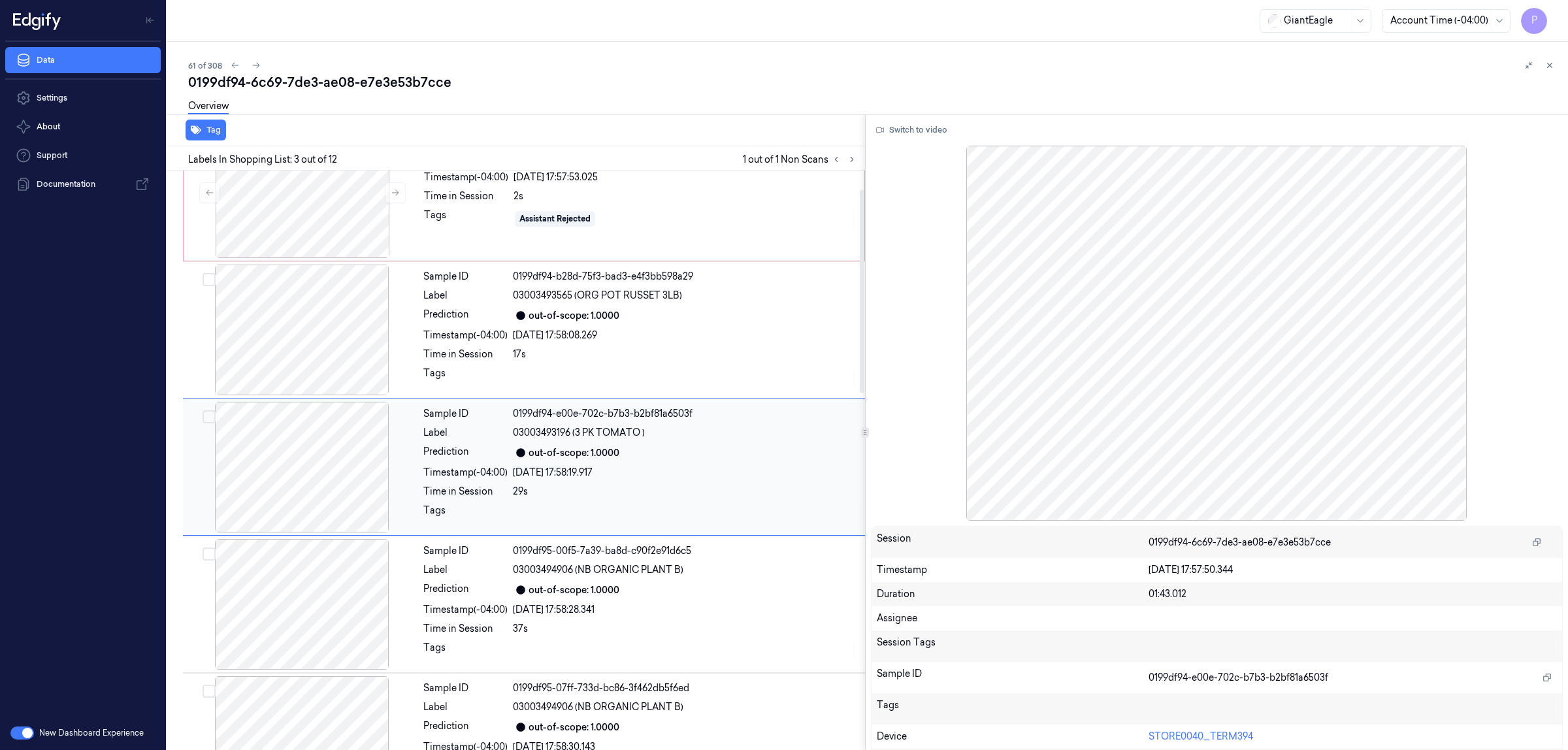
scroll to position [53, 0]
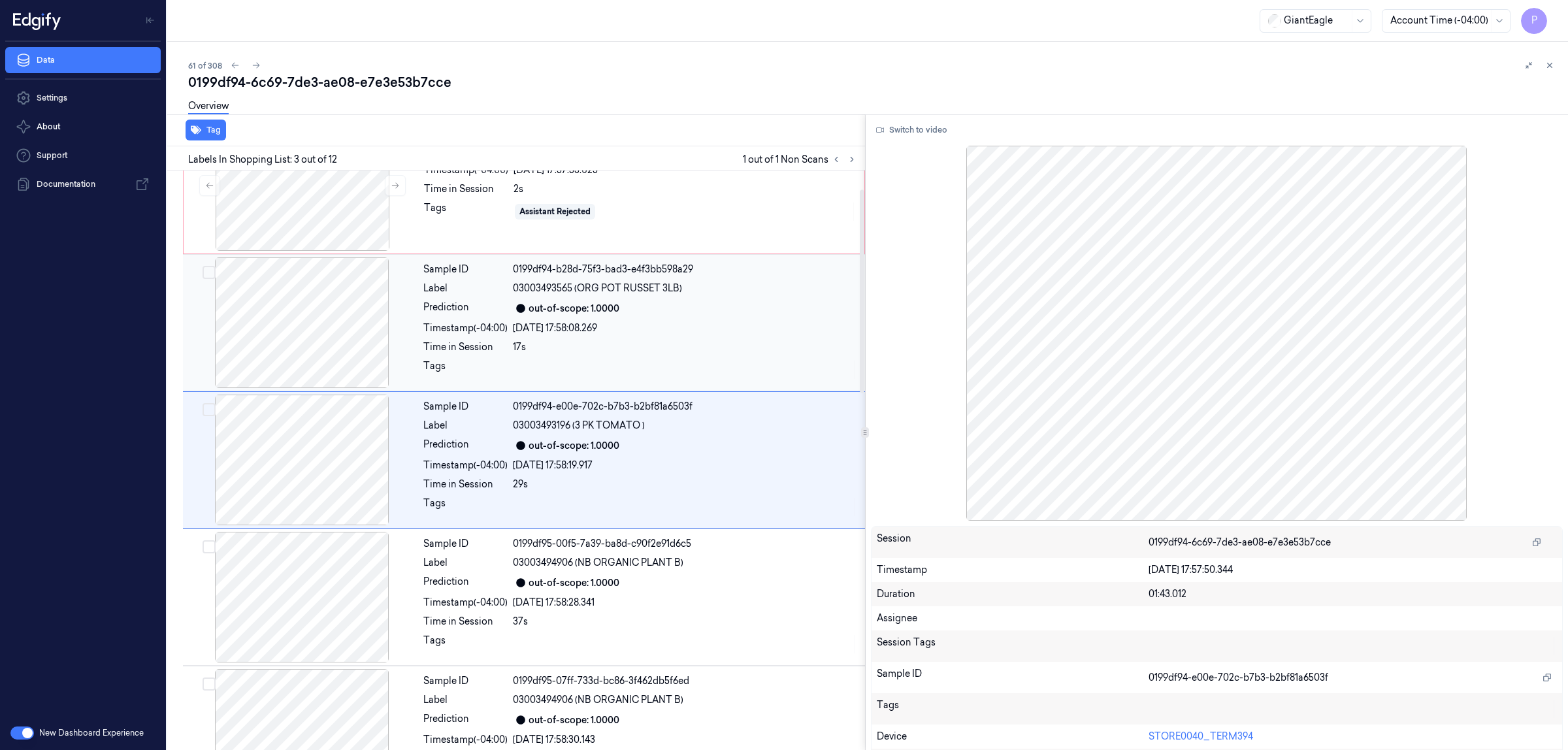
click at [295, 295] on div at bounding box center [301, 323] width 233 height 131
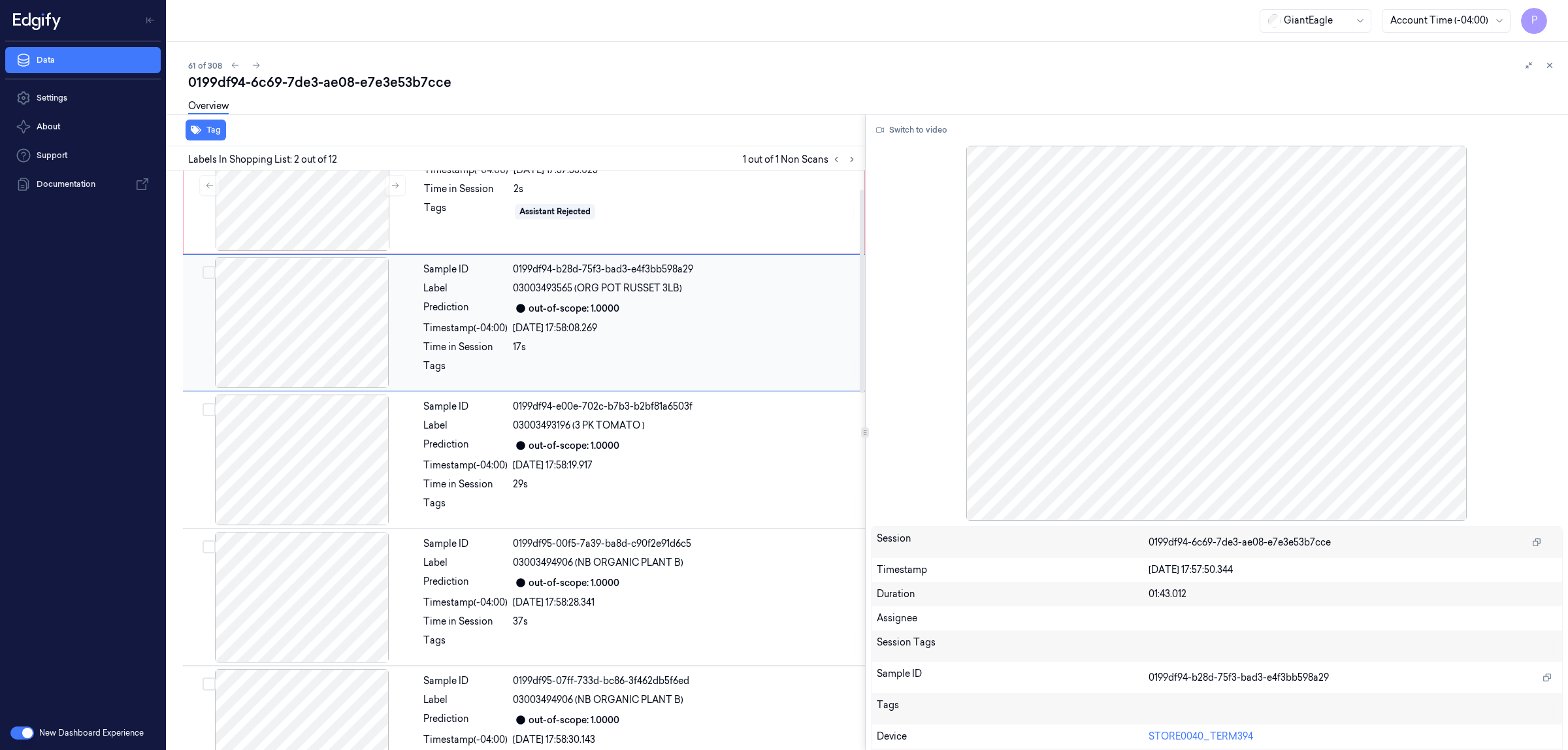
scroll to position [0, 0]
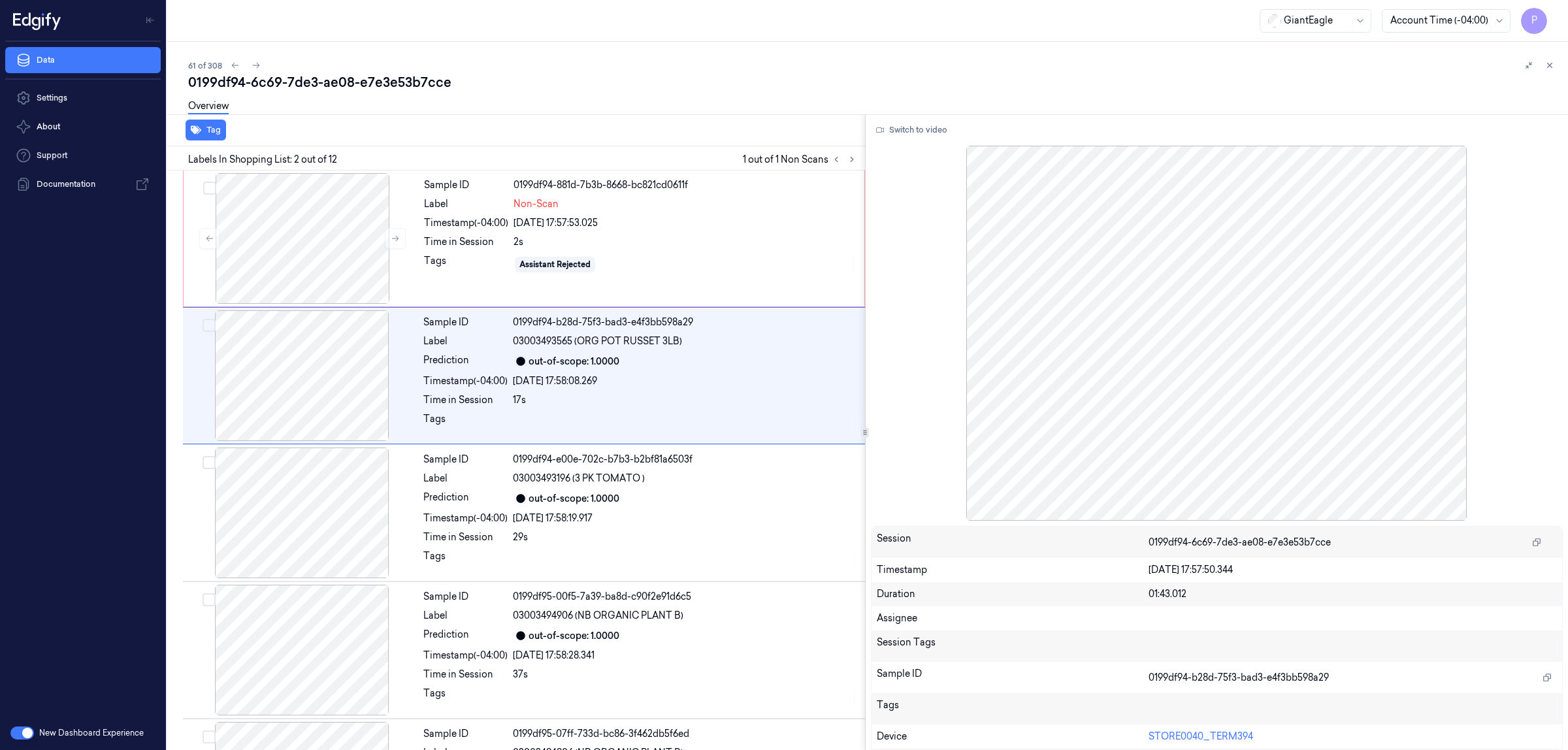
drag, startPoint x: 1220, startPoint y: 266, endPoint x: 1467, endPoint y: 106, distance: 294.3
click at [1467, 106] on div "Overview" at bounding box center [873, 108] width 1369 height 33
drag, startPoint x: 296, startPoint y: 364, endPoint x: 83, endPoint y: 432, distance: 223.6
click at [83, 432] on div "Data Settings About Support Documentation" at bounding box center [83, 380] width 166 height 675
click at [348, 507] on div at bounding box center [301, 513] width 233 height 131
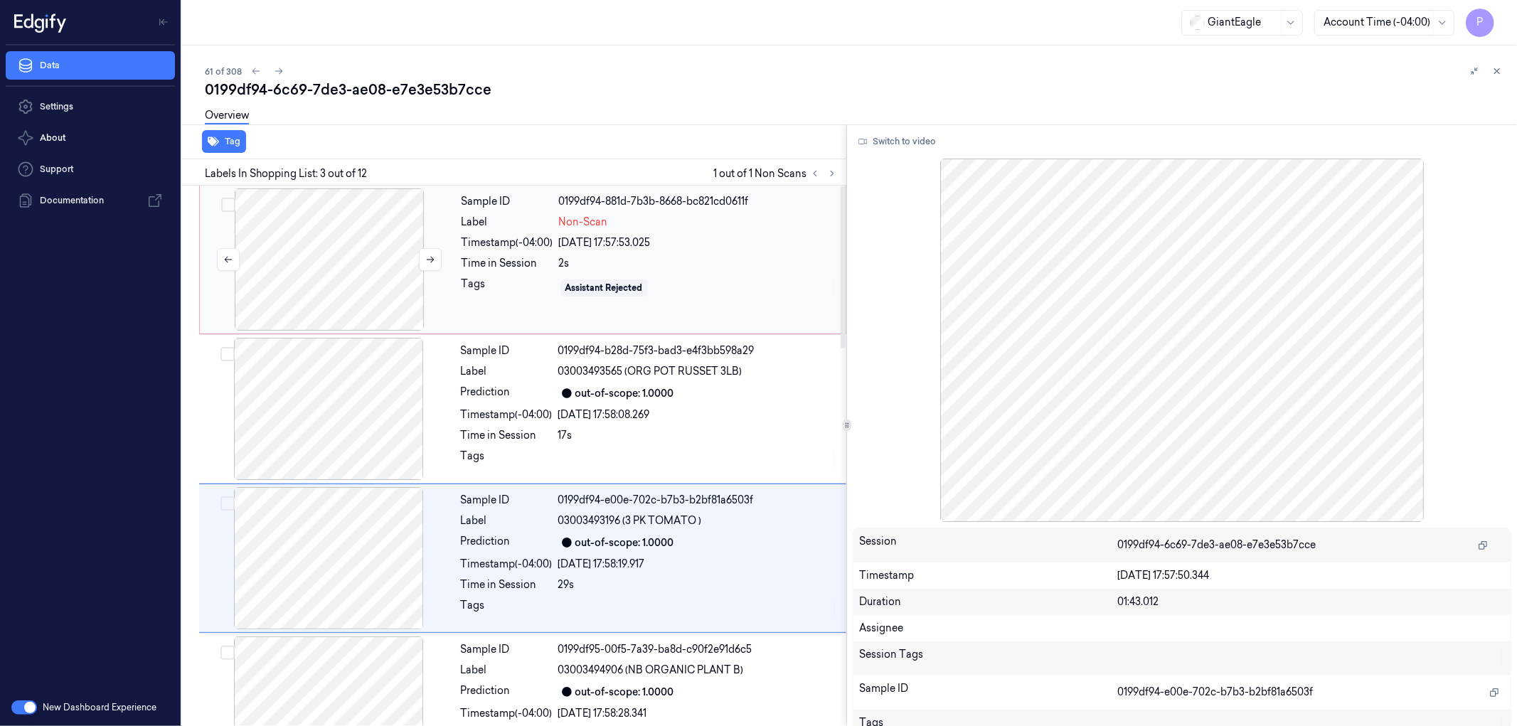
click at [331, 243] on div at bounding box center [329, 259] width 253 height 142
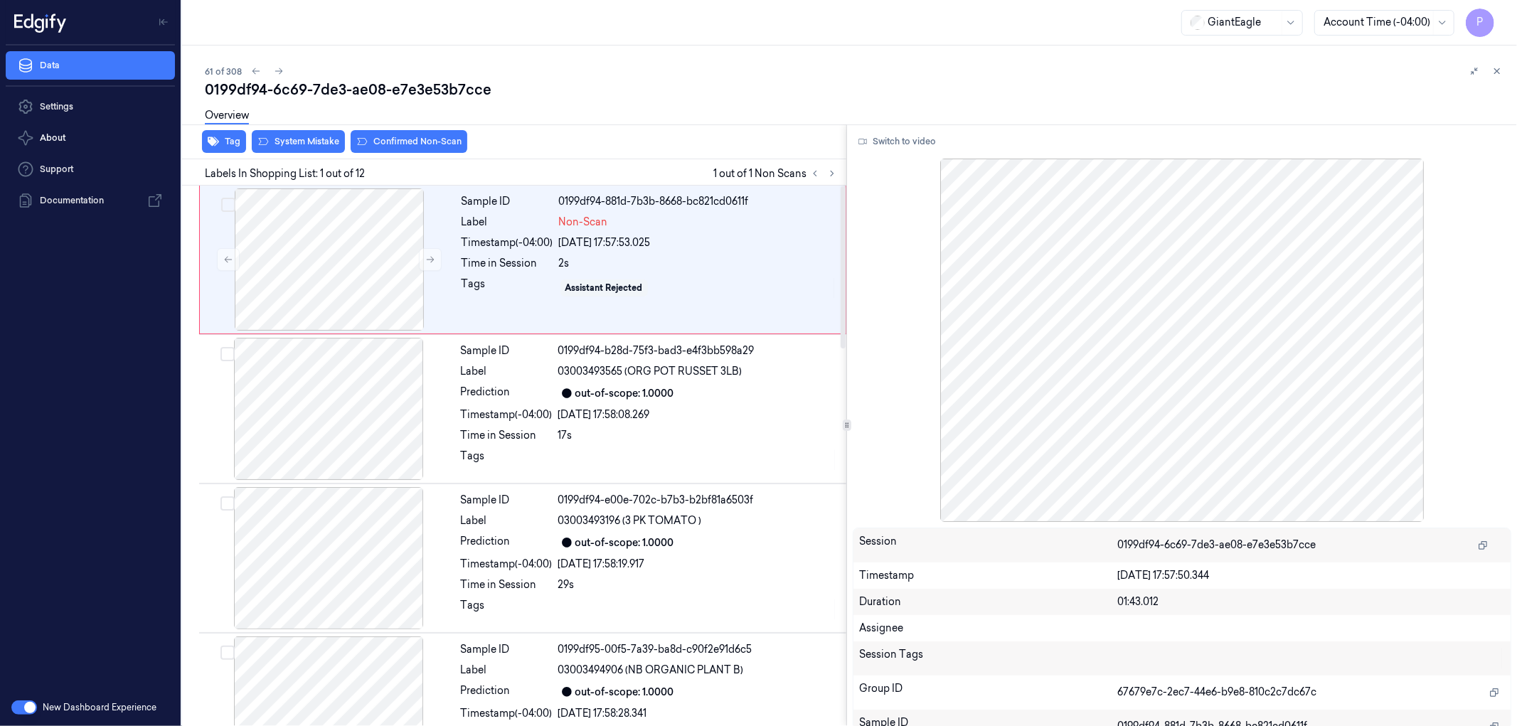
click at [494, 93] on div "0199df94-6c69-7de3-ae08-e7e3e53b7cce" at bounding box center [855, 90] width 1300 height 20
drag, startPoint x: 487, startPoint y: 90, endPoint x: 206, endPoint y: 89, distance: 280.9
click at [206, 89] on div "0199df94-6c69-7de3-ae08-e7e3e53b7cce" at bounding box center [855, 90] width 1300 height 20
copy div "0199df94-6c69-7de3-ae08-e7e3e53b7cce"
click at [665, 60] on div "61 of 308 0199df94-6c69-7de3-ae08-e7e3e53b7cce Overview Tag System Mistake Conf…" at bounding box center [849, 386] width 1335 height 680
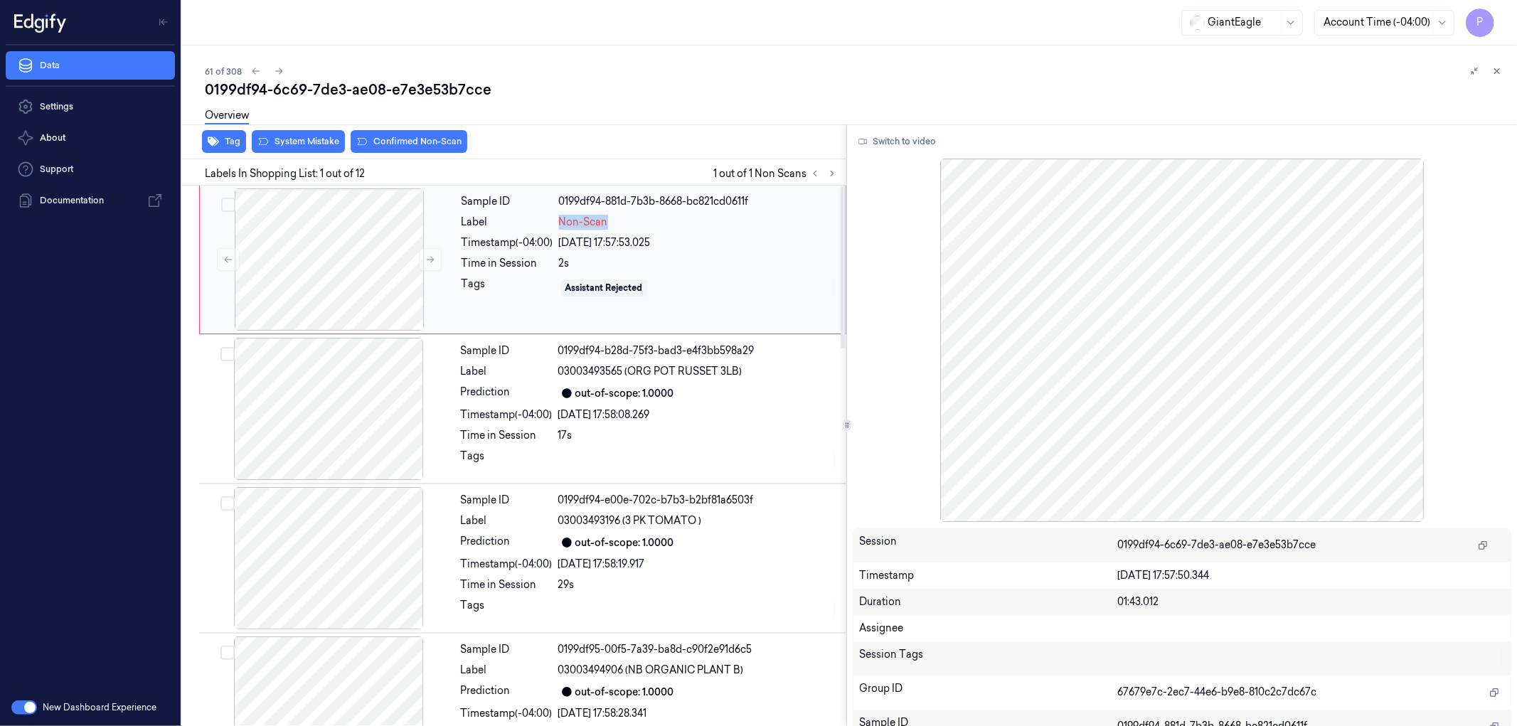
drag, startPoint x: 557, startPoint y: 222, endPoint x: 606, endPoint y: 225, distance: 49.1
click at [606, 225] on div "Label Non-Scan" at bounding box center [648, 222] width 375 height 15
copy span "Non-Scan"
drag, startPoint x: 624, startPoint y: 368, endPoint x: 560, endPoint y: 368, distance: 63.3
click at [560, 368] on span "03003493565 (ORG POT RUSSET 3LB)" at bounding box center [650, 371] width 184 height 15
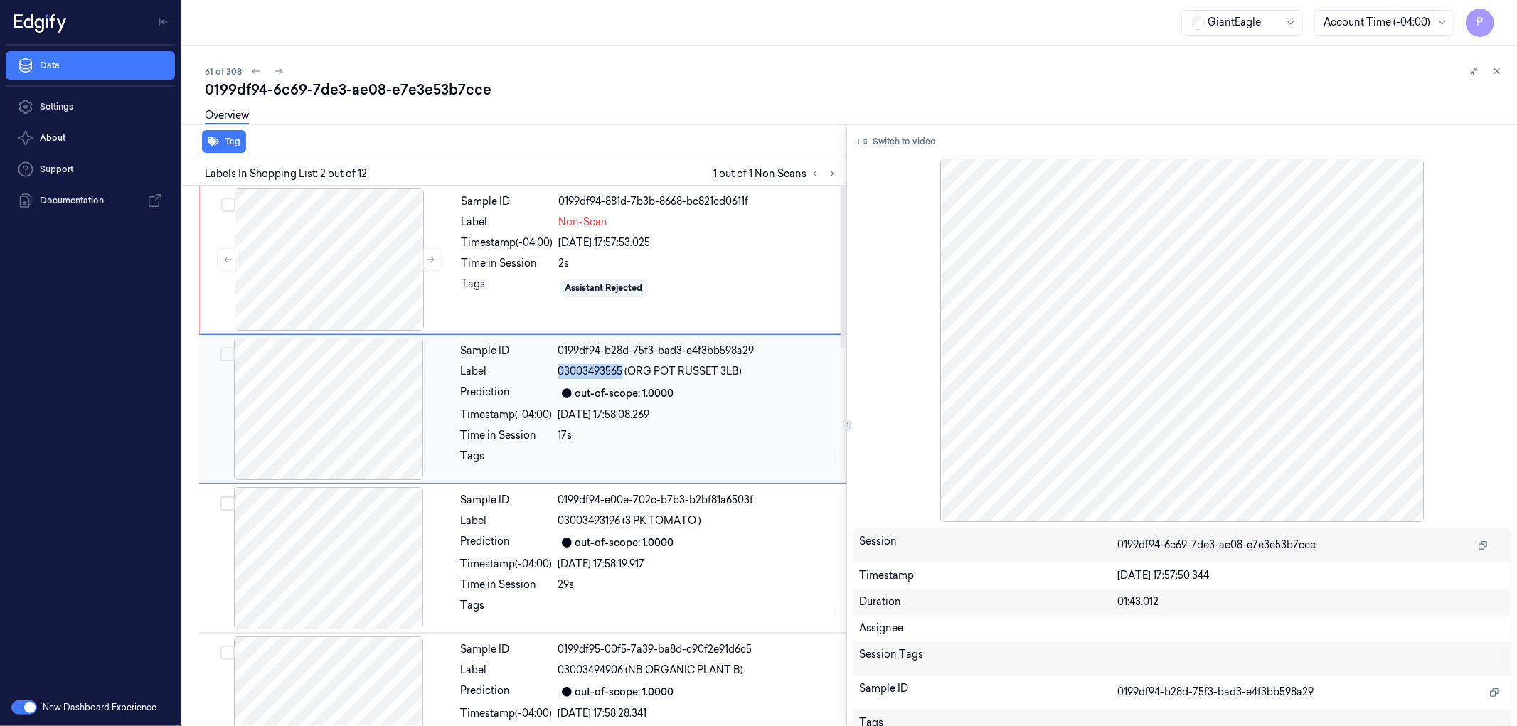
copy span "03003493565"
click at [619, 33] on div "GiantEagle Account Time (-04:00) P" at bounding box center [849, 23] width 1335 height 46
click at [336, 386] on div at bounding box center [328, 409] width 253 height 142
drag, startPoint x: 744, startPoint y: 368, endPoint x: 626, endPoint y: 375, distance: 117.5
click at [626, 375] on div "03003493565 (ORG POT RUSSET 3LB)" at bounding box center [697, 371] width 279 height 15
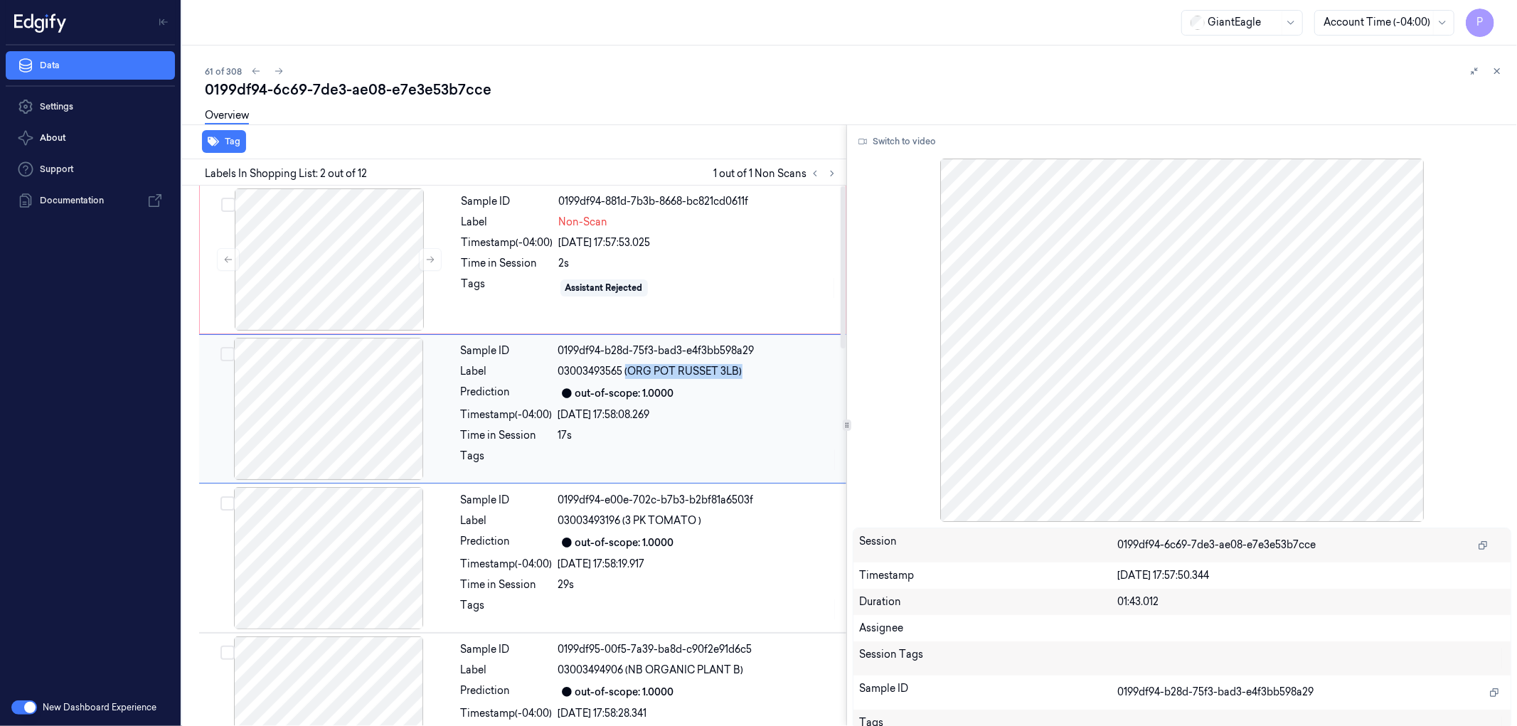
copy span "(ORG POT RUSSET 3LB)"
click at [367, 527] on div at bounding box center [328, 558] width 253 height 142
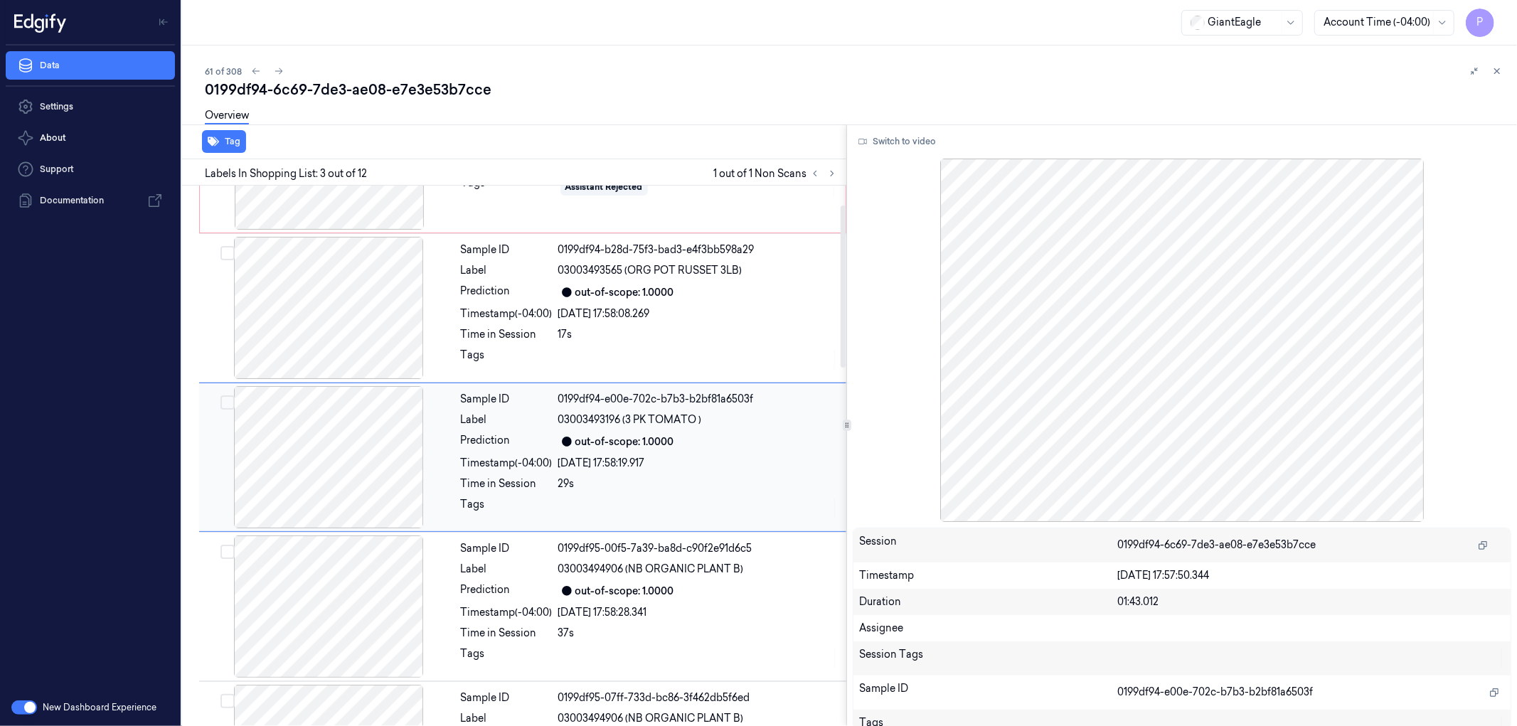
scroll to position [102, 0]
drag, startPoint x: 705, startPoint y: 415, endPoint x: 624, endPoint y: 418, distance: 80.4
click at [624, 418] on div "03003493196 (3 PK TOMATO )" at bounding box center [697, 418] width 279 height 15
copy span "(3 PK TOMATO )"
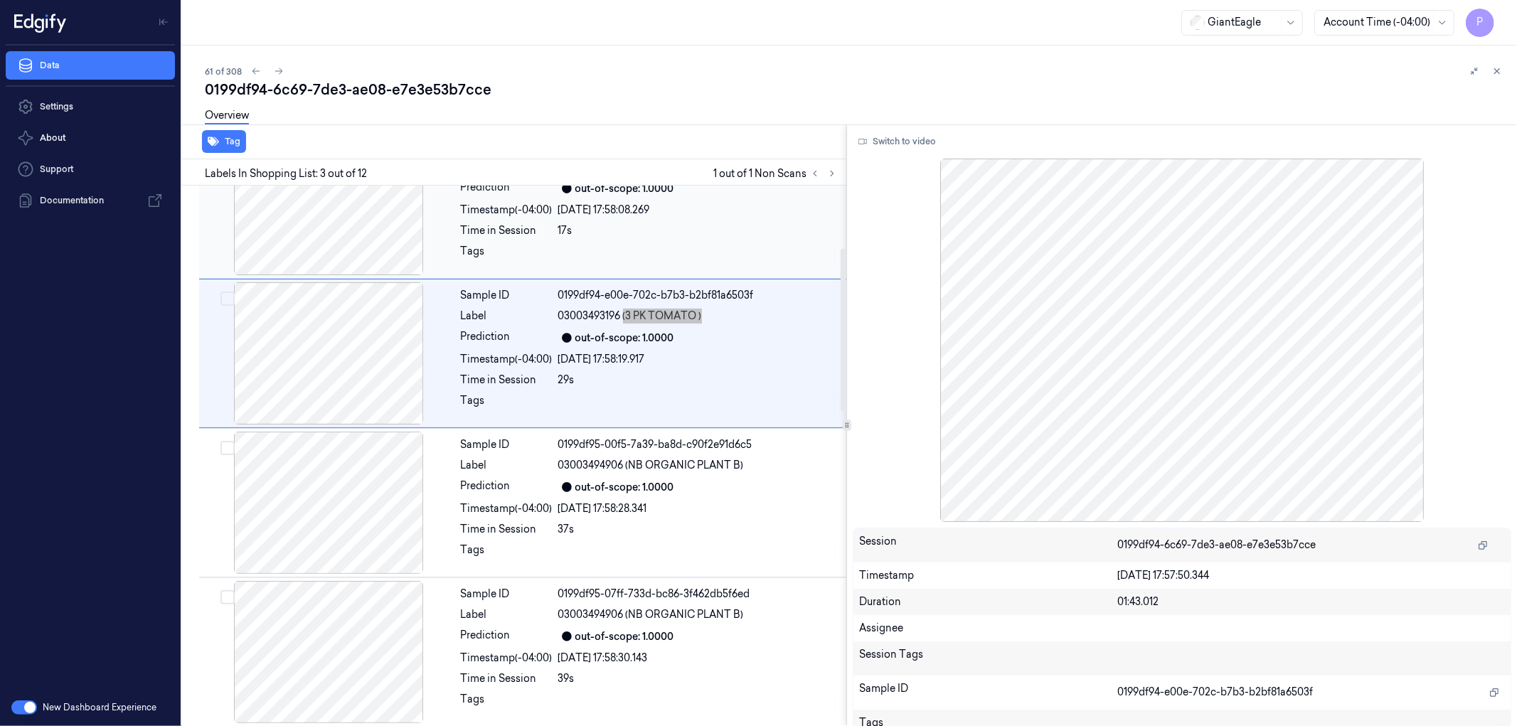
scroll to position [208, 0]
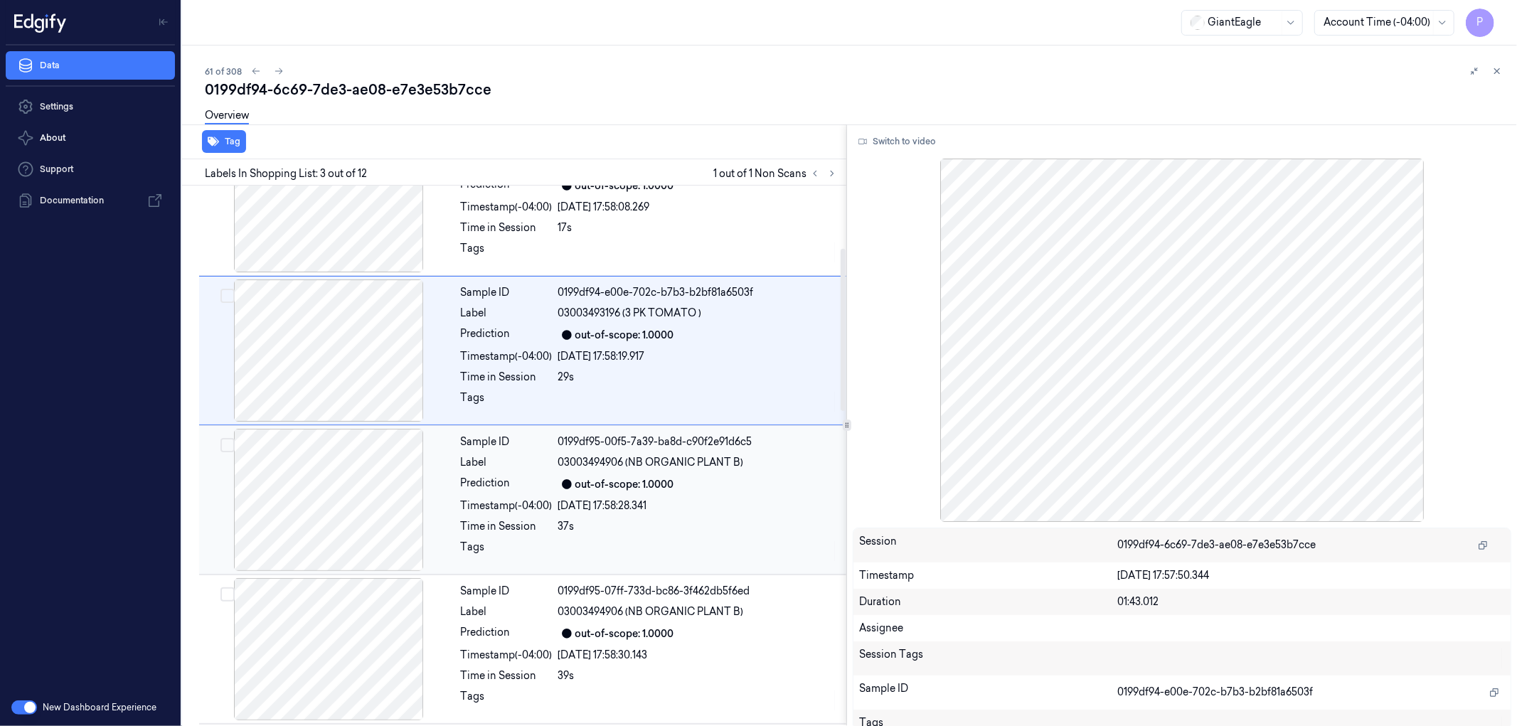
click at [371, 469] on div at bounding box center [328, 500] width 253 height 142
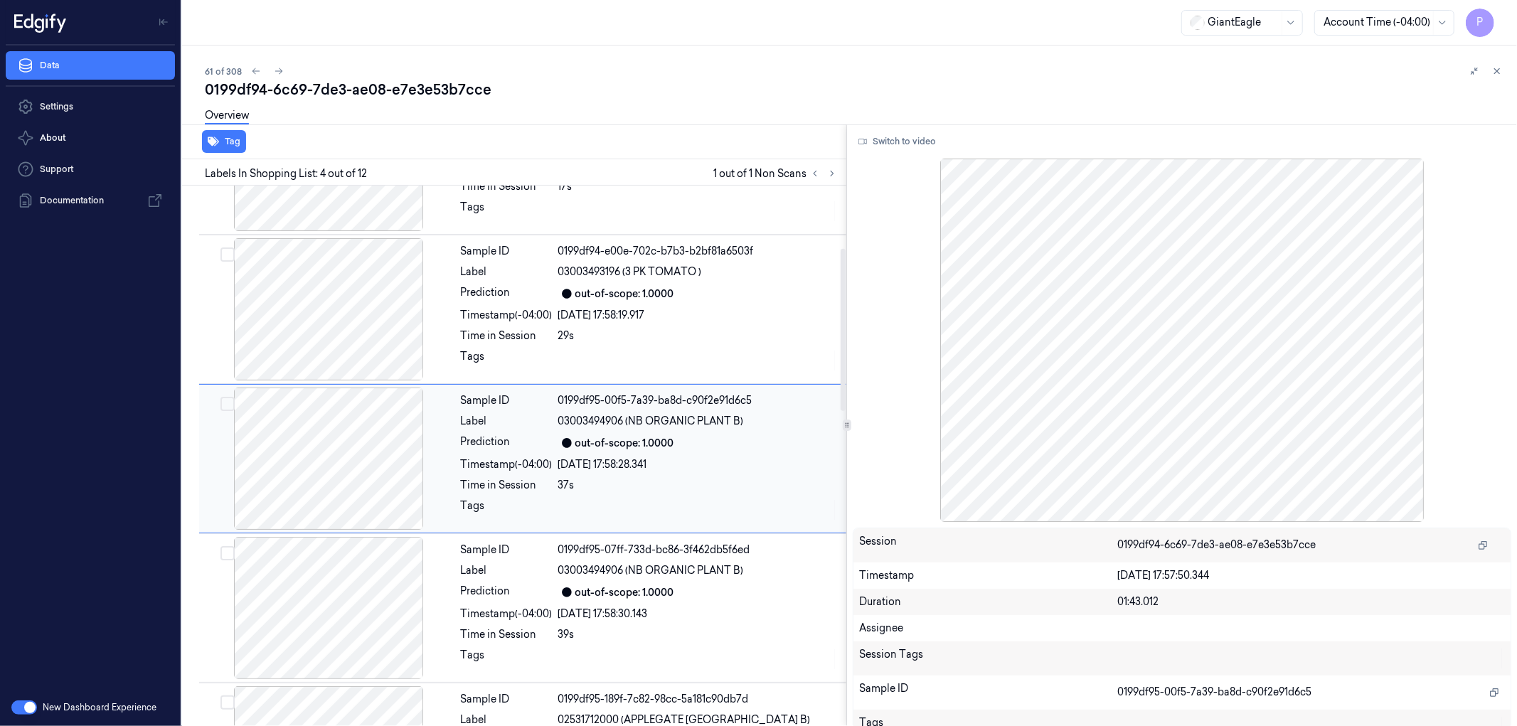
scroll to position [252, 0]
drag, startPoint x: 747, startPoint y: 416, endPoint x: 628, endPoint y: 417, distance: 118.8
click at [628, 417] on div "03003494906 (NB ORGANIC PLANT B)" at bounding box center [697, 418] width 279 height 15
copy span "(NB ORGANIC PLANT B)"
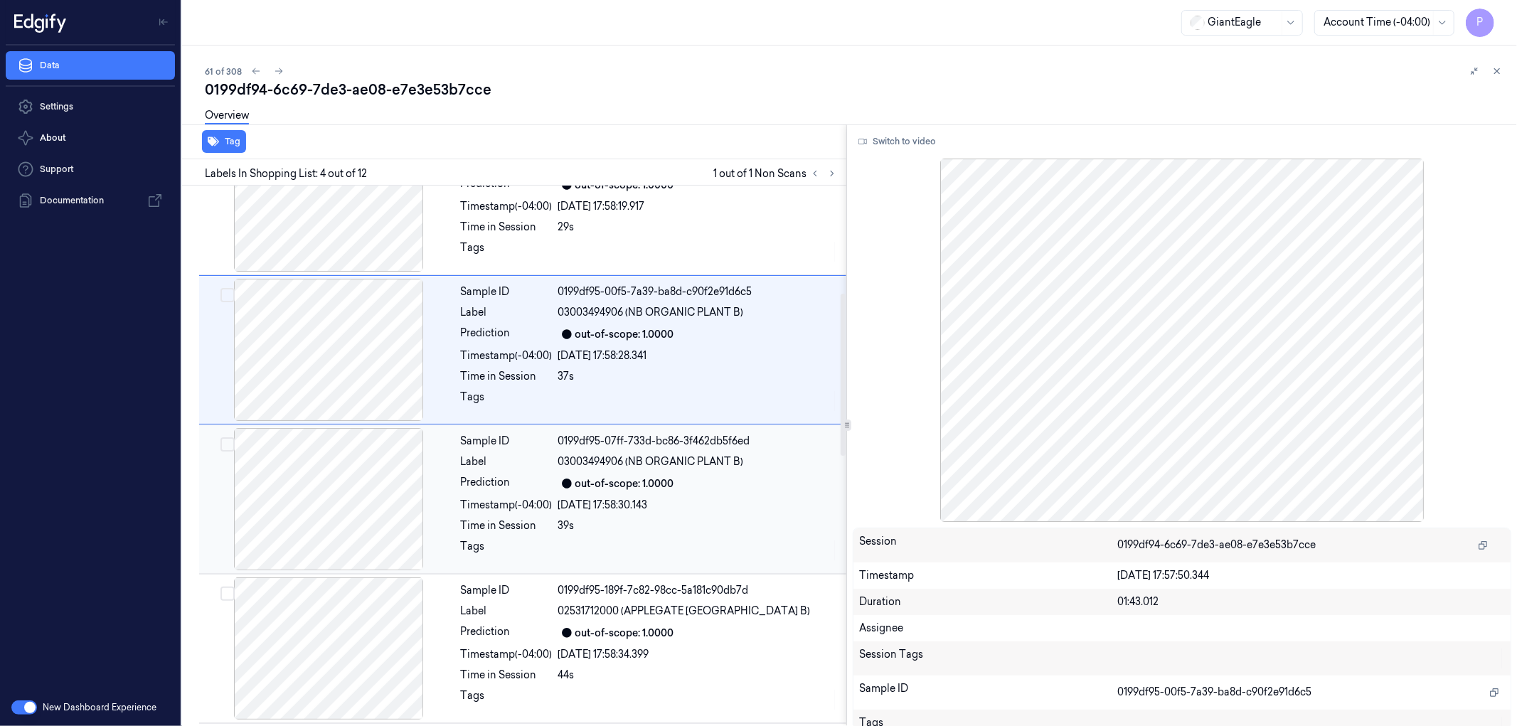
click at [656, 475] on div "out-of-scope: 1.0000" at bounding box center [697, 483] width 279 height 17
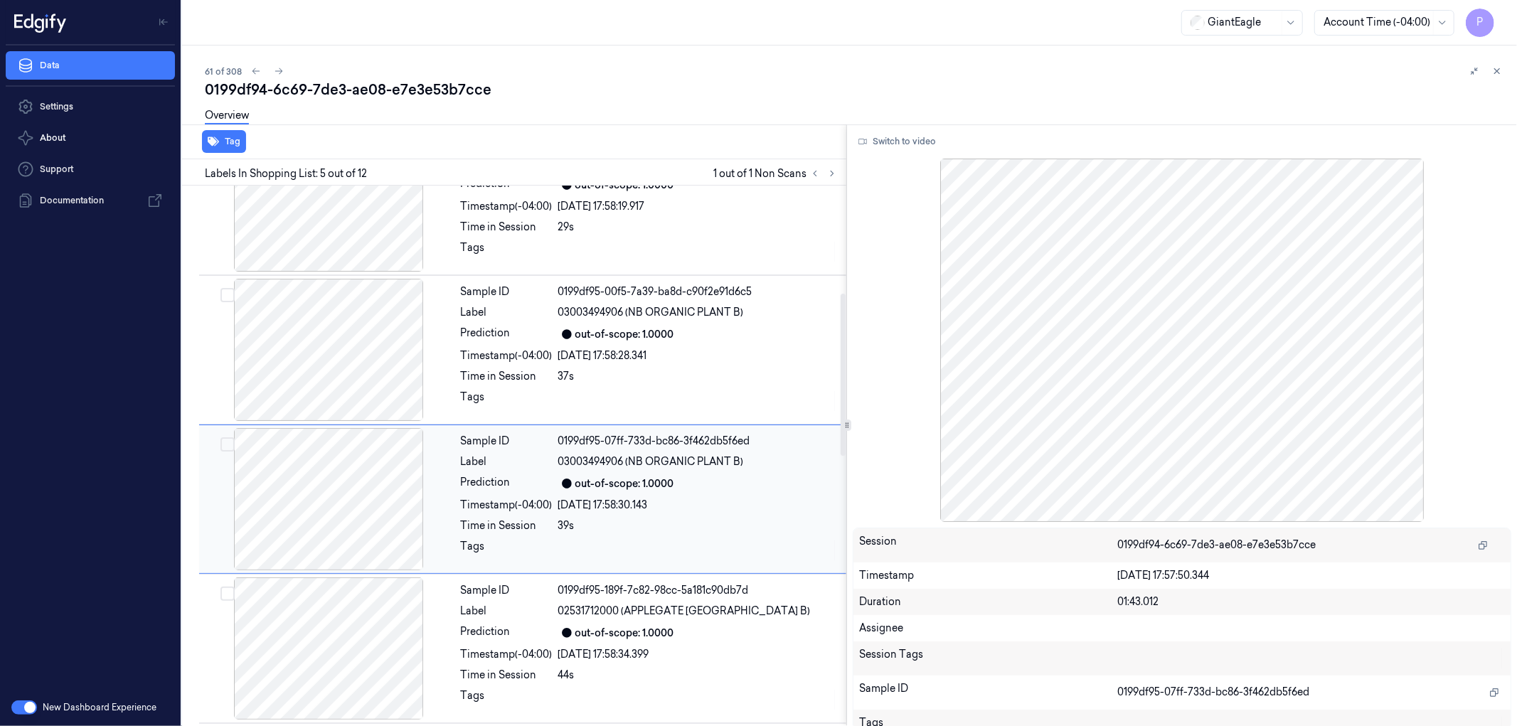
scroll to position [401, 0]
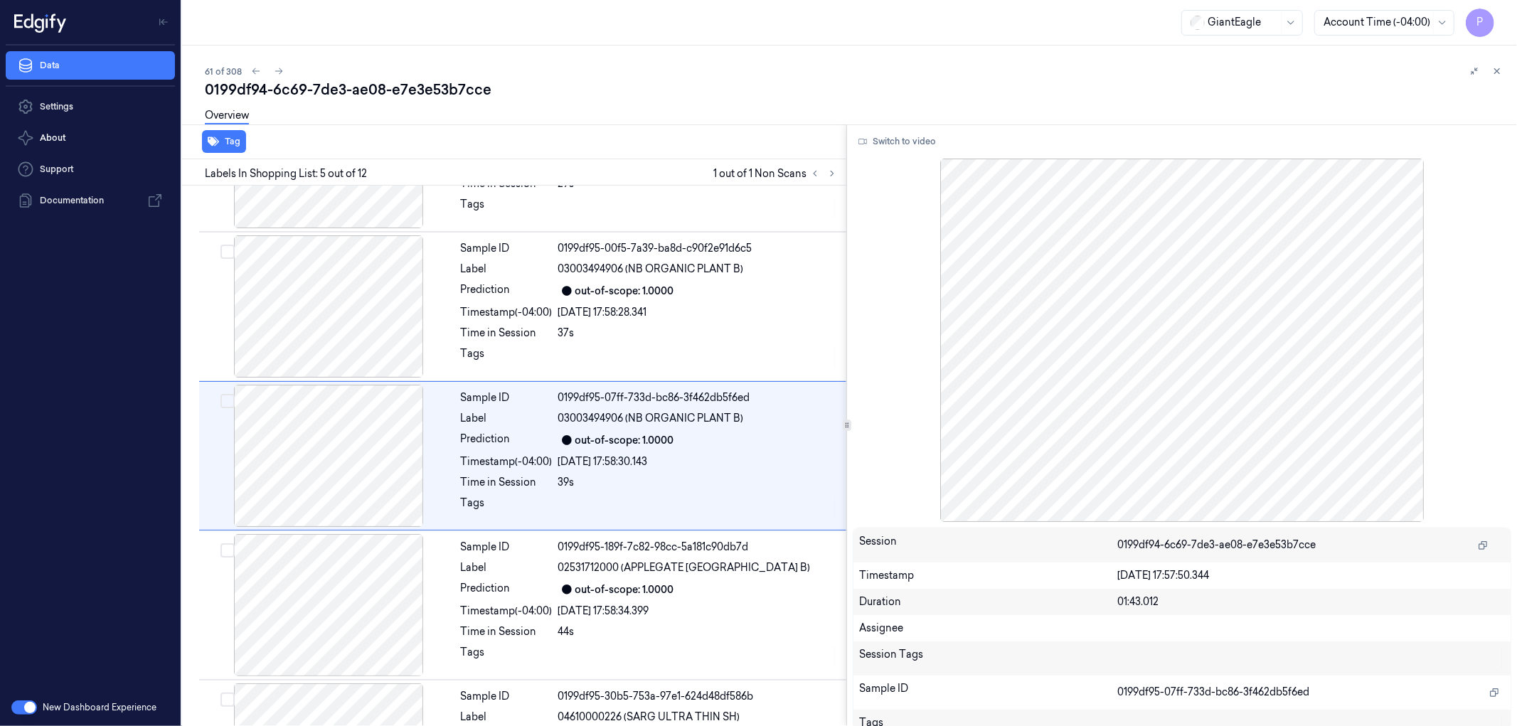
drag, startPoint x: 1210, startPoint y: 304, endPoint x: 991, endPoint y: 152, distance: 266.7
click at [1065, 103] on div "Overview" at bounding box center [855, 118] width 1300 height 36
drag, startPoint x: 745, startPoint y: 414, endPoint x: 629, endPoint y: 422, distance: 116.9
click at [629, 422] on div "03003494906 (NB ORGANIC PLANT B)" at bounding box center [697, 418] width 279 height 15
copy span "(NB ORGANIC PLANT B)"
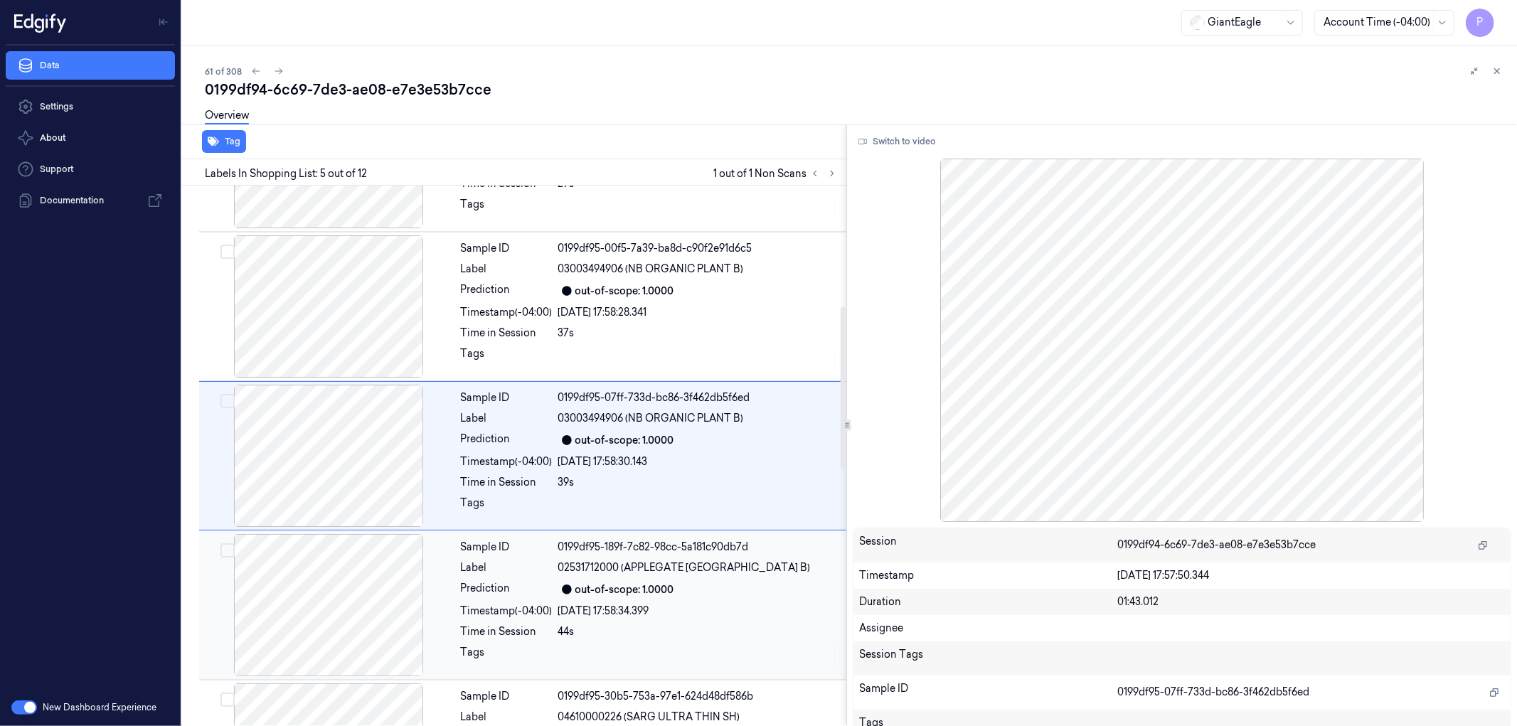
click at [361, 593] on div at bounding box center [328, 605] width 253 height 142
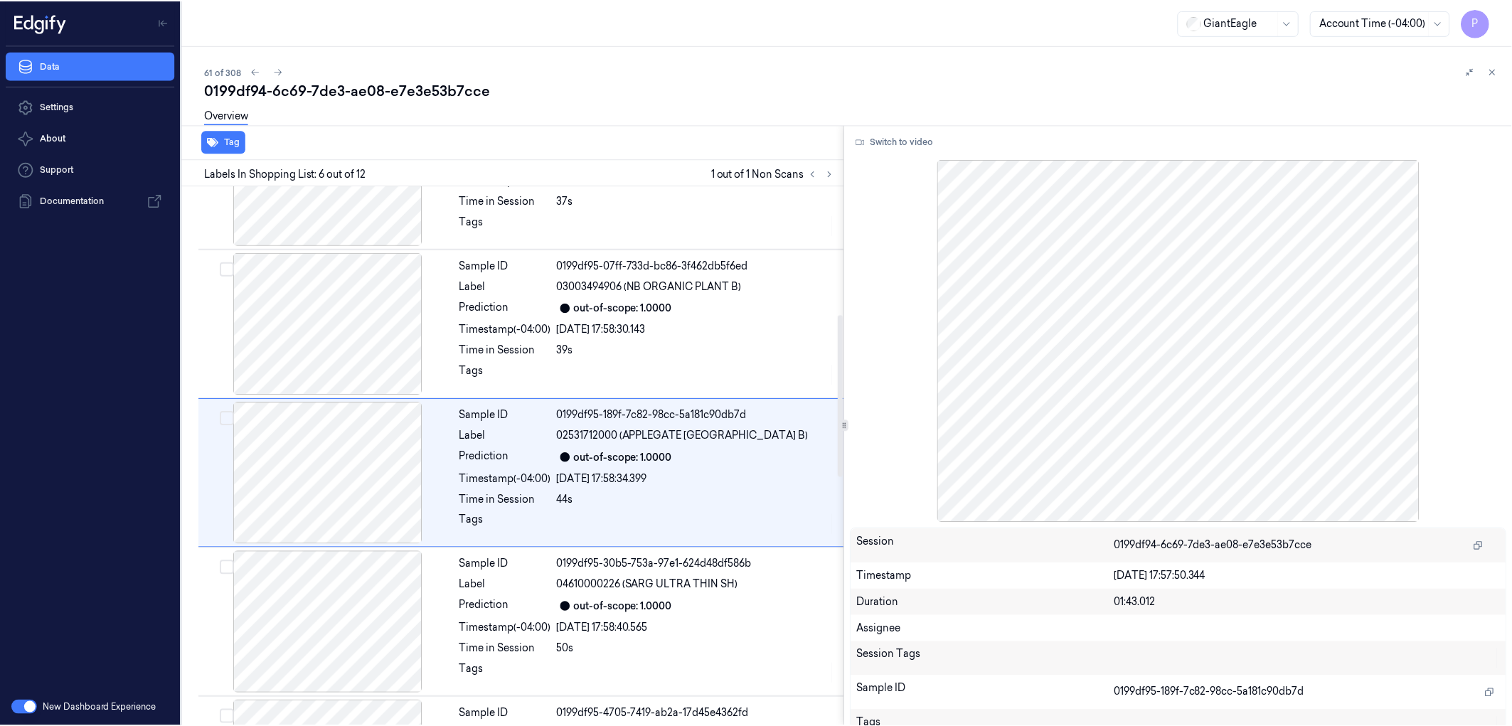
scroll to position [550, 0]
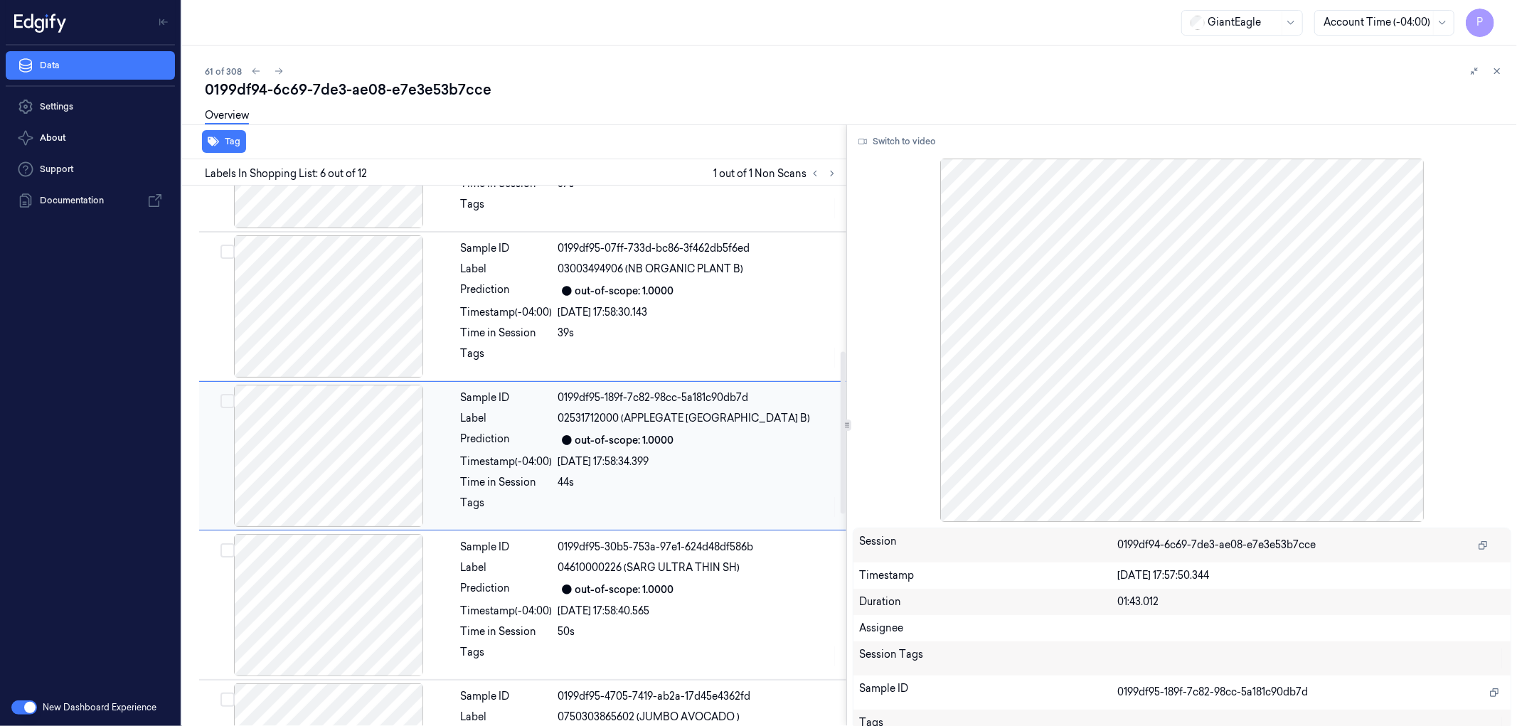
click at [373, 446] on div at bounding box center [328, 456] width 253 height 142
drag, startPoint x: 742, startPoint y: 415, endPoint x: 621, endPoint y: 423, distance: 121.2
click at [621, 423] on div "02531712000 (APPLEGATE [GEOGRAPHIC_DATA] B)" at bounding box center [697, 418] width 279 height 15
copy span "(APPLEGATE TURKEY B)"
click at [904, 139] on button "Switch to video" at bounding box center [897, 141] width 89 height 23
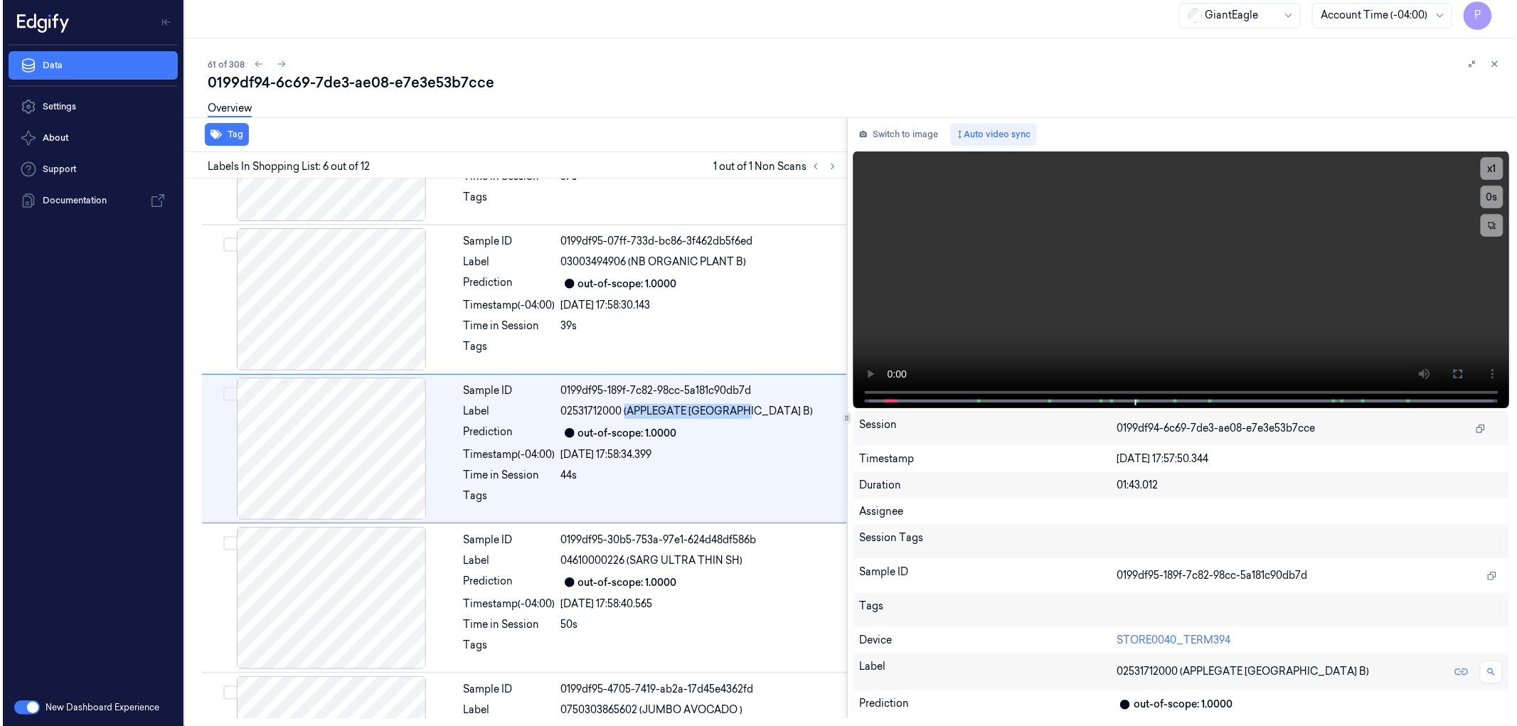
scroll to position [0, 0]
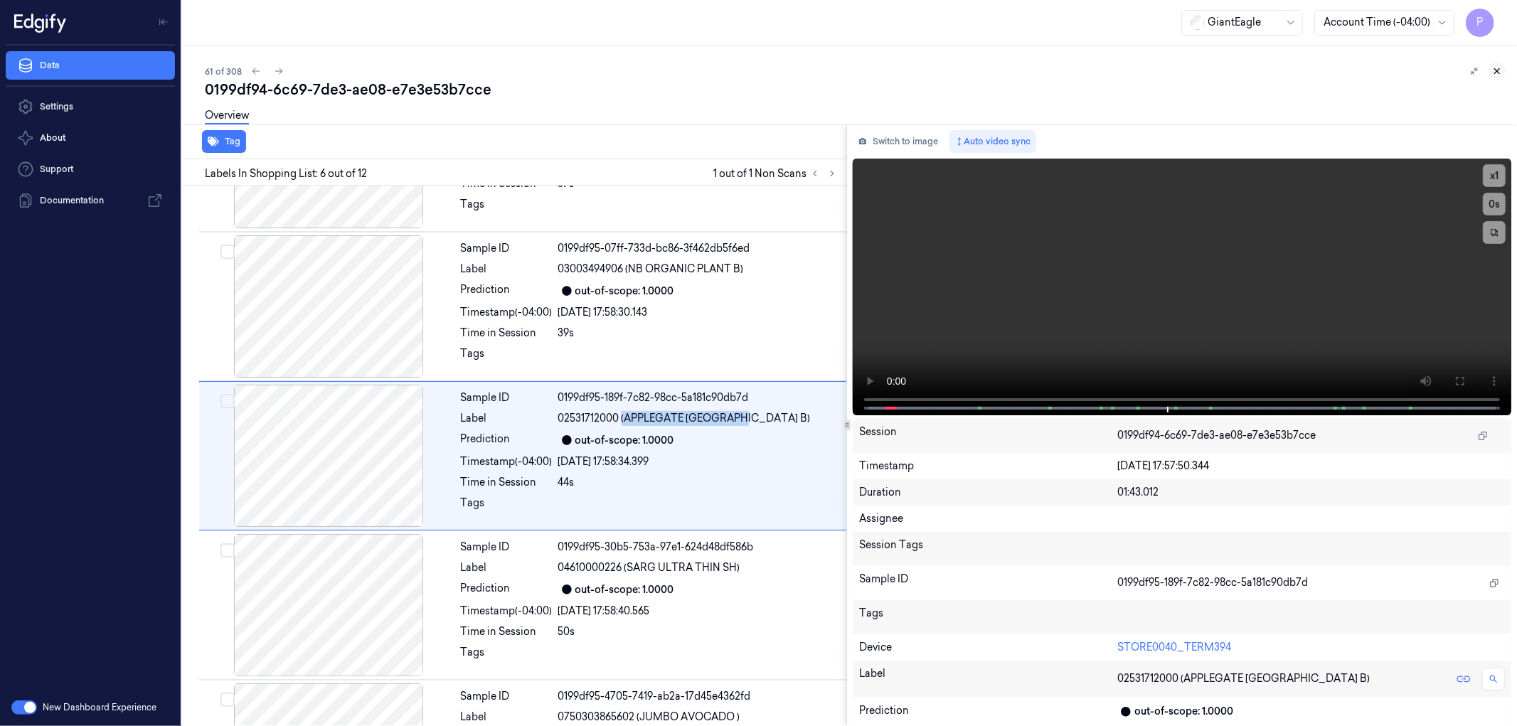
click at [1500, 75] on icon at bounding box center [1497, 71] width 10 height 10
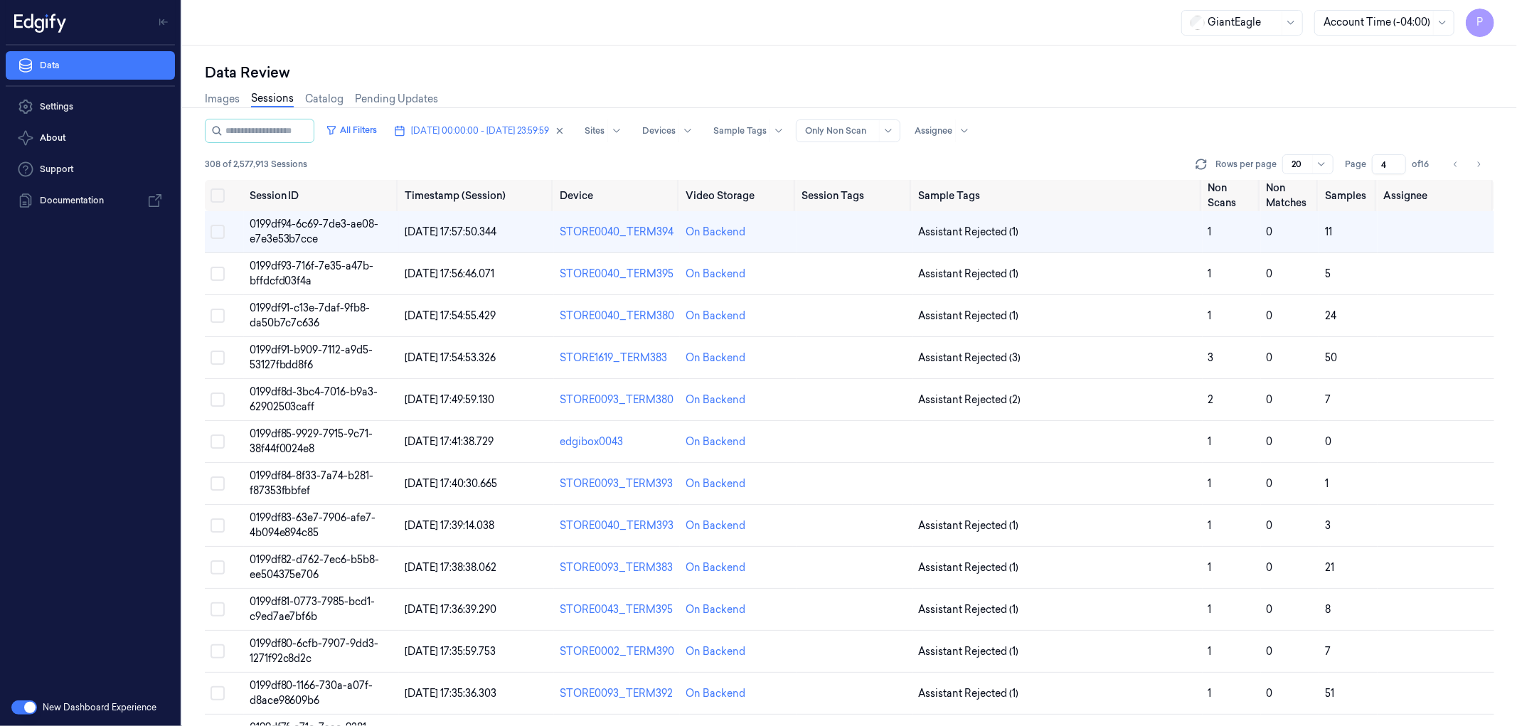
click at [932, 25] on div "GiantEagle Account Time (-04:00) P" at bounding box center [849, 23] width 1335 height 46
